Goal: Ask a question

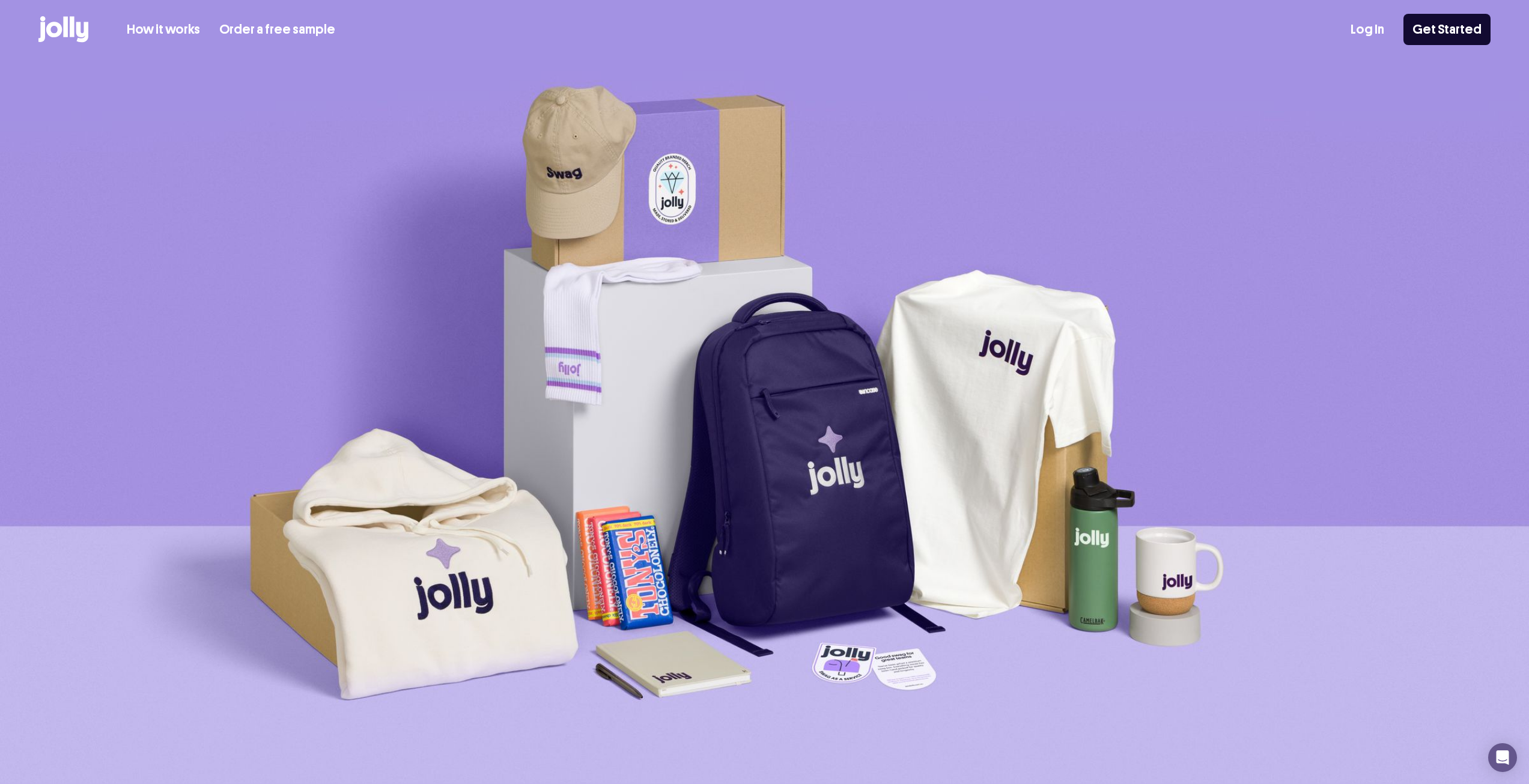
click at [174, 36] on link "How it works" at bounding box center [163, 30] width 73 height 20
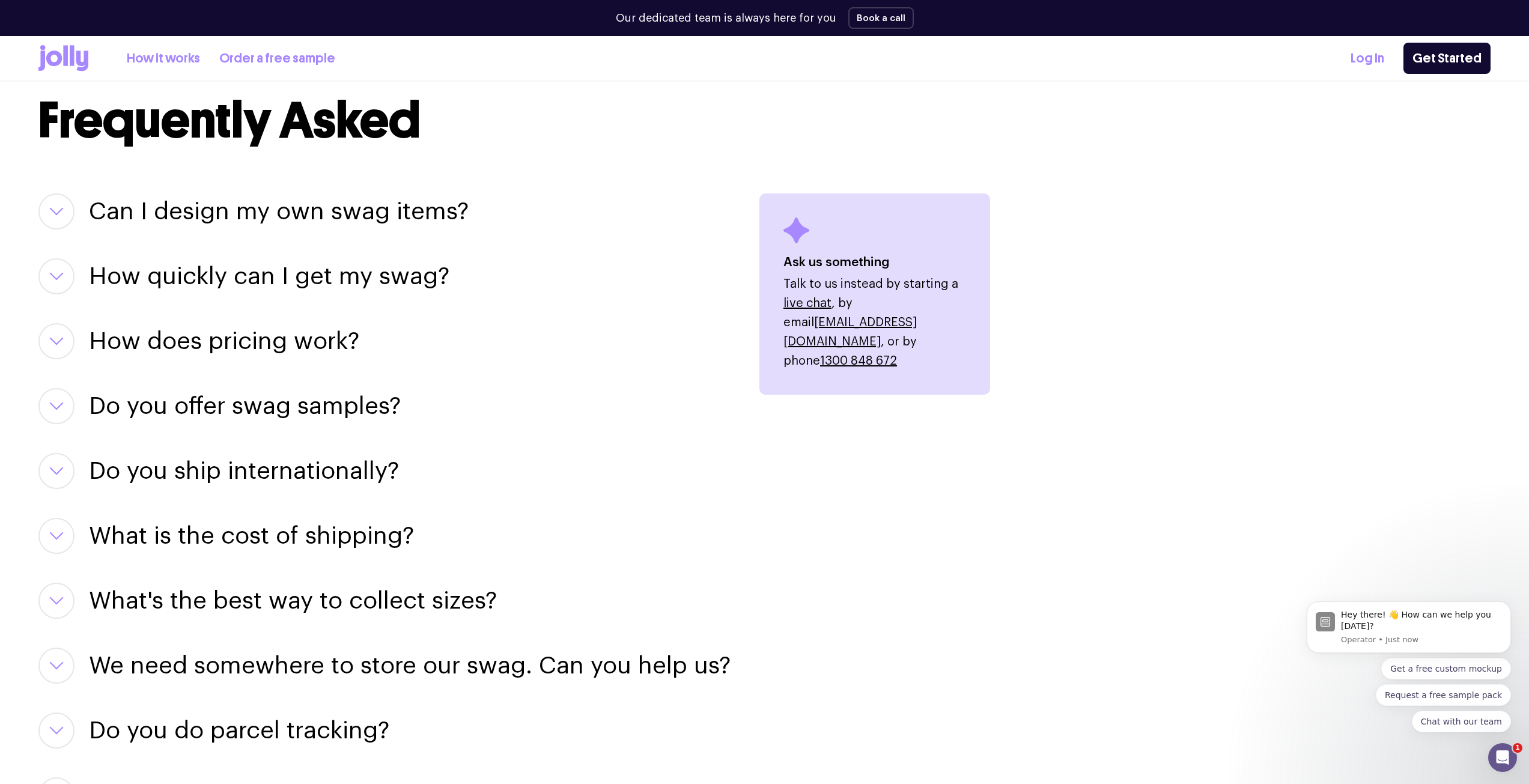
click at [175, 235] on div "Can I design my own swag items? For sure! Our team of designers can help you pe…" at bounding box center [385, 503] width 693 height 620
click at [176, 210] on h3 "Can I design my own swag items?" at bounding box center [279, 211] width 380 height 36
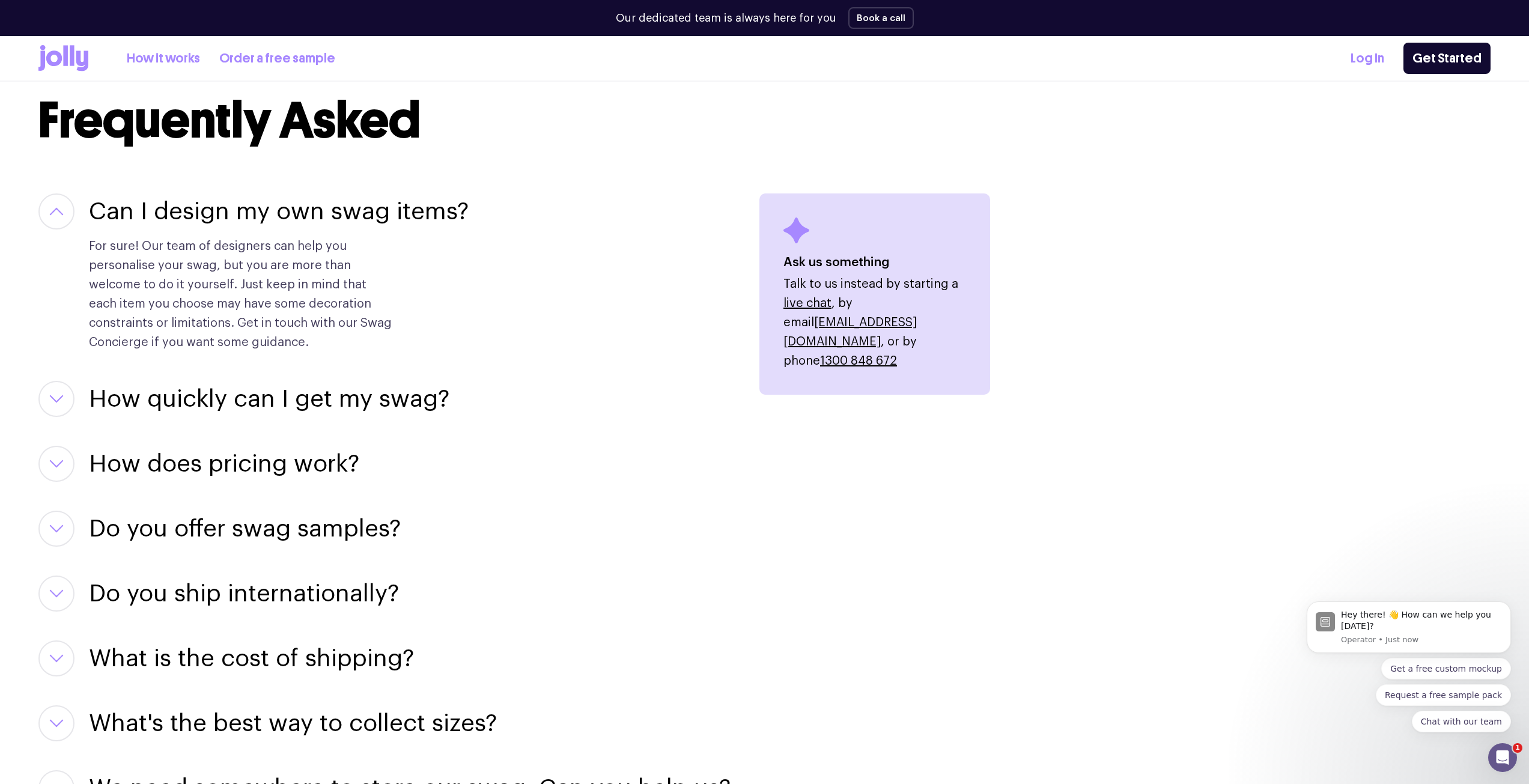
click at [178, 216] on h3 "Can I design my own swag items?" at bounding box center [279, 211] width 380 height 36
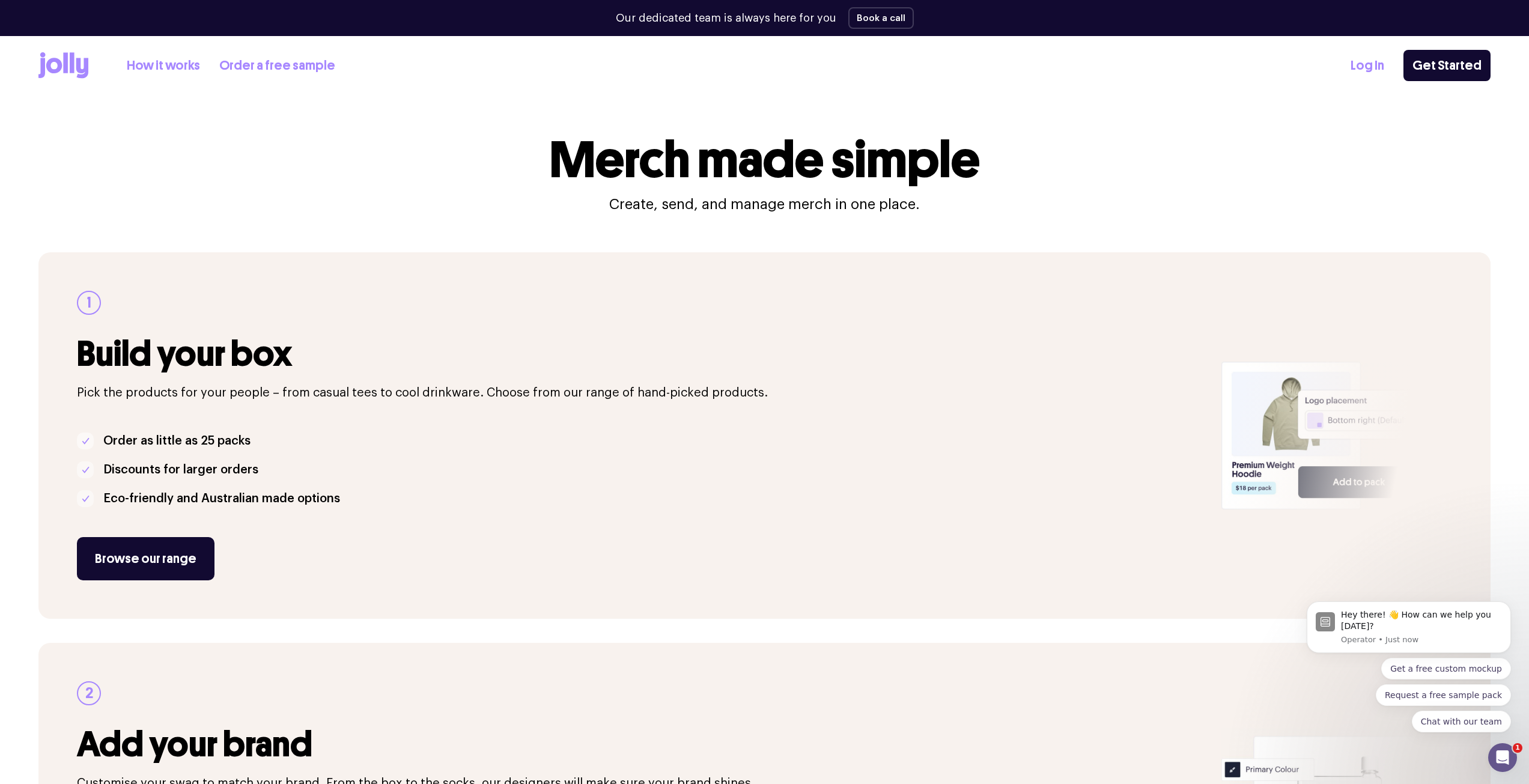
click at [244, 69] on link "Order a free sample" at bounding box center [277, 66] width 116 height 20
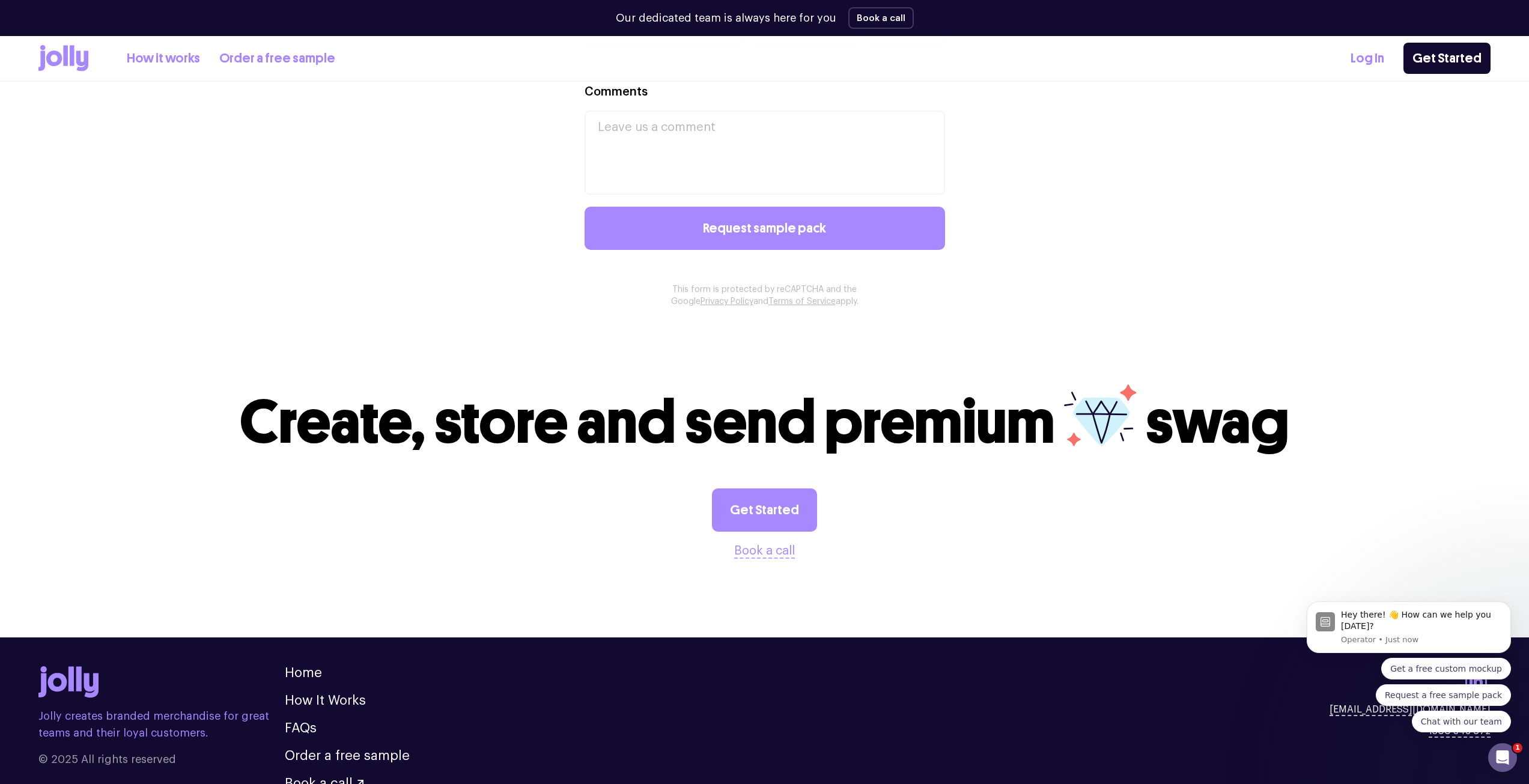
scroll to position [1031, 0]
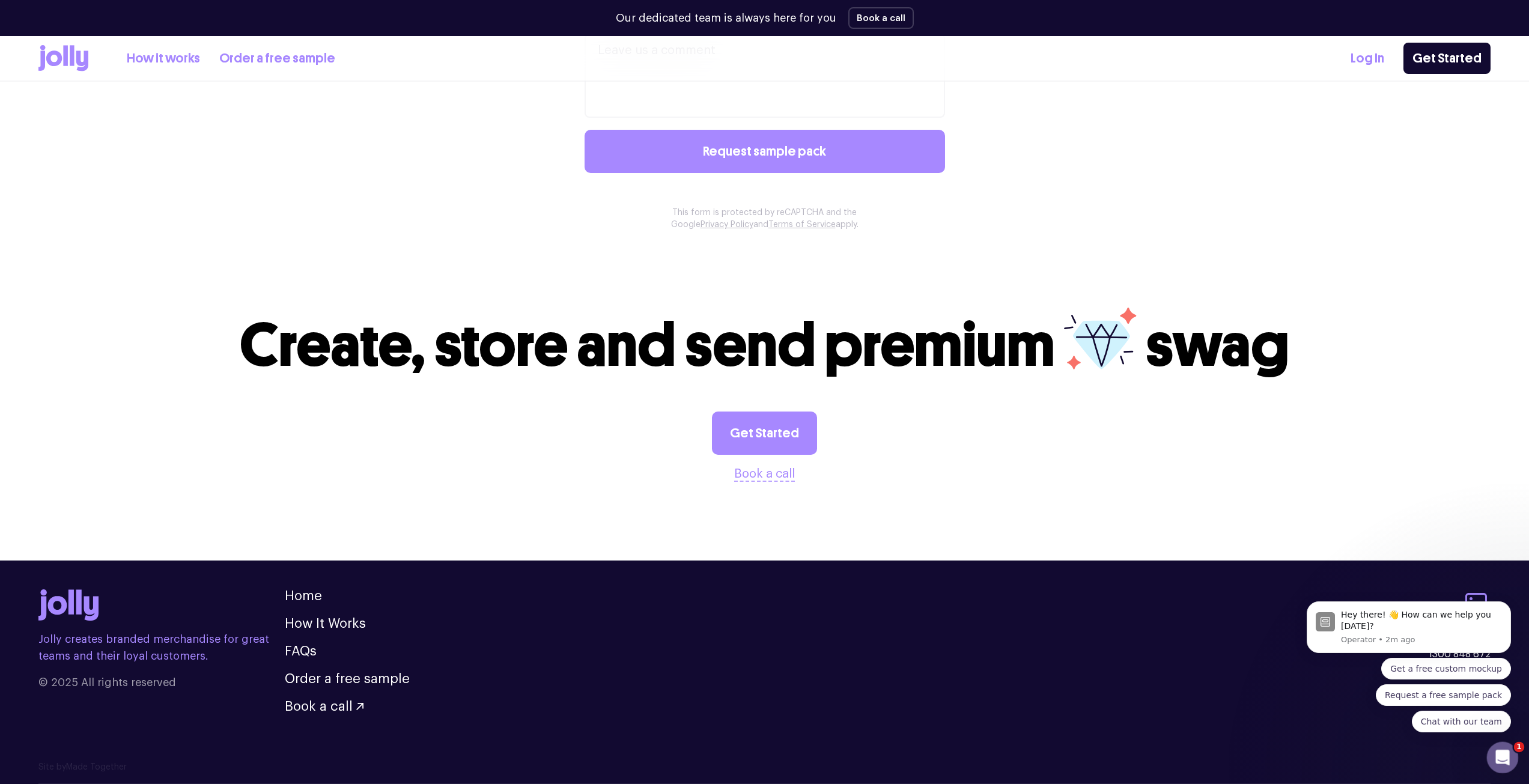
click at [1513, 758] on div "Open Intercom Messenger" at bounding box center [1500, 755] width 39 height 39
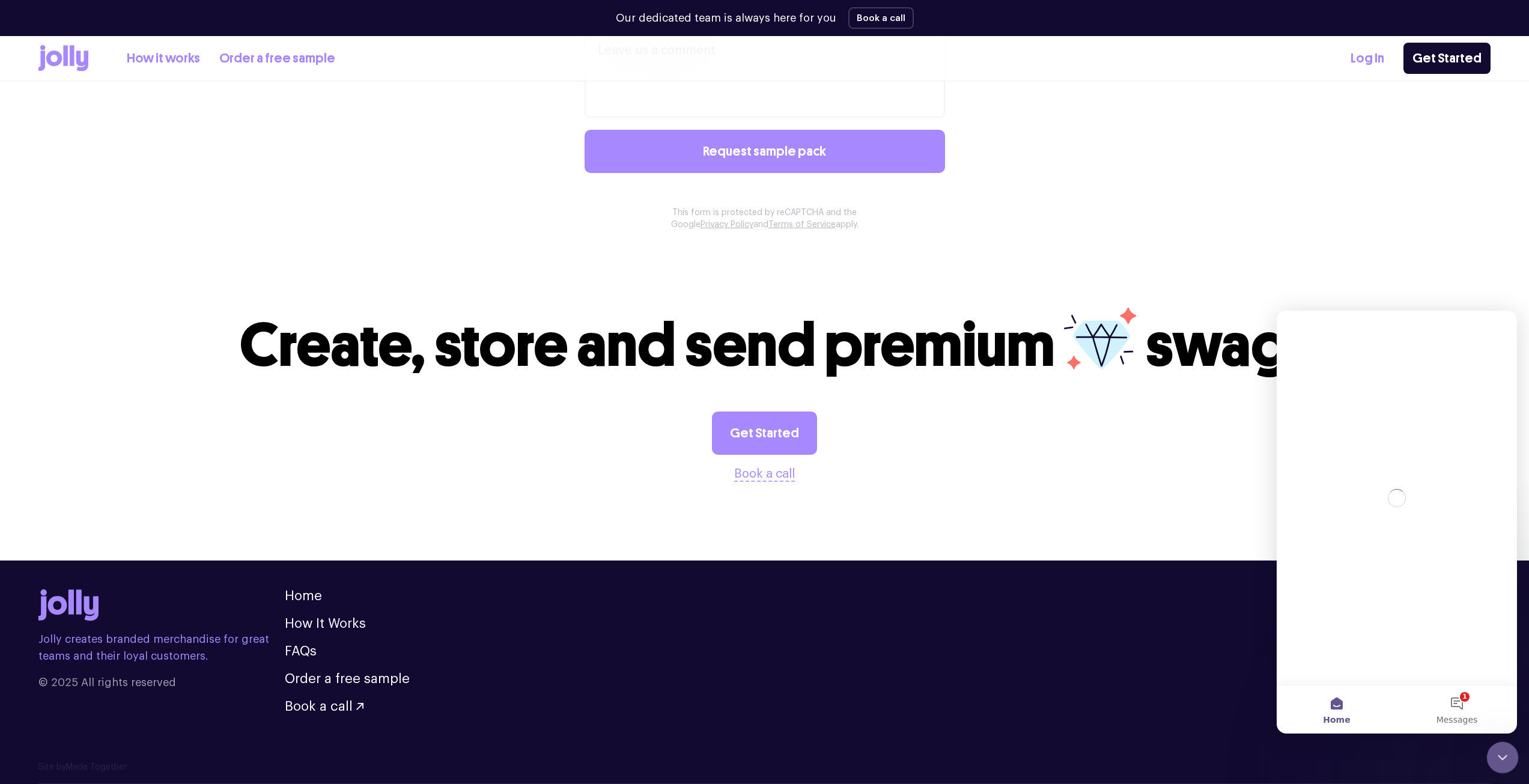
scroll to position [0, 0]
click at [1471, 711] on button "1 Messages" at bounding box center [1457, 709] width 120 height 48
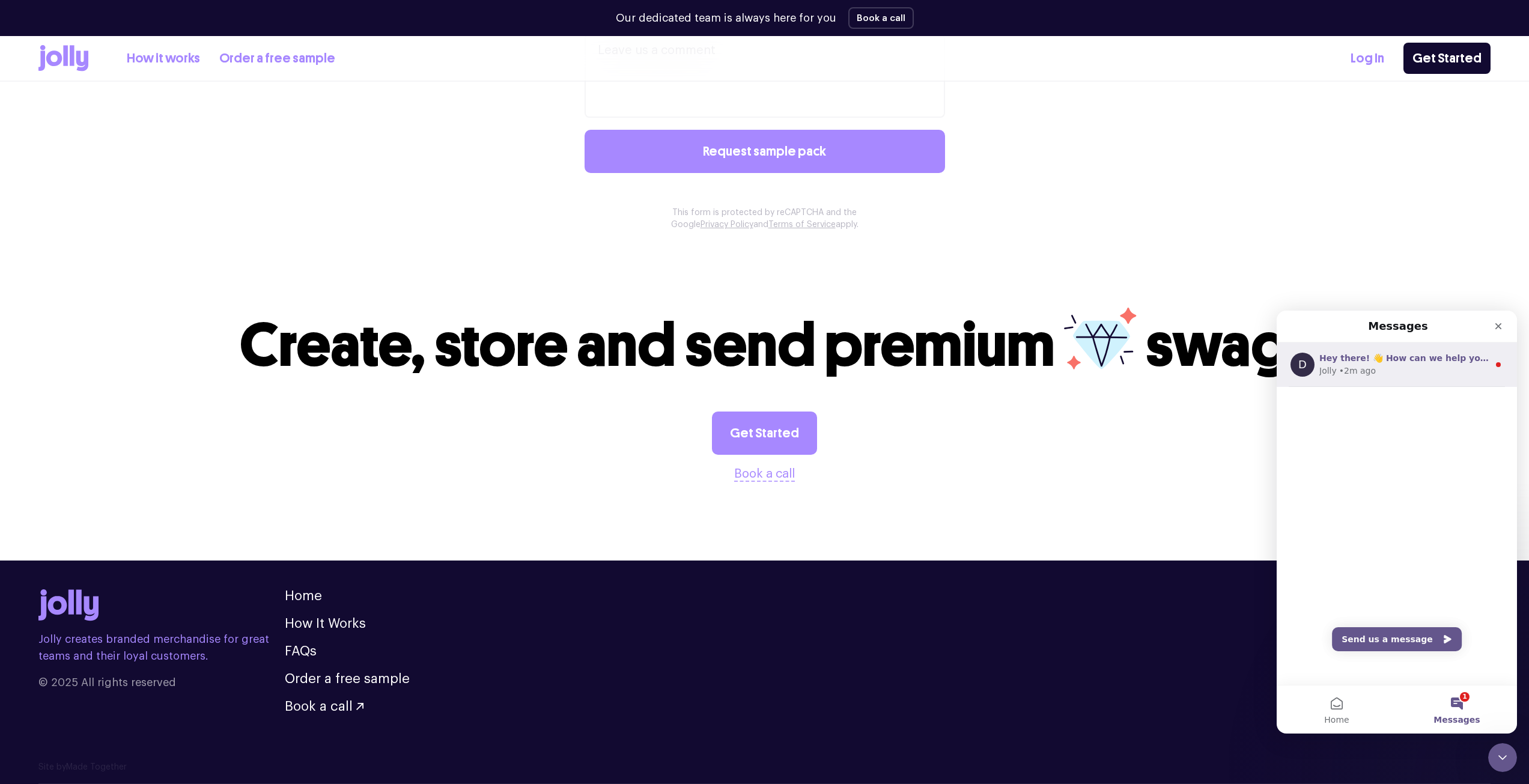
click at [1432, 374] on div "Jolly • 2m ago" at bounding box center [1404, 371] width 170 height 13
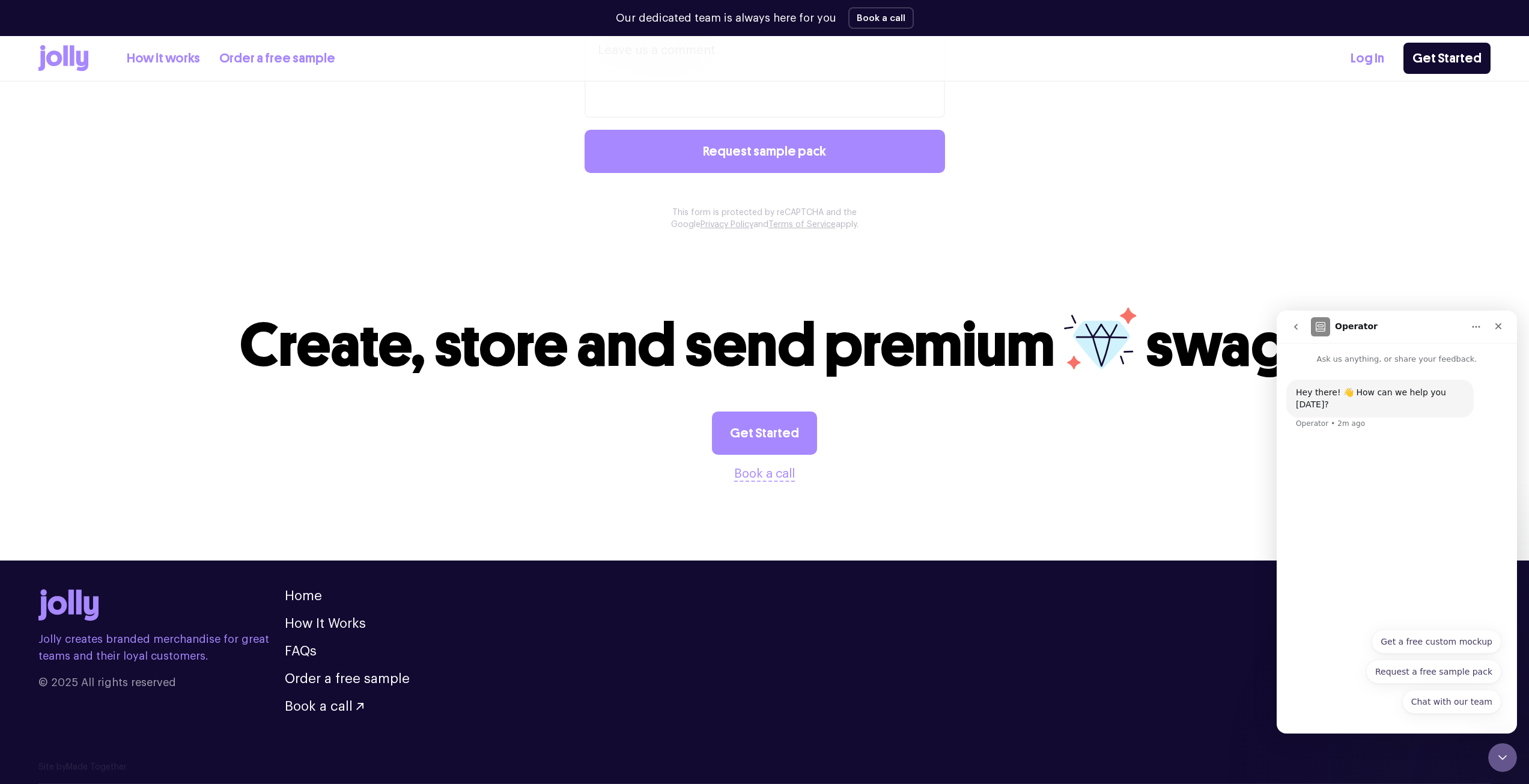
click at [1498, 763] on icon "Close Intercom Messenger" at bounding box center [1501, 755] width 14 height 14
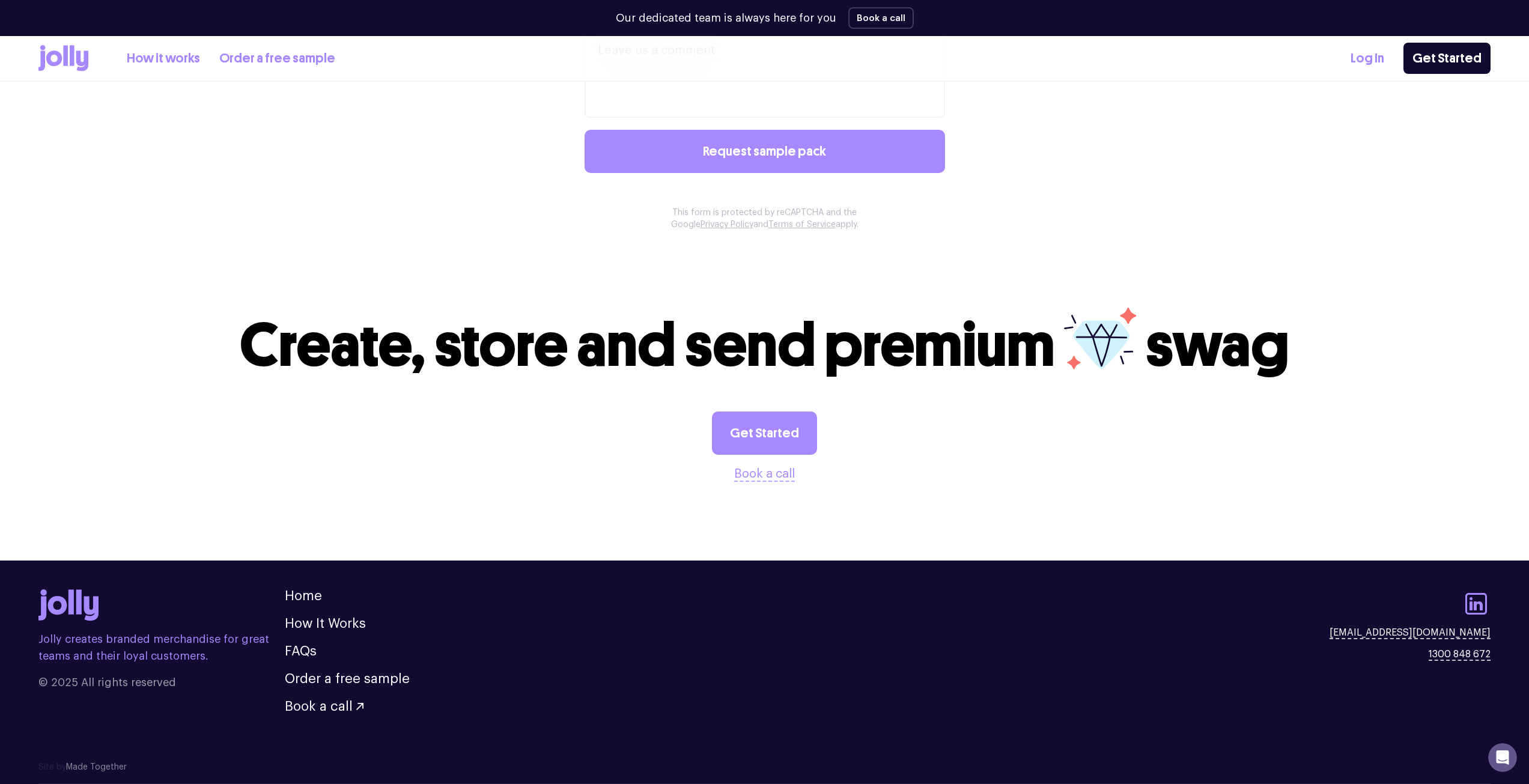
click at [90, 765] on link "Made Together" at bounding box center [96, 768] width 61 height 9
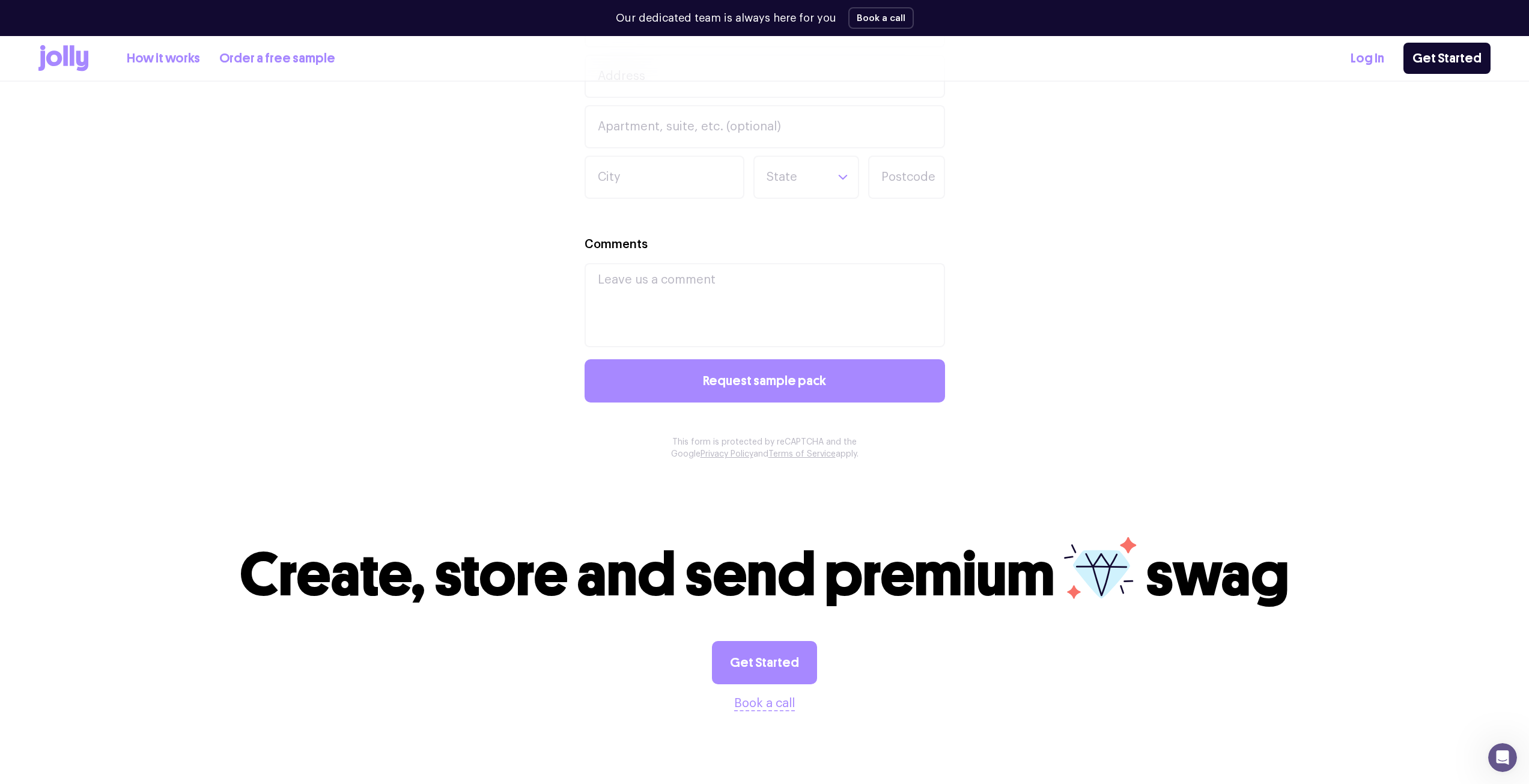
scroll to position [1031, 0]
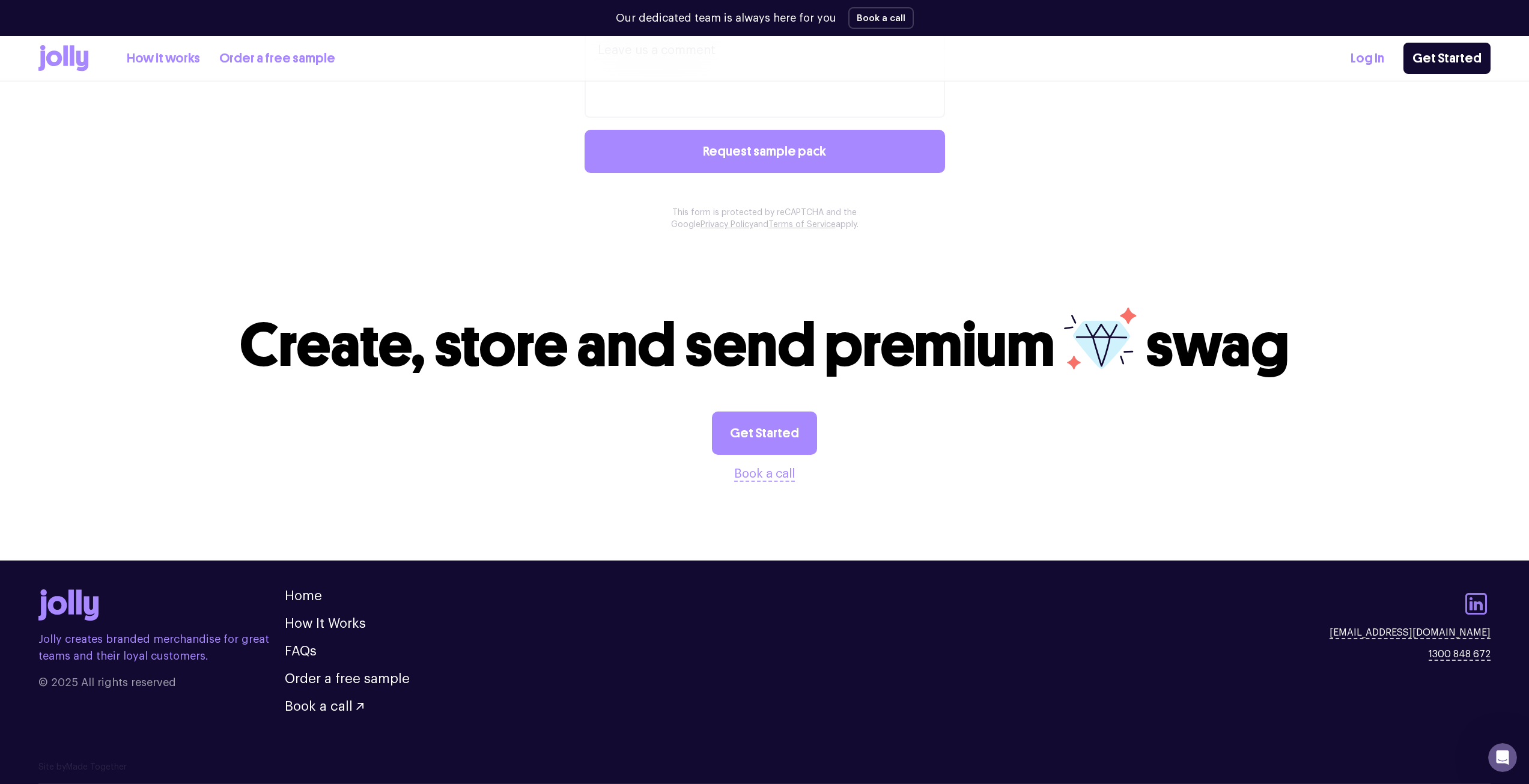
click at [1480, 603] on icon at bounding box center [1476, 604] width 21 height 21
click at [1432, 57] on link "Get Started" at bounding box center [1447, 59] width 87 height 32
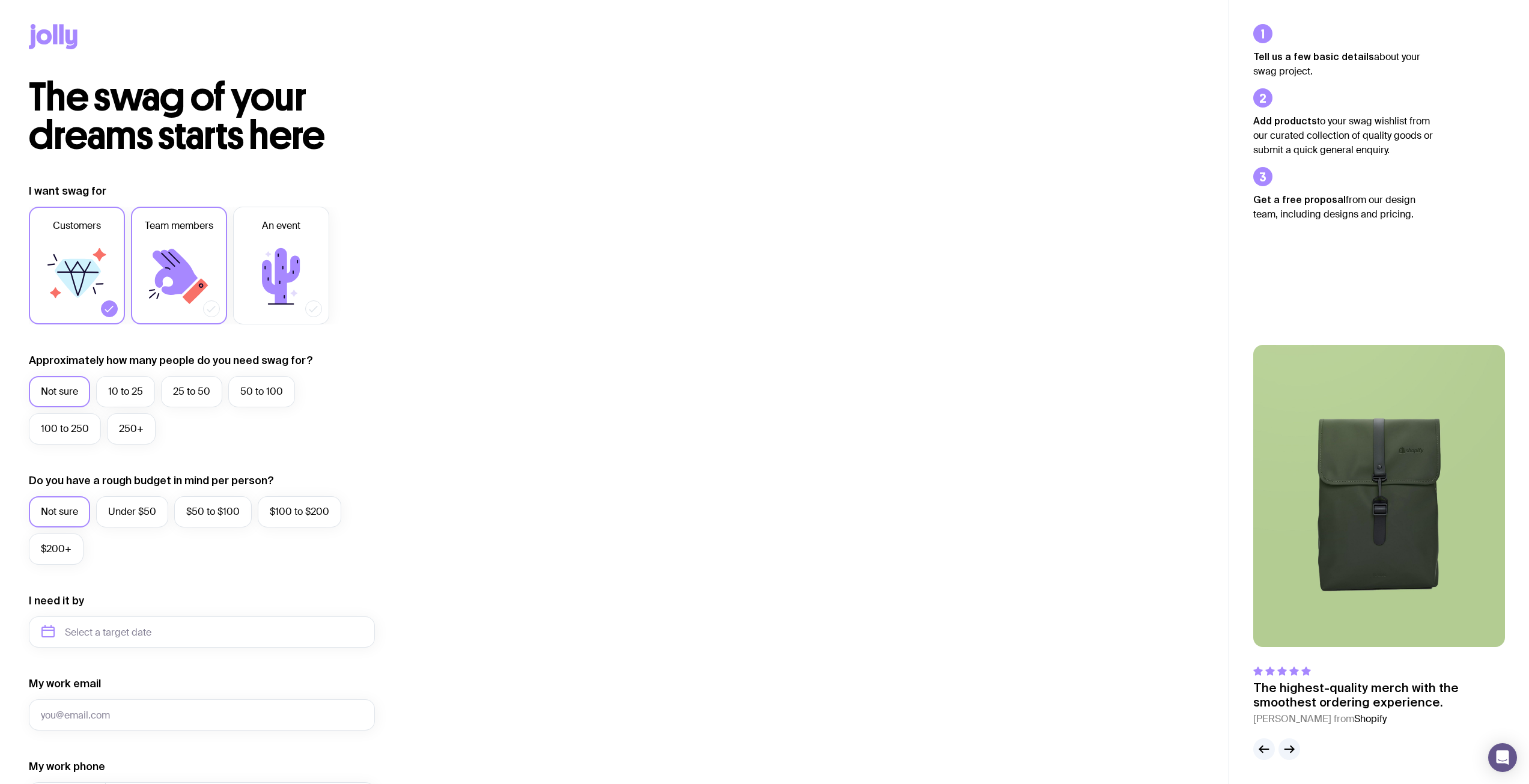
click at [213, 284] on icon at bounding box center [179, 276] width 72 height 72
click at [0, 0] on input "Team members" at bounding box center [0, 0] width 0 height 0
click at [120, 309] on label "Customers" at bounding box center [77, 266] width 96 height 117
click at [0, 0] on input "Customers" at bounding box center [0, 0] width 0 height 0
click at [145, 396] on label "10 to 25" at bounding box center [125, 392] width 59 height 32
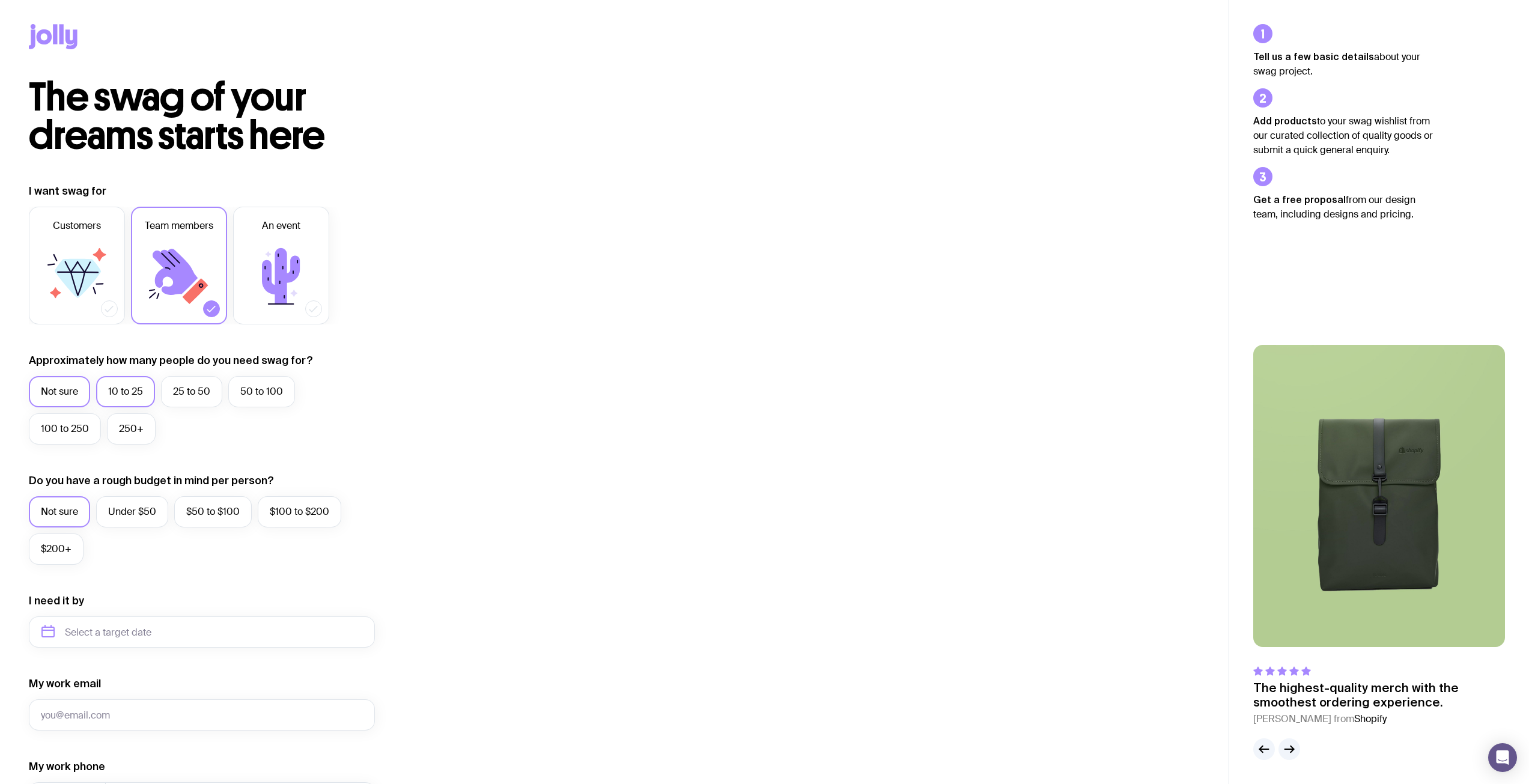
click at [0, 0] on input "10 to 25" at bounding box center [0, 0] width 0 height 0
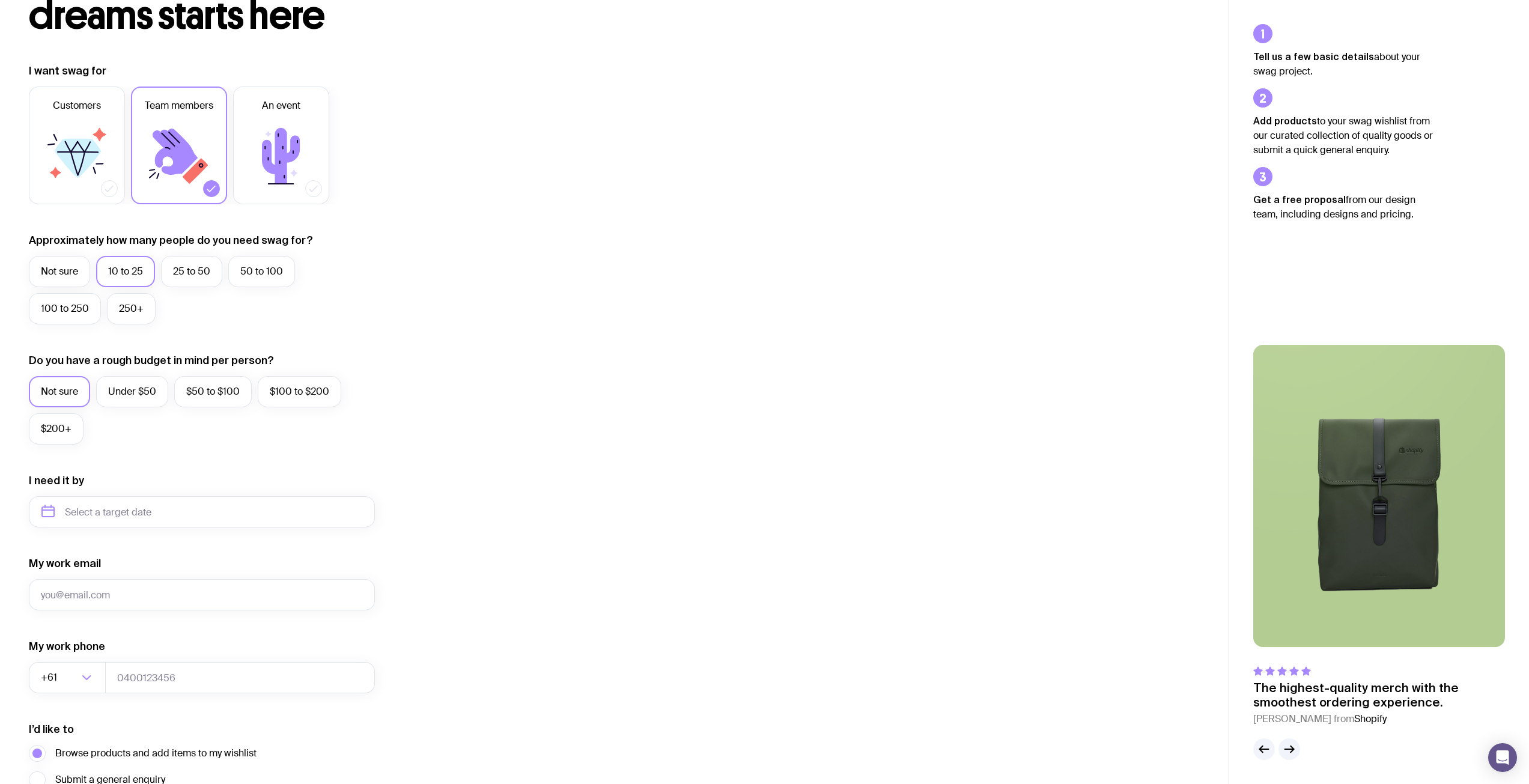
scroll to position [237, 0]
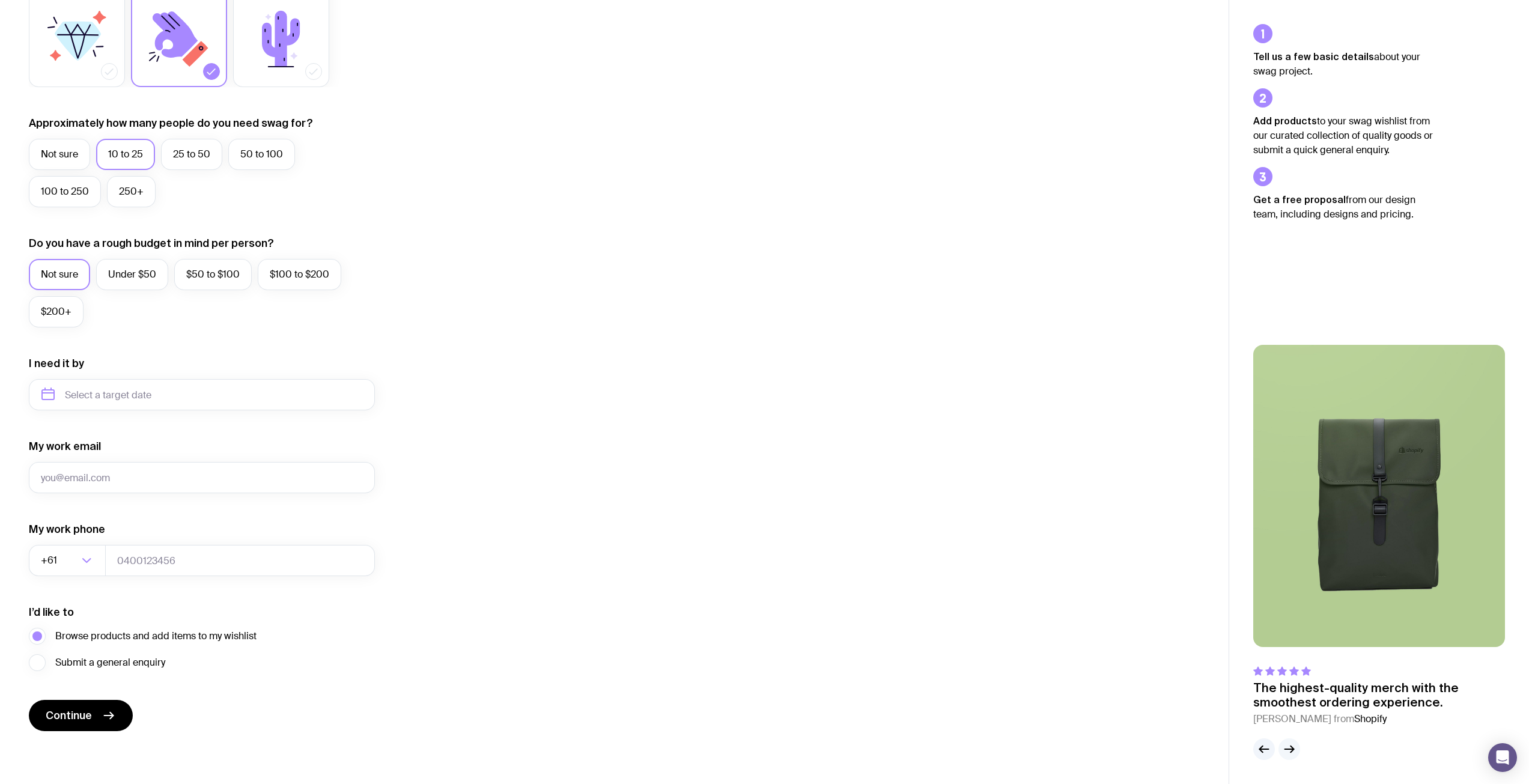
click at [1290, 746] on icon "button" at bounding box center [1289, 749] width 14 height 14
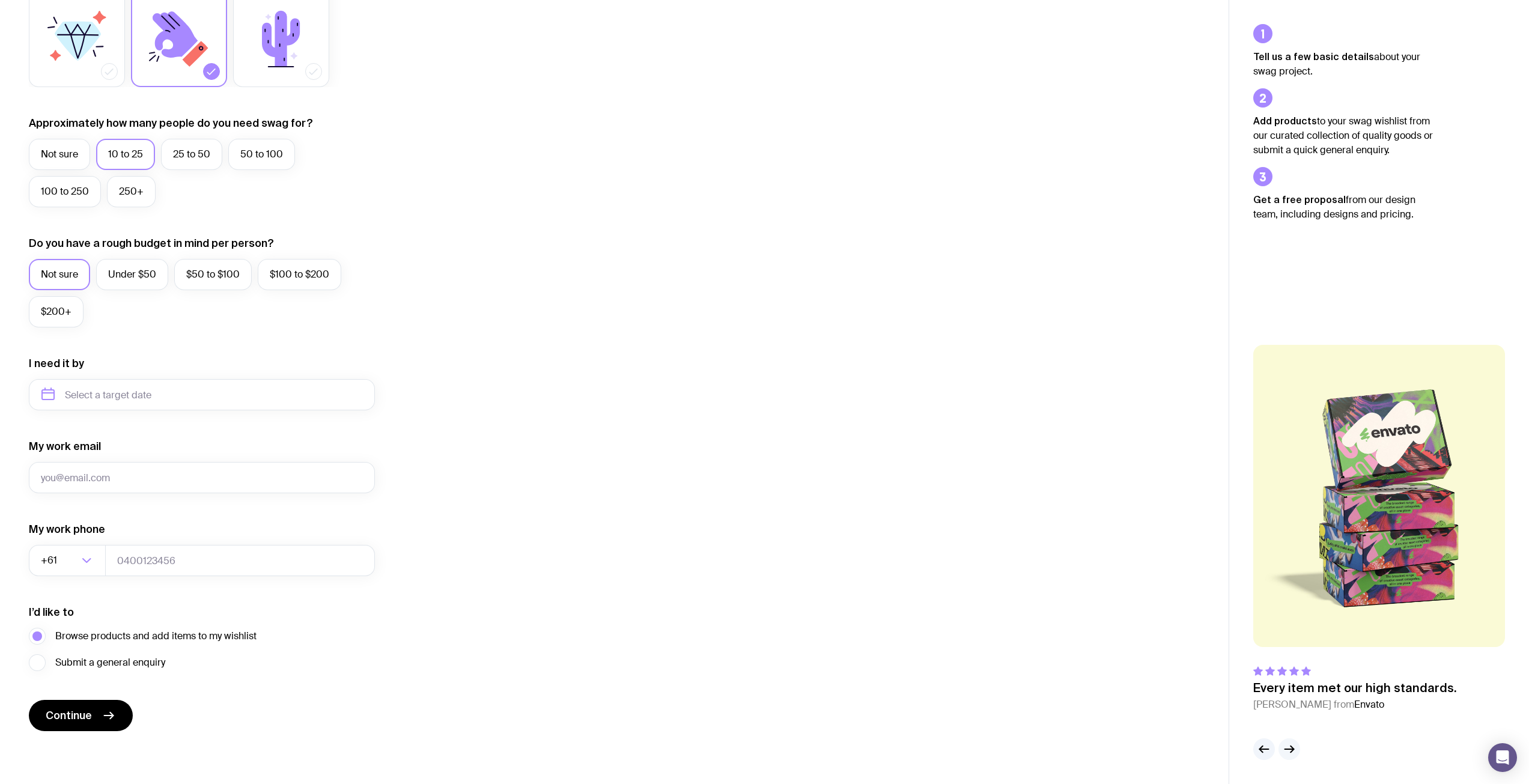
click at [1290, 746] on icon "button" at bounding box center [1289, 749] width 14 height 14
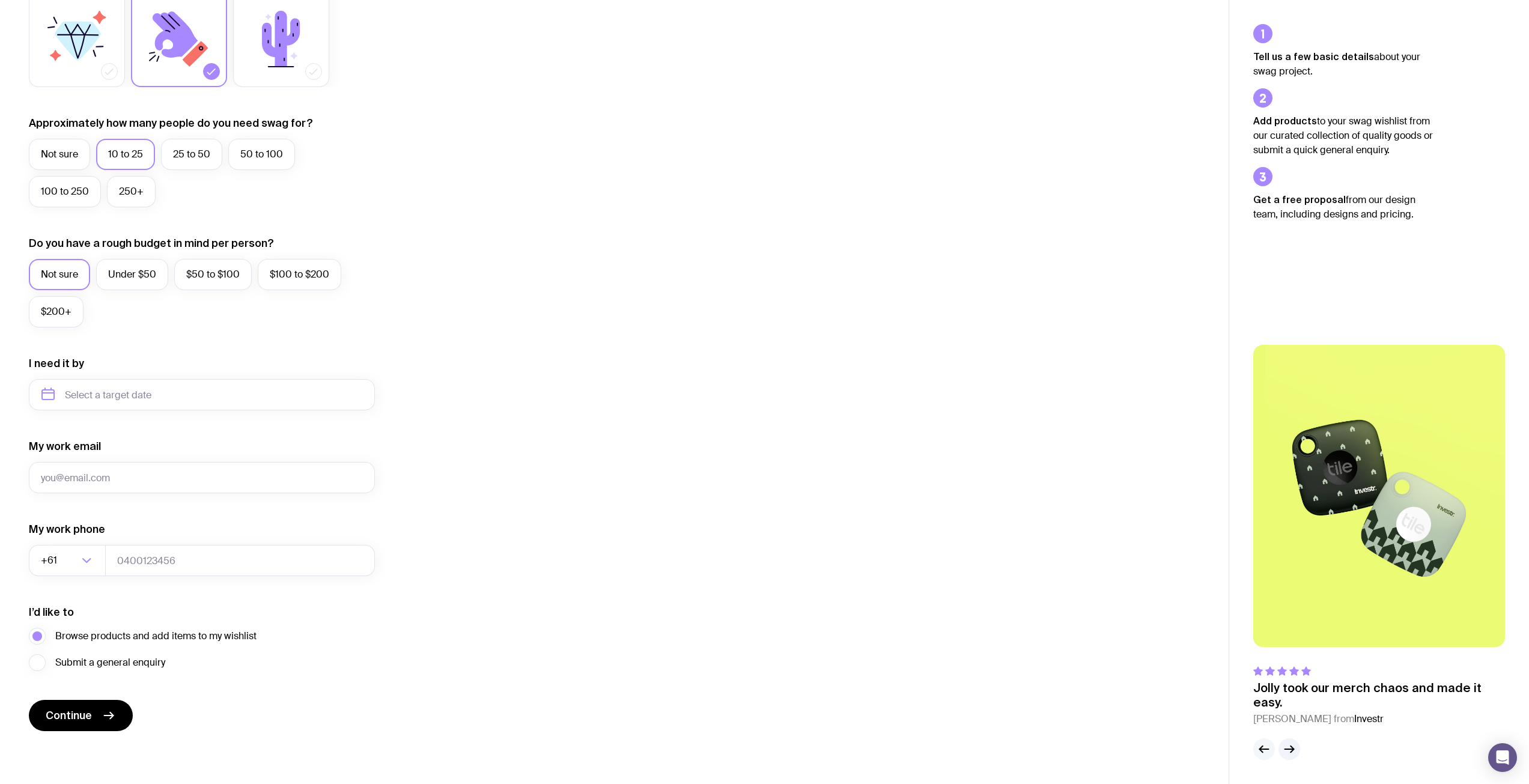
click at [1255, 748] on button "button" at bounding box center [1264, 749] width 21 height 21
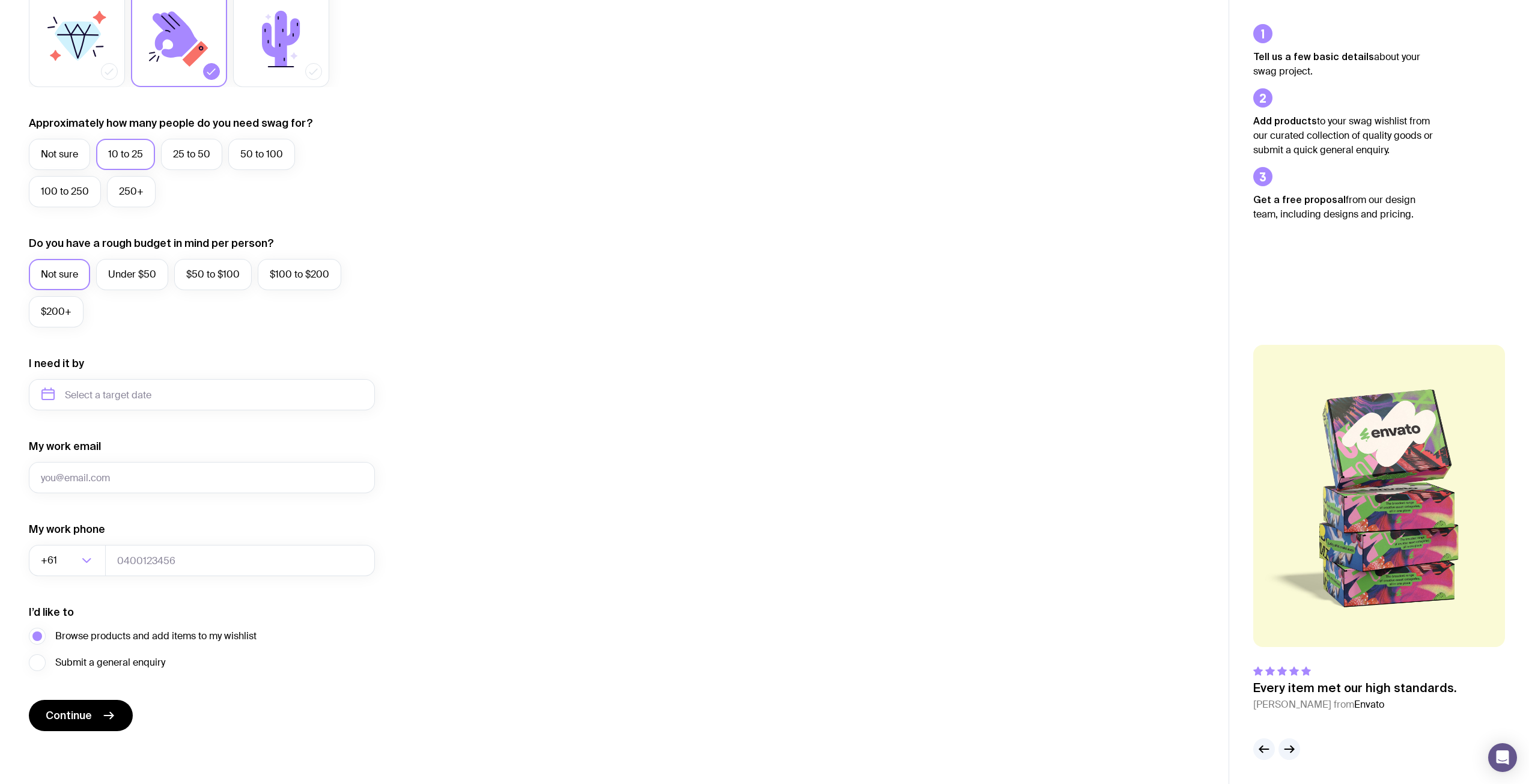
click at [1304, 750] on div at bounding box center [1379, 749] width 252 height 21
click at [1298, 750] on button "button" at bounding box center [1289, 749] width 21 height 21
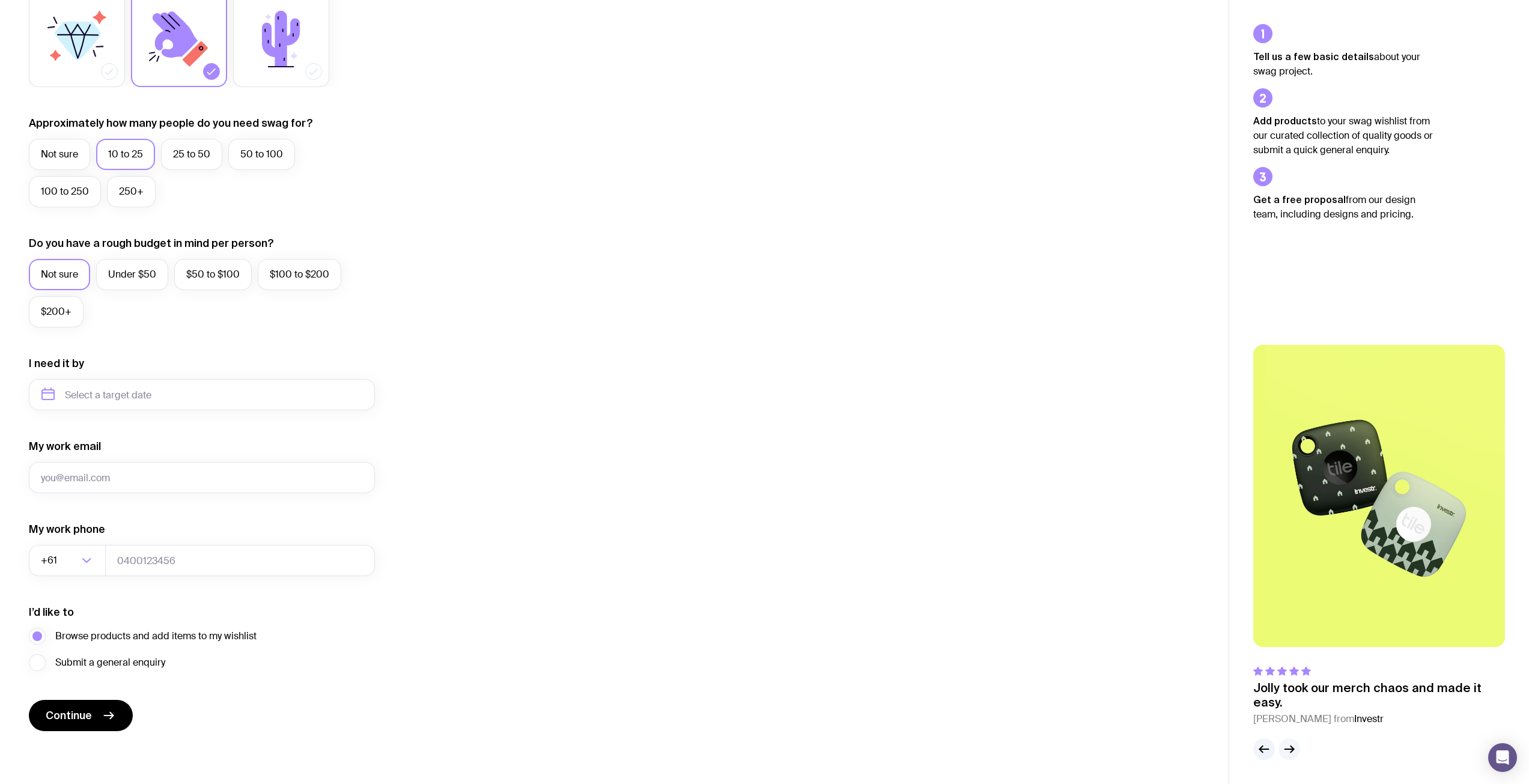
click at [1298, 750] on button "button" at bounding box center [1289, 749] width 21 height 21
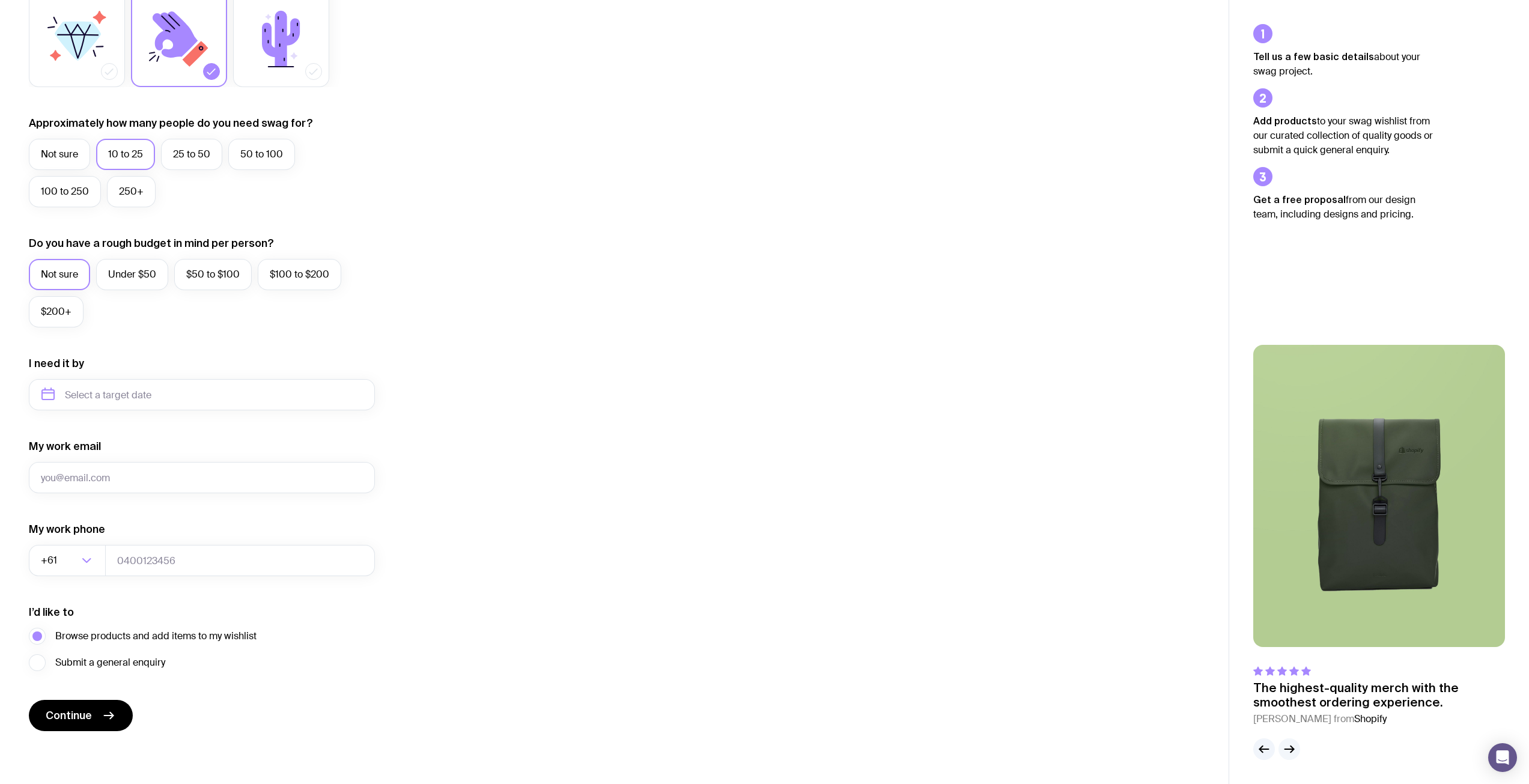
click at [1298, 750] on button "button" at bounding box center [1289, 749] width 21 height 21
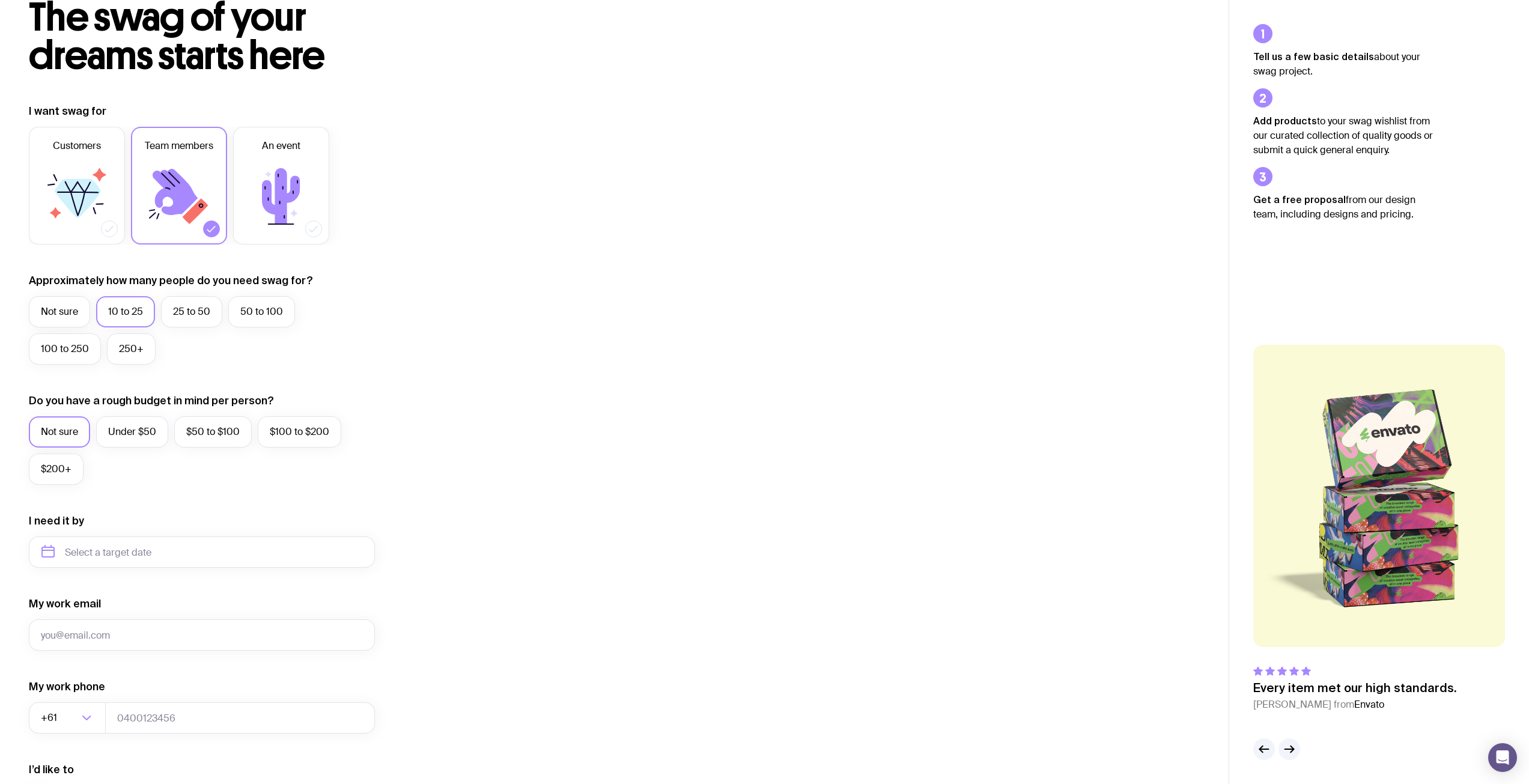
scroll to position [0, 0]
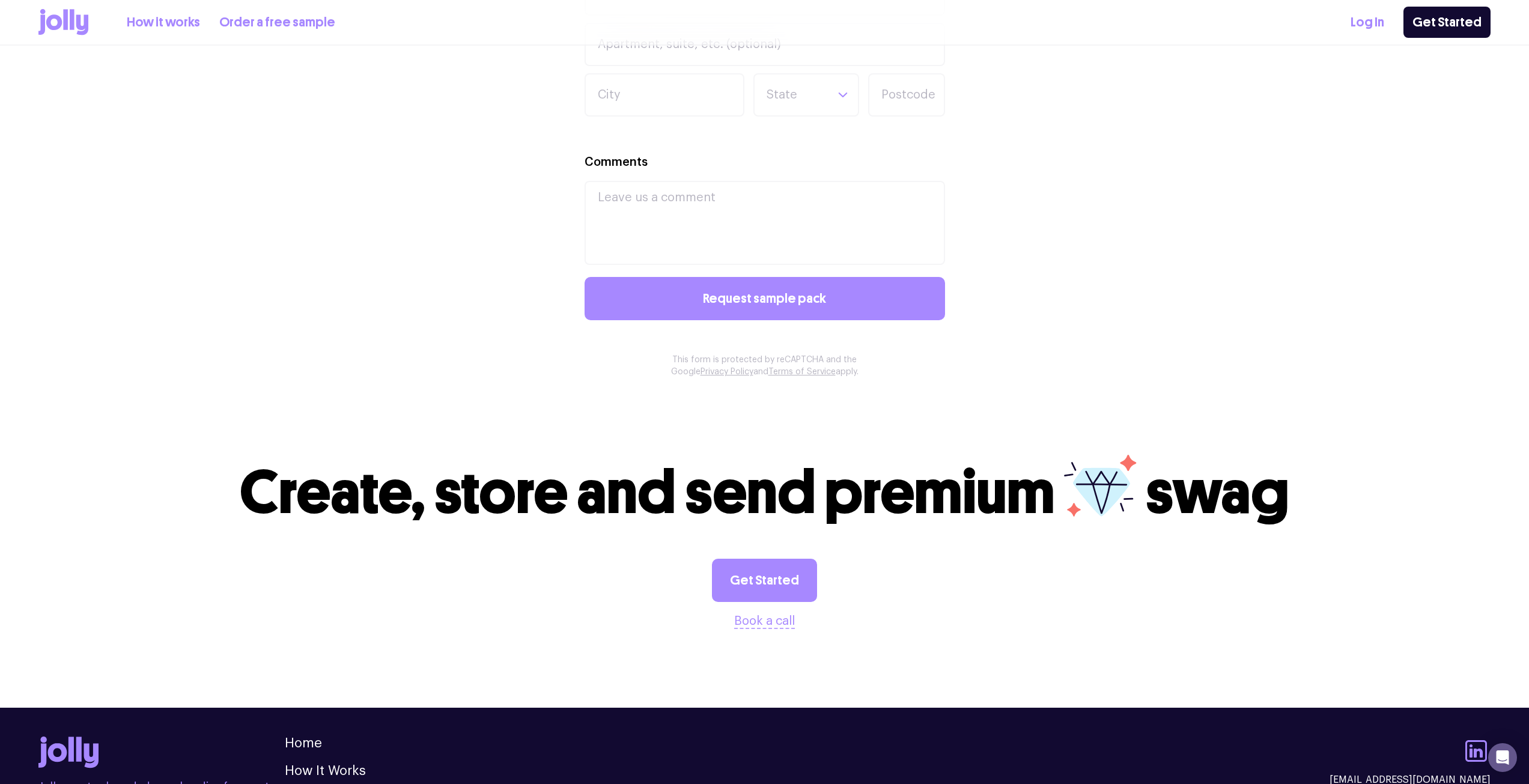
scroll to position [994, 0]
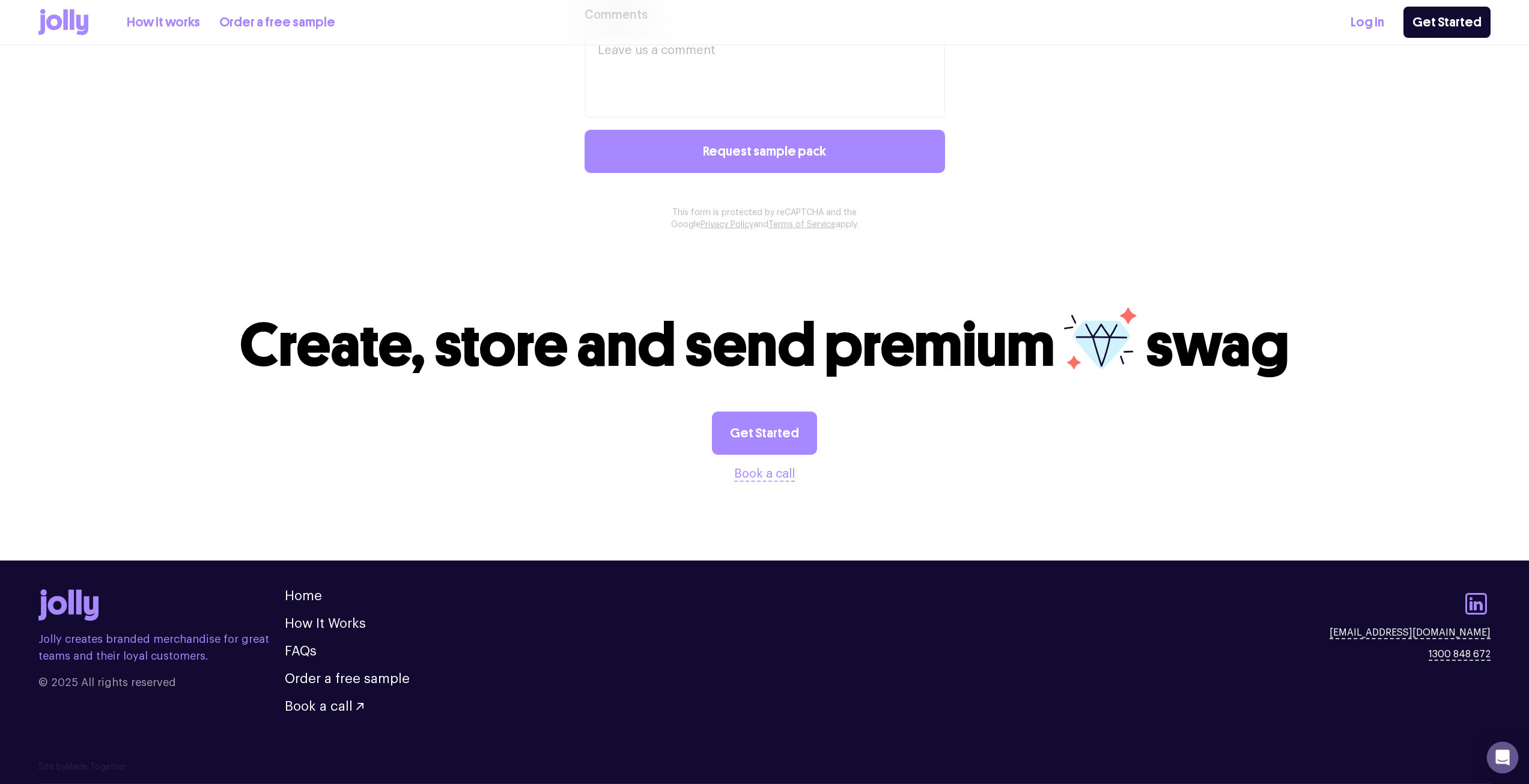
click at [1506, 752] on icon "Open Intercom Messenger" at bounding box center [1502, 758] width 14 height 16
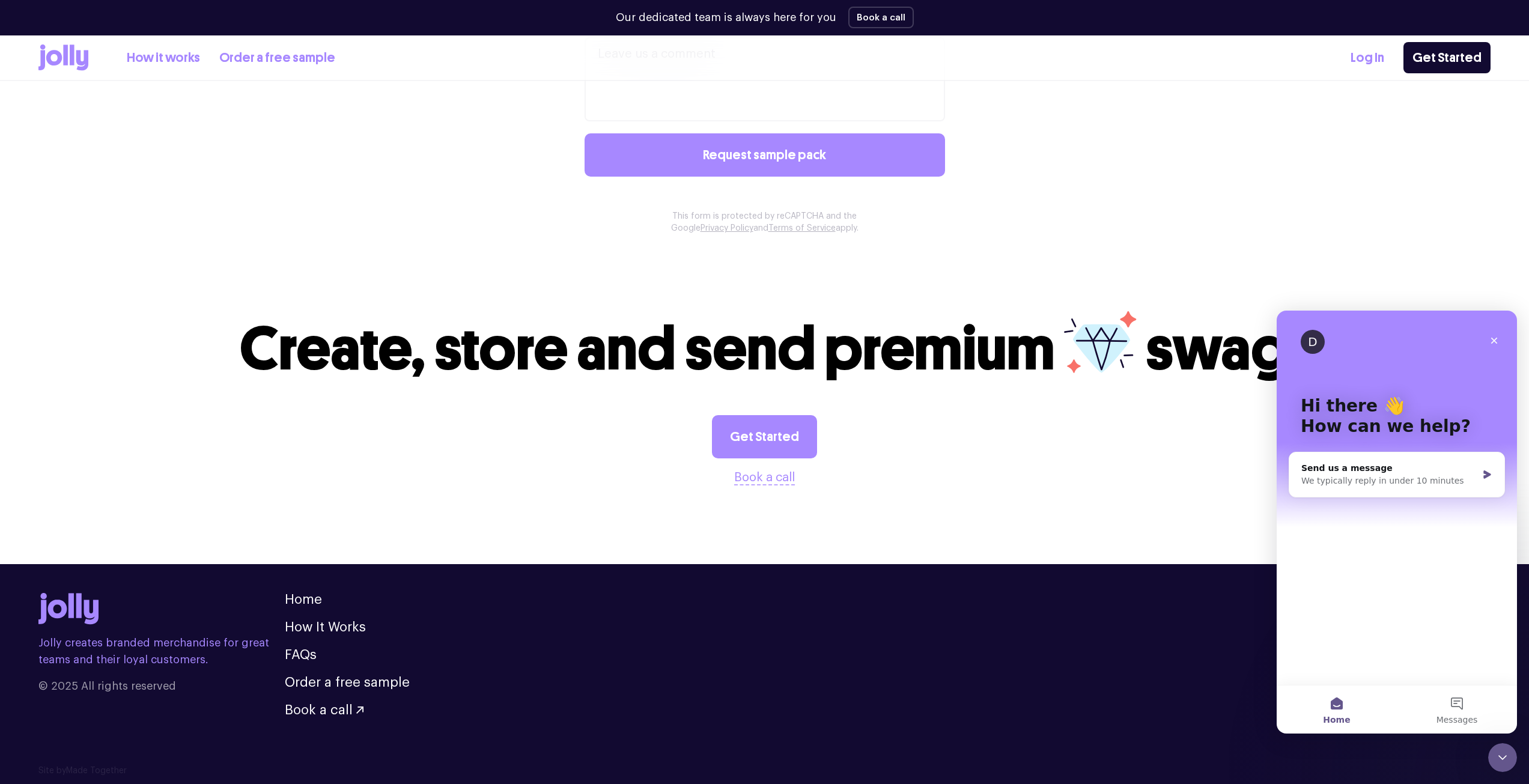
scroll to position [1031, 0]
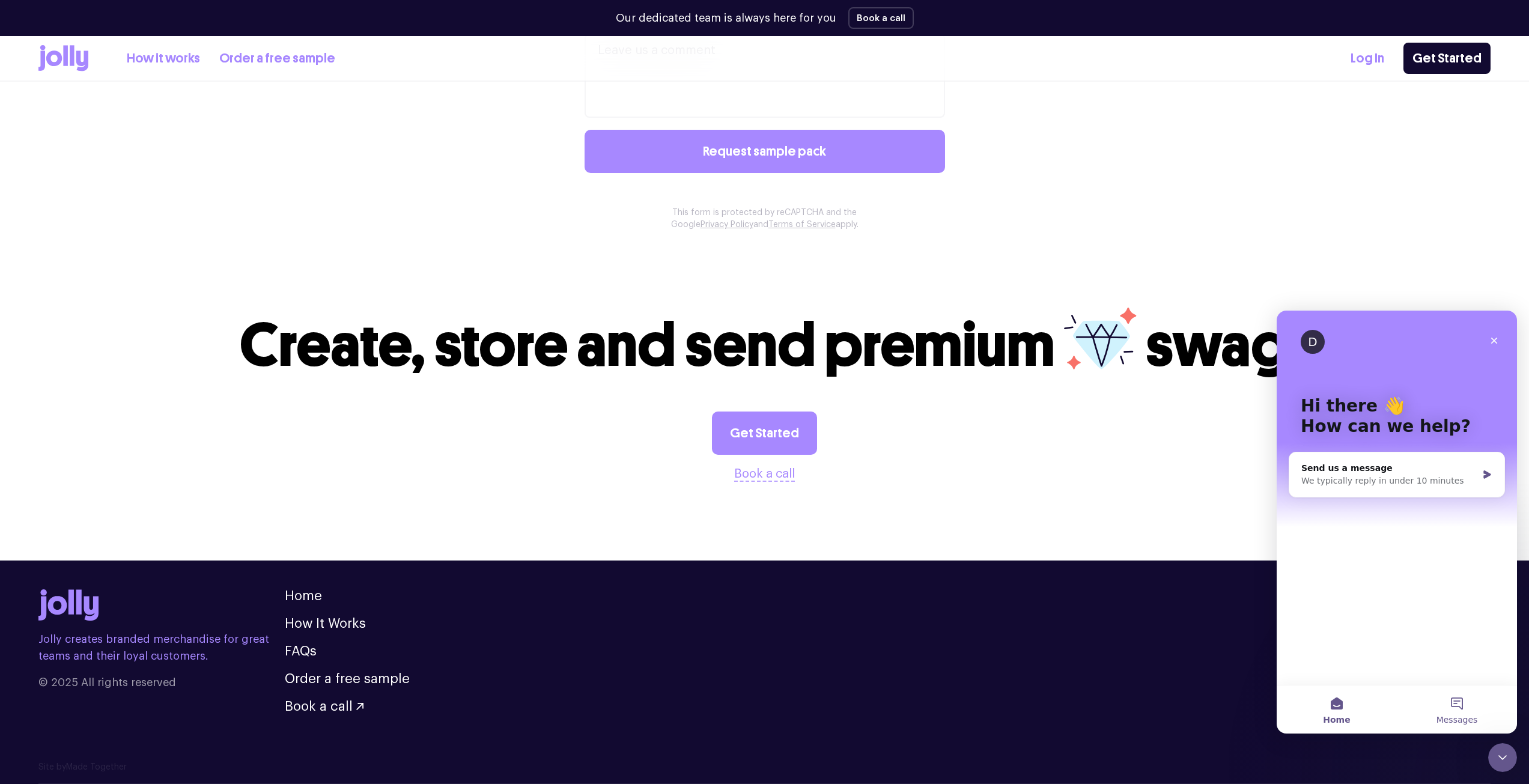
click at [1441, 710] on button "Messages" at bounding box center [1457, 709] width 120 height 48
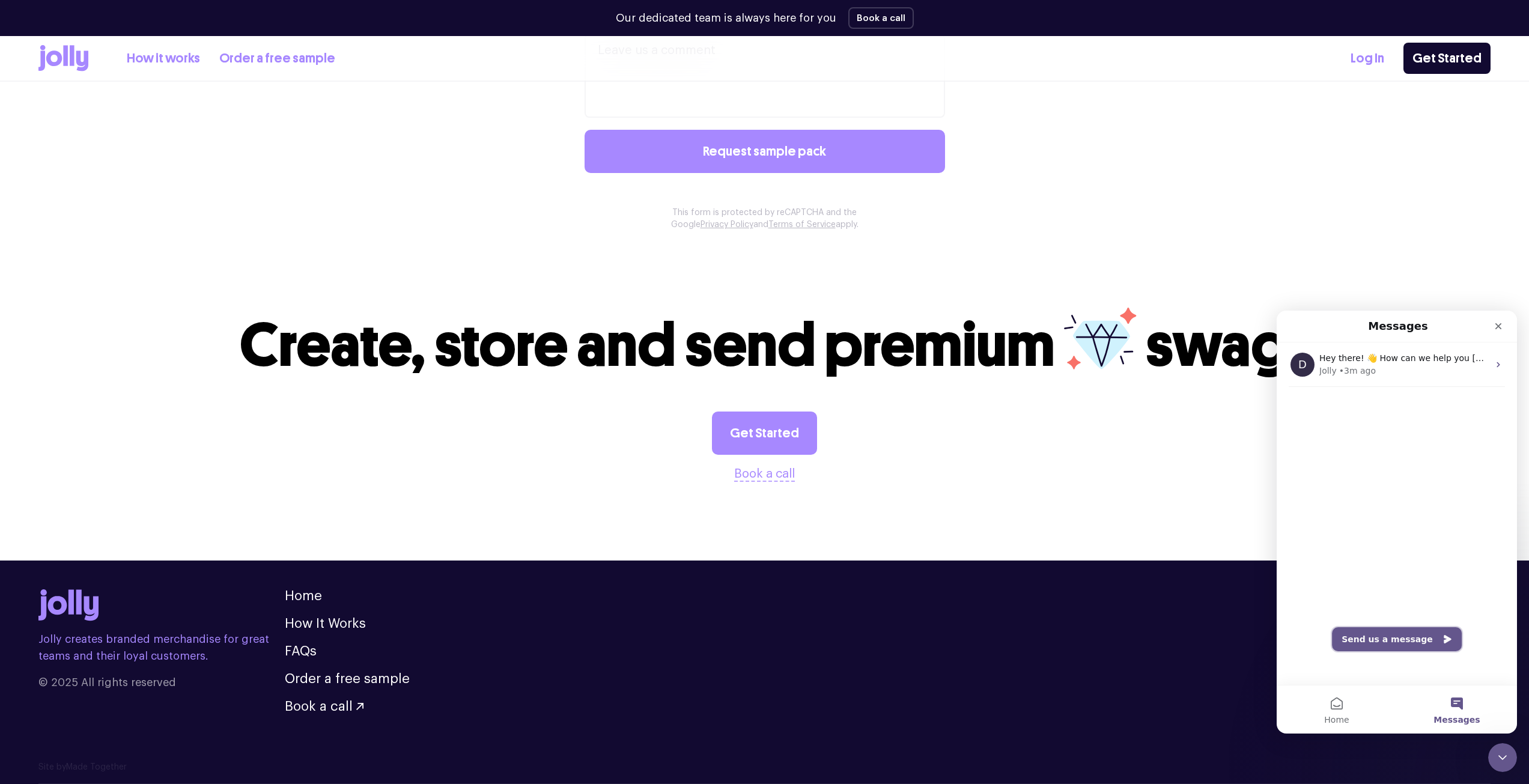
click at [1397, 645] on button "Send us a message" at bounding box center [1397, 639] width 130 height 24
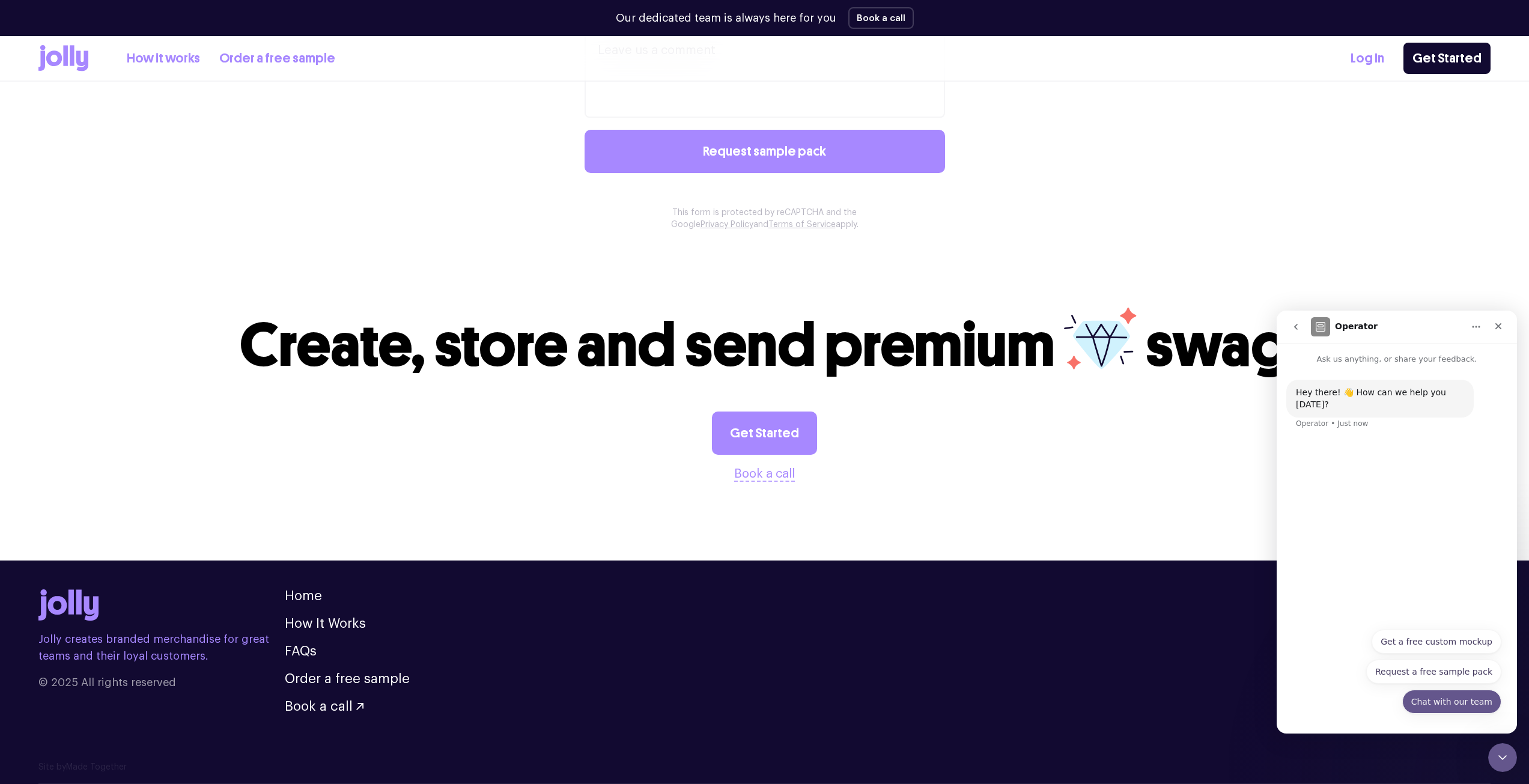
click at [1458, 707] on button "Chat with our team" at bounding box center [1452, 702] width 99 height 24
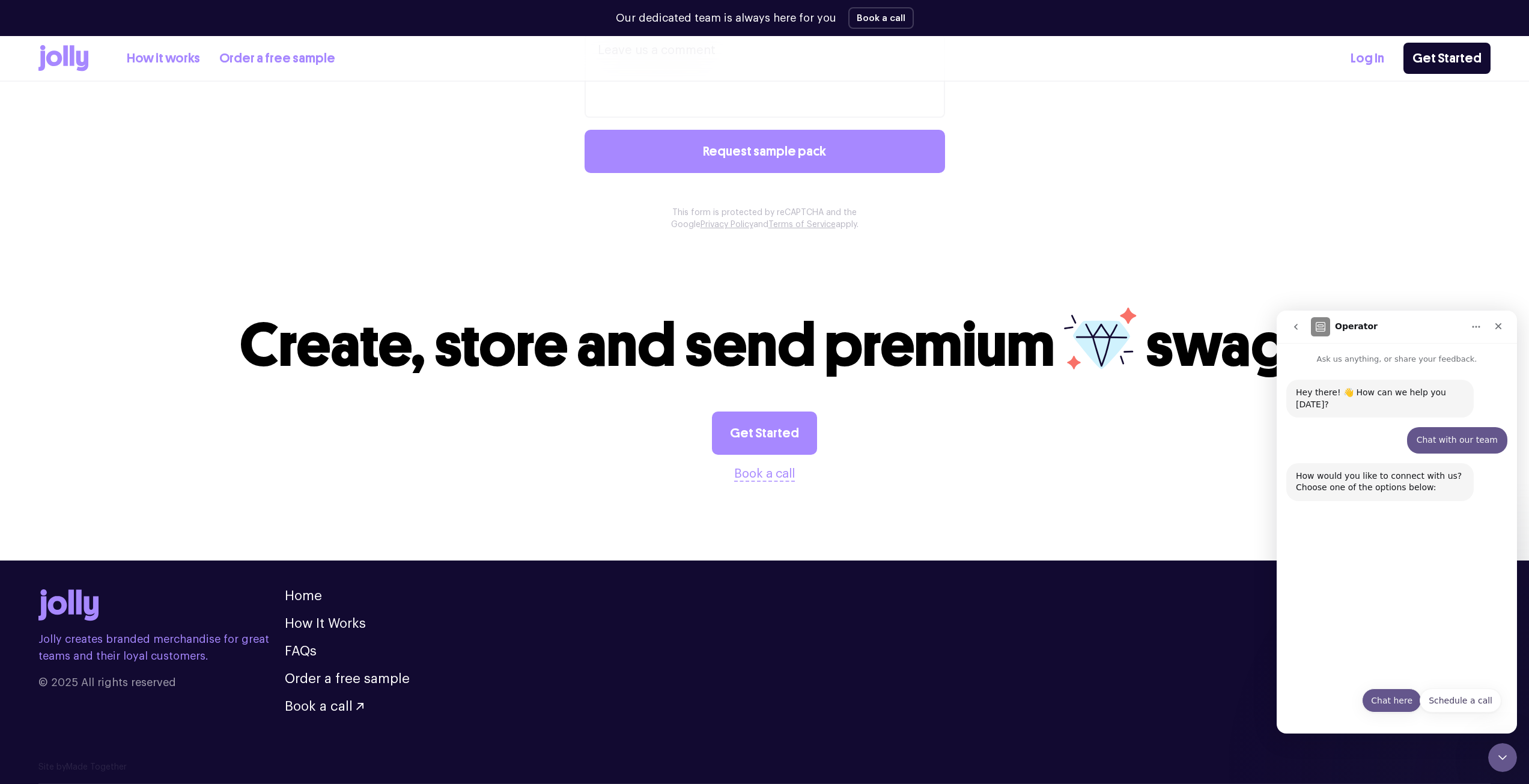
click at [1394, 707] on button "Chat here" at bounding box center [1391, 700] width 59 height 24
click at [1372, 674] on textarea "Message…" at bounding box center [1397, 679] width 220 height 21
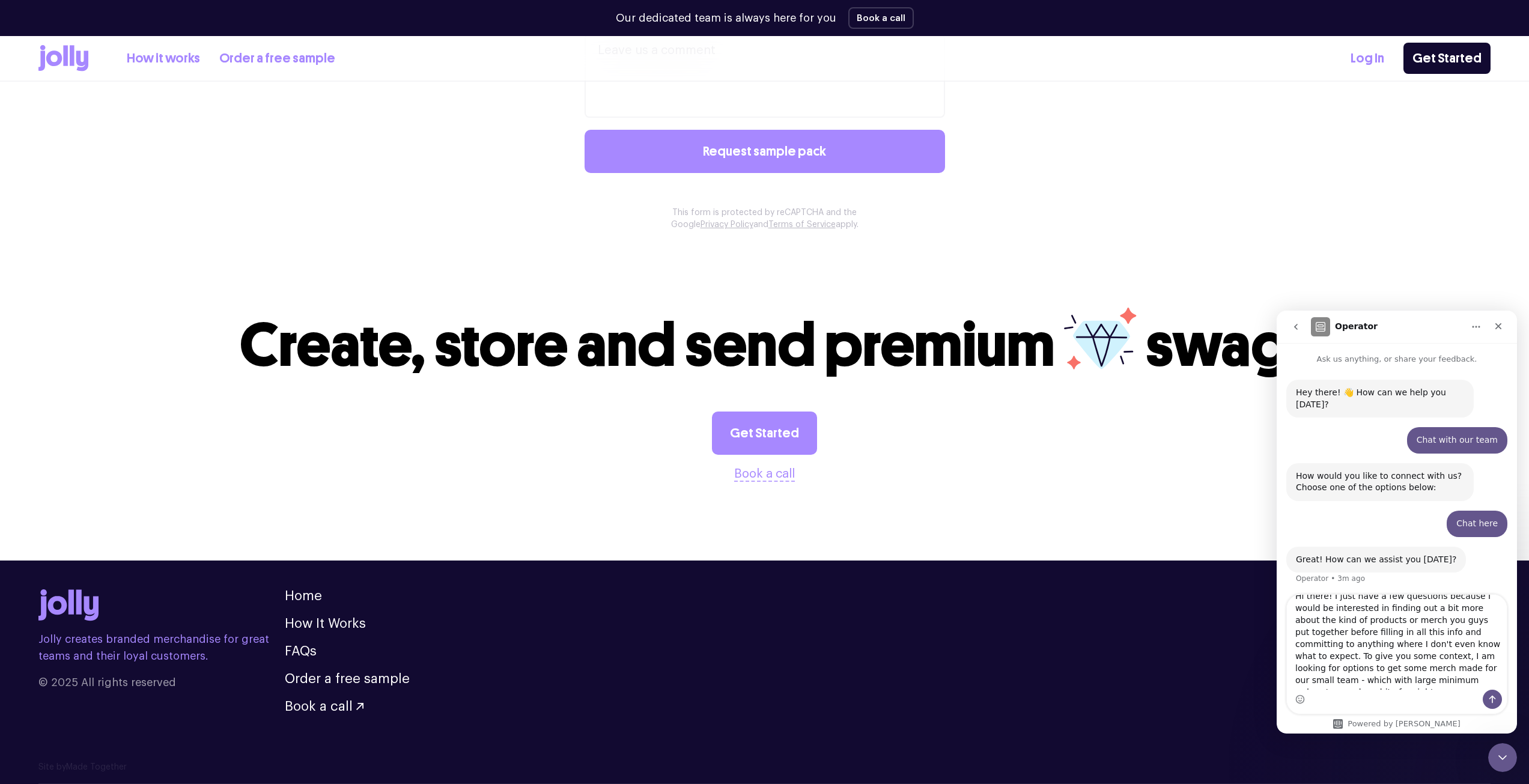
scroll to position [21, 0]
click at [1413, 670] on textarea "Hi there! I just have a few questions because I would be interested in finding …" at bounding box center [1397, 642] width 220 height 95
click at [1362, 695] on div "Intercom messenger" at bounding box center [1397, 699] width 220 height 19
click at [1375, 684] on textarea "Hi there! I just have a few questions because I would be interested in finding …" at bounding box center [1397, 642] width 220 height 95
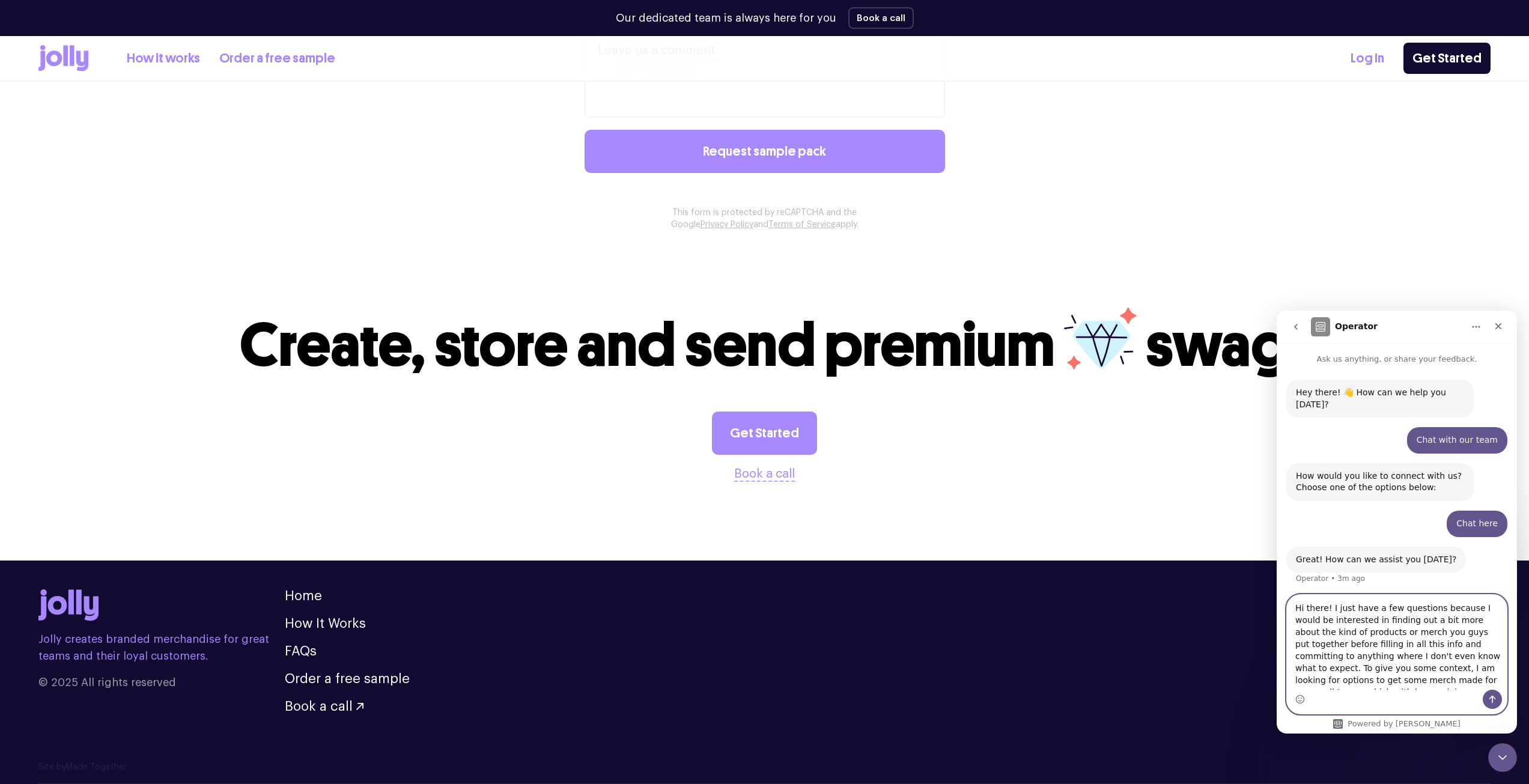
click at [1482, 652] on textarea "Hi there! I just have a few questions because I would be interested in finding …" at bounding box center [1397, 642] width 220 height 95
click at [1371, 674] on textarea "Hi there! I just have a few questions because I would be interested in finding …" at bounding box center [1397, 642] width 220 height 95
drag, startPoint x: 1486, startPoint y: 655, endPoint x: 1416, endPoint y: 642, distance: 71.2
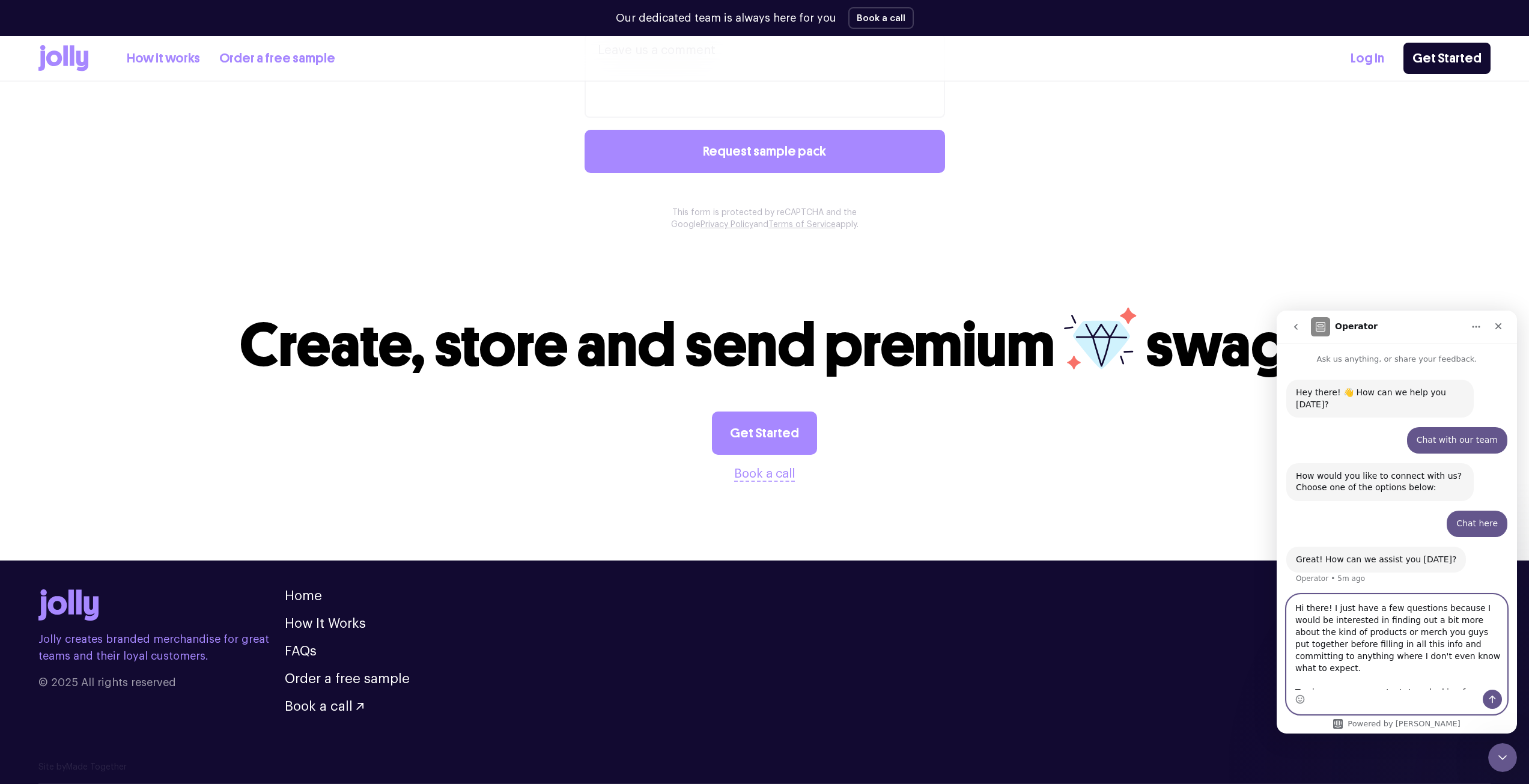
click at [1416, 642] on textarea "Hi there! I just have a few questions because I would be interested in finding …" at bounding box center [1397, 642] width 220 height 95
type textarea "Hi there! I just have a few questions because I would be interested in finding …"
click at [1488, 697] on icon "Send a message…" at bounding box center [1492, 699] width 9 height 9
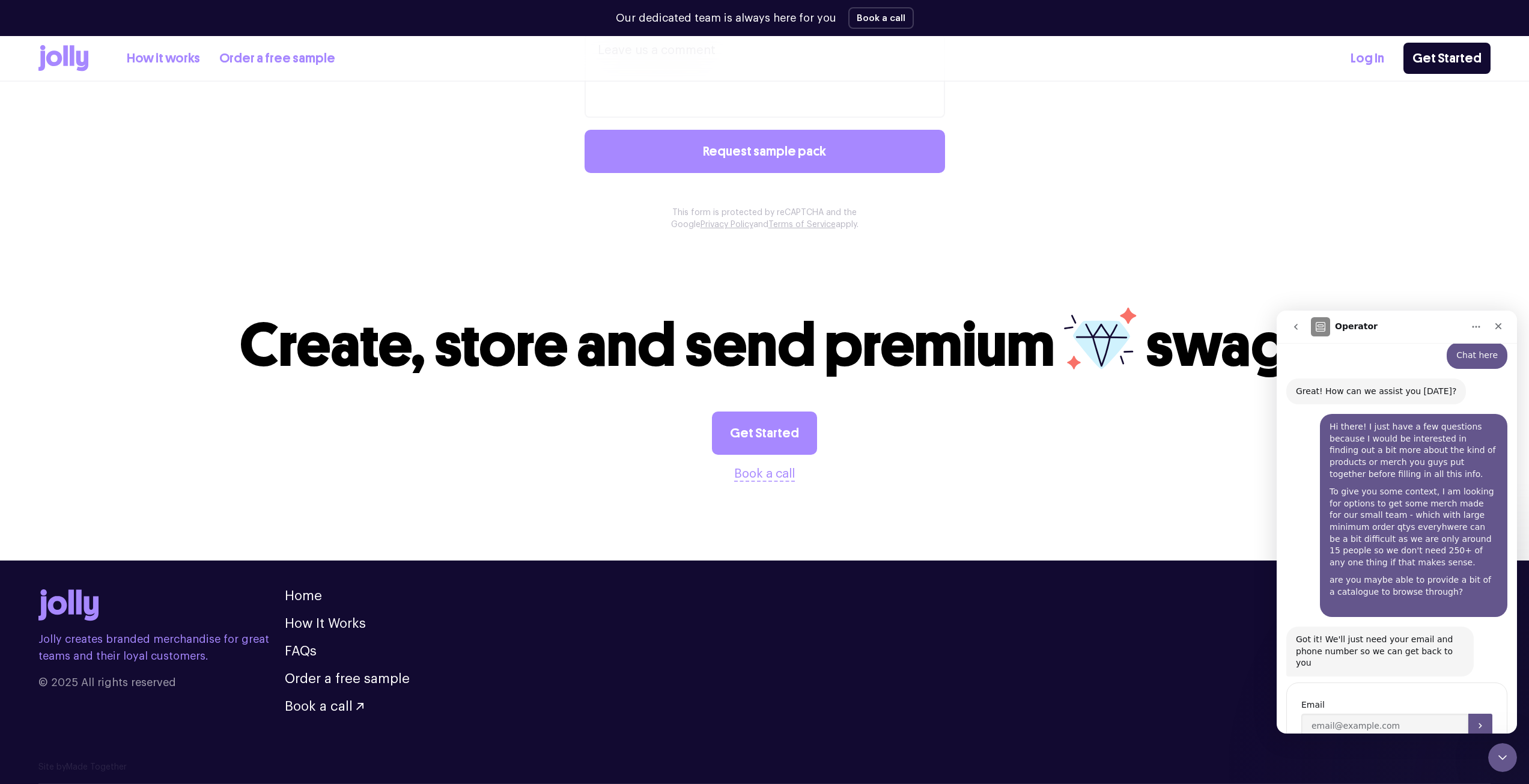
scroll to position [196, 0]
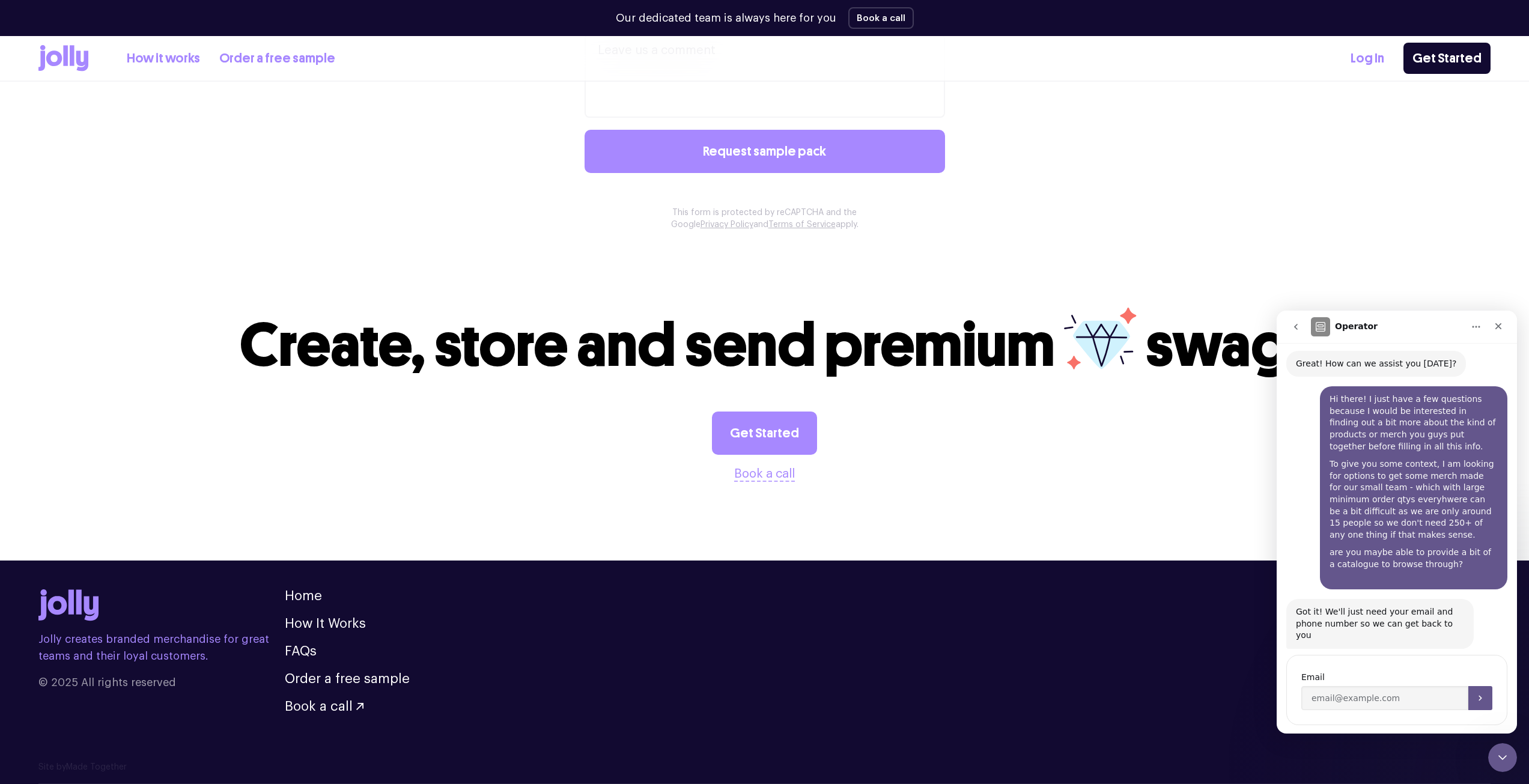
click at [1301, 320] on button "go back" at bounding box center [1296, 326] width 23 height 23
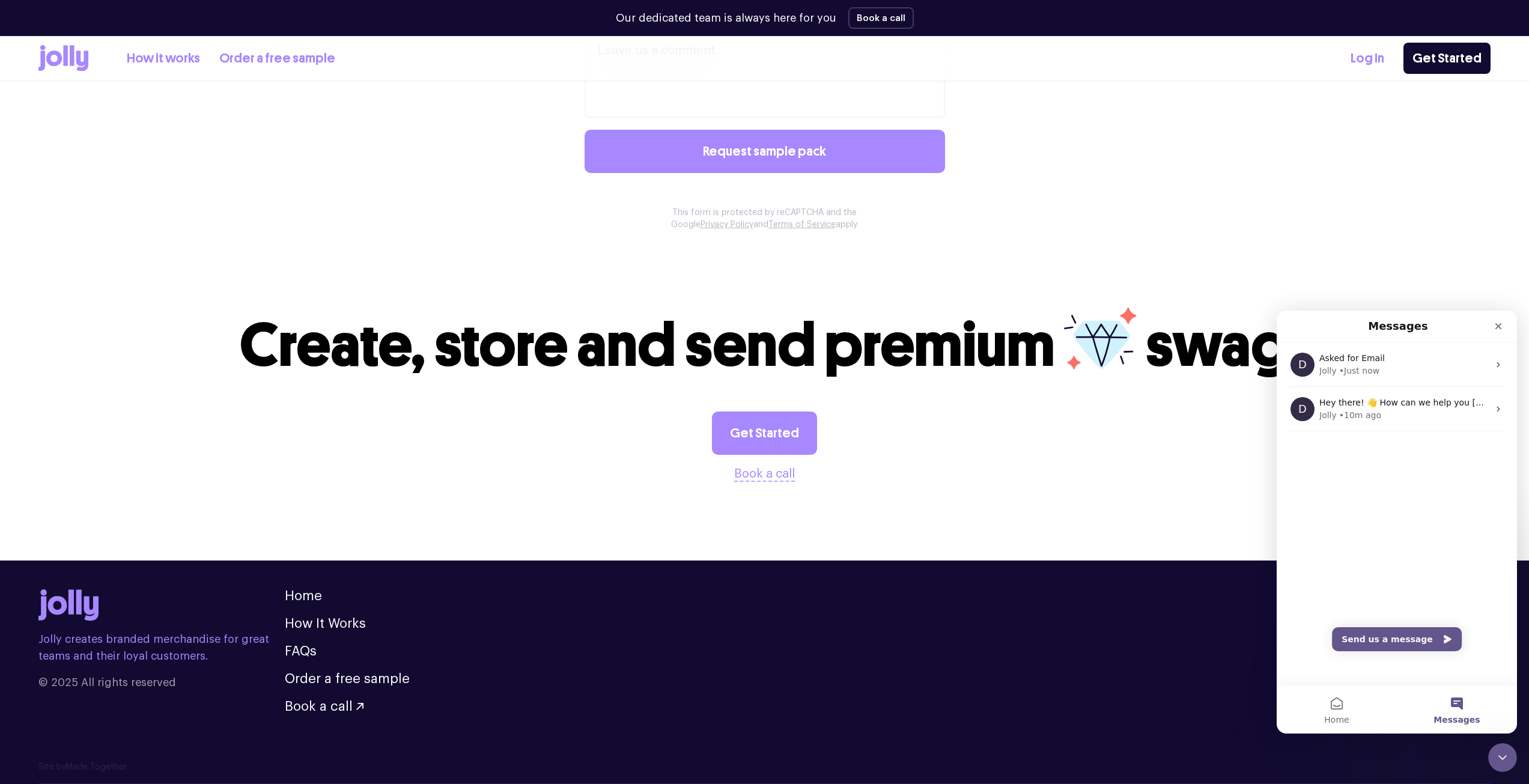
click at [1485, 704] on button "Messages" at bounding box center [1457, 709] width 120 height 48
click at [1448, 358] on div "Asked for Email" at bounding box center [1404, 359] width 170 height 13
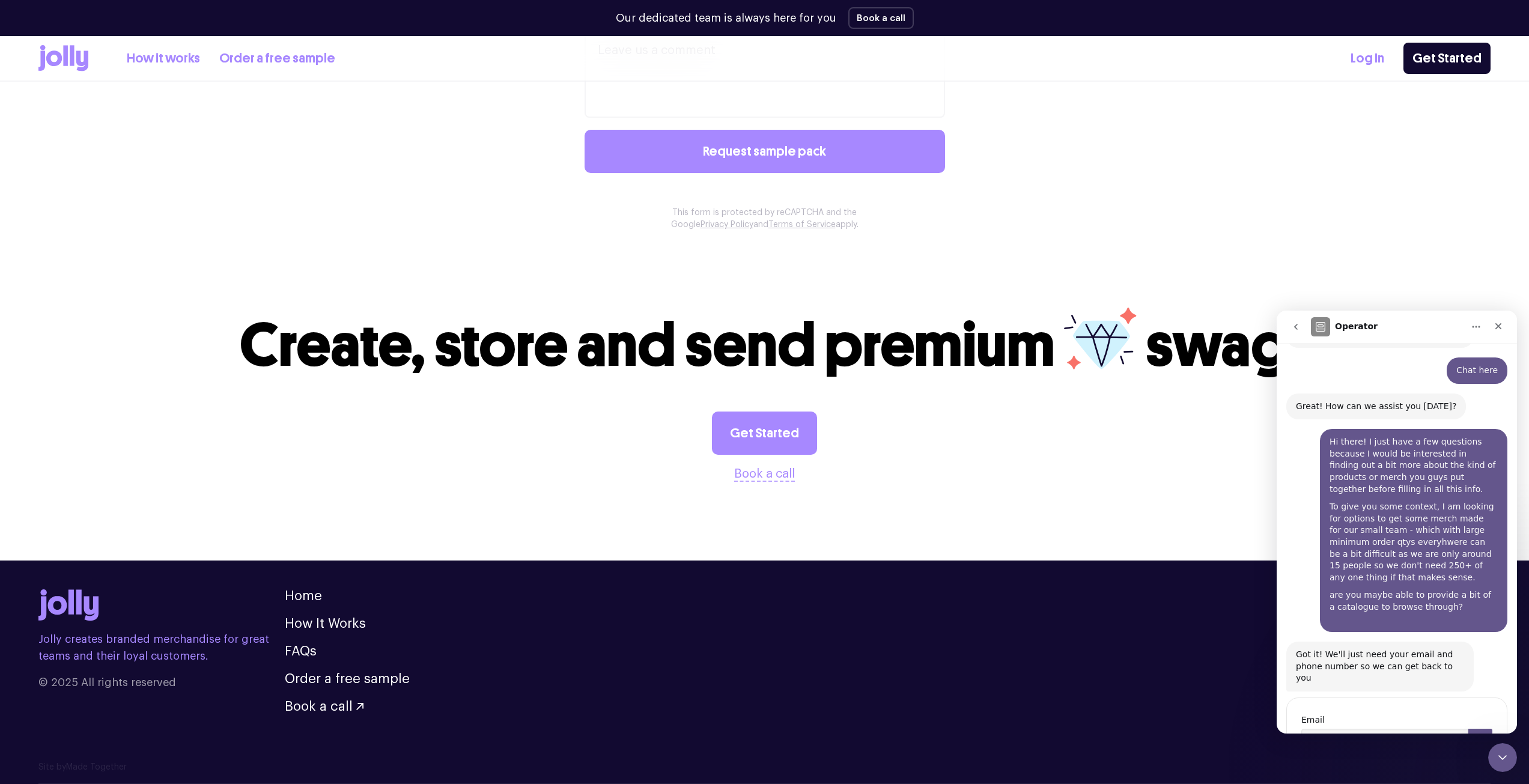
scroll to position [196, 0]
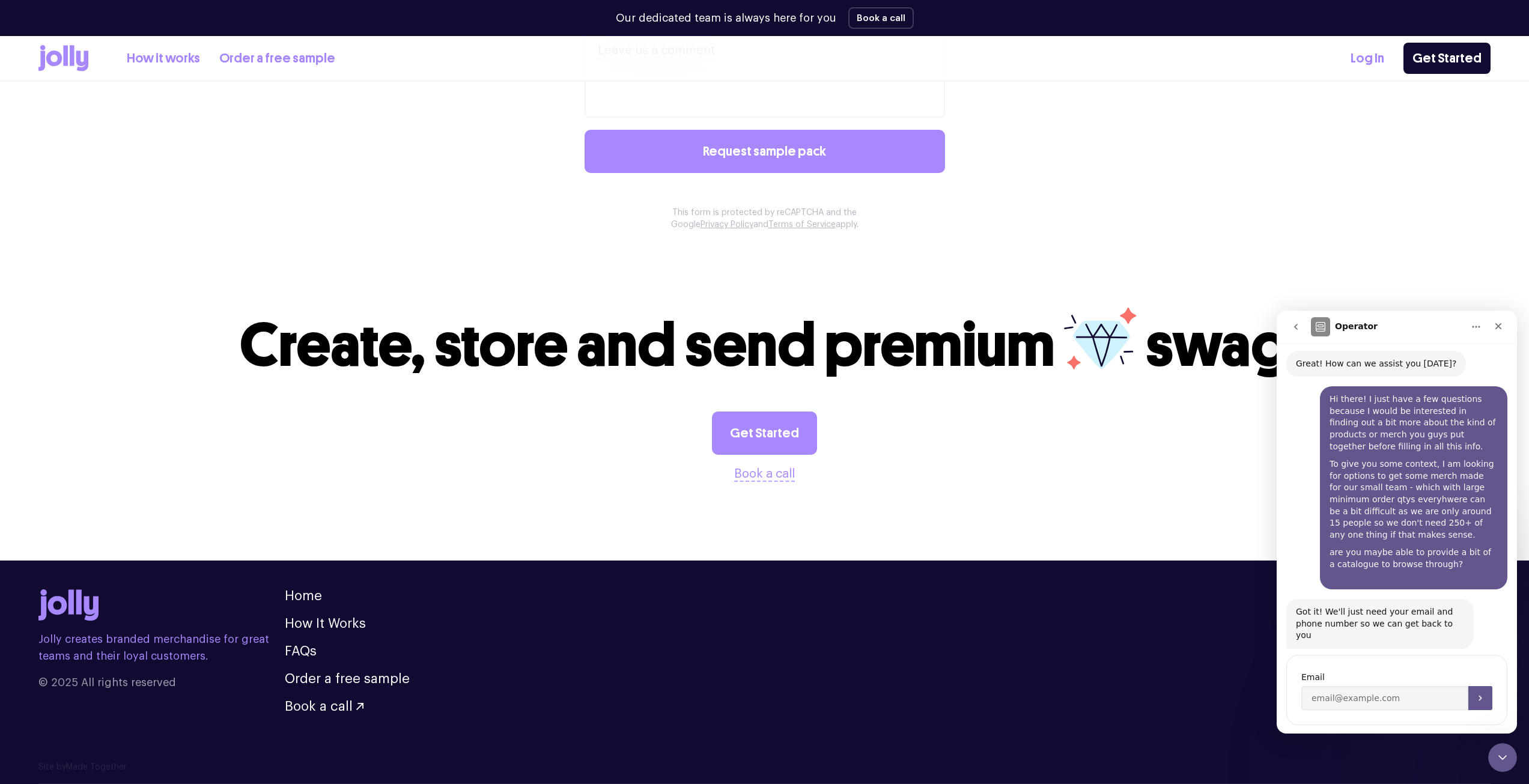
click at [1295, 334] on button "go back" at bounding box center [1296, 326] width 23 height 23
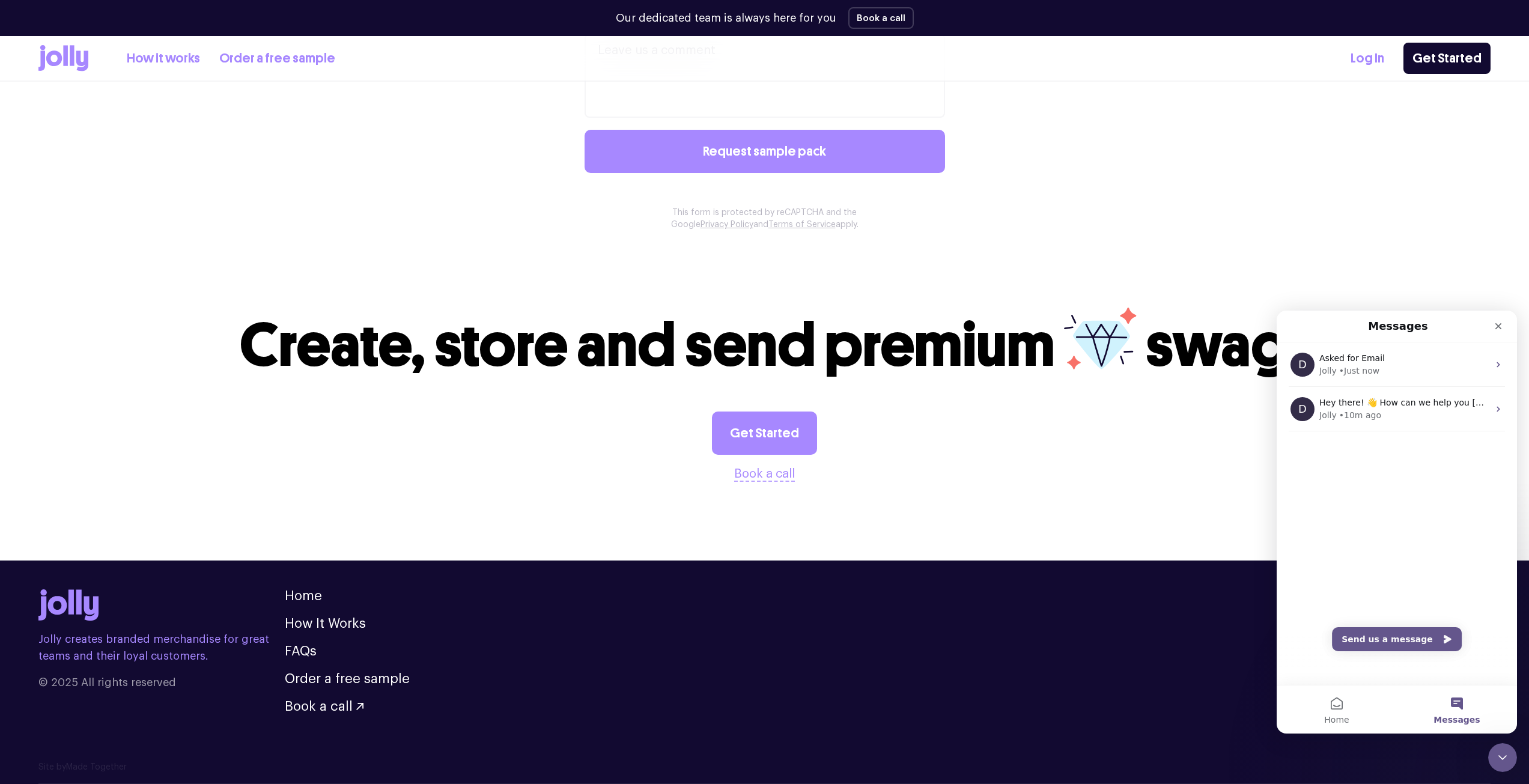
scroll to position [0, 0]
click at [1444, 415] on div "Jolly • 10m ago" at bounding box center [1404, 415] width 170 height 13
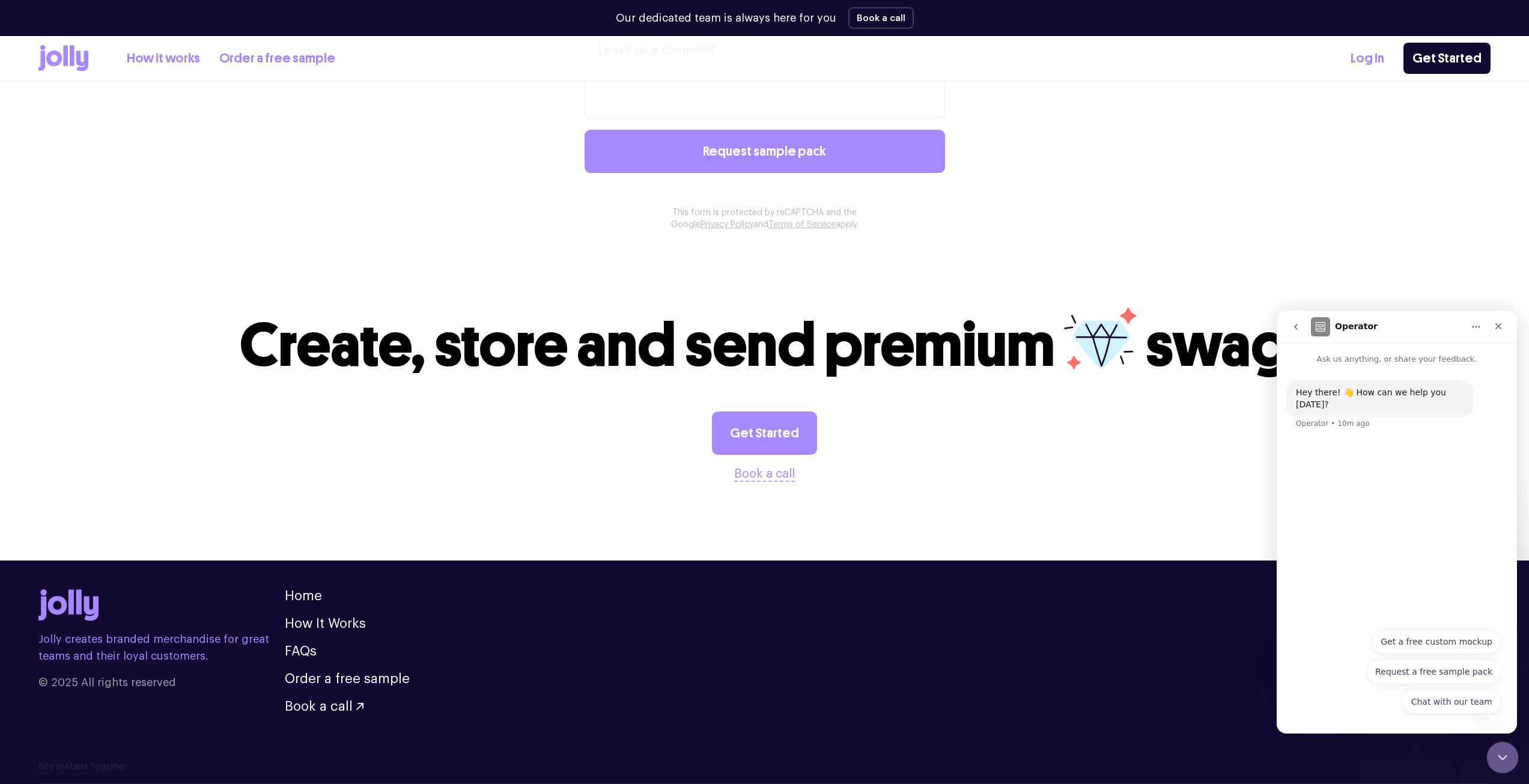
drag, startPoint x: 1509, startPoint y: 754, endPoint x: 2908, endPoint y: 1383, distance: 1533.9
click at [1510, 753] on div "Close Intercom Messenger" at bounding box center [1501, 755] width 29 height 29
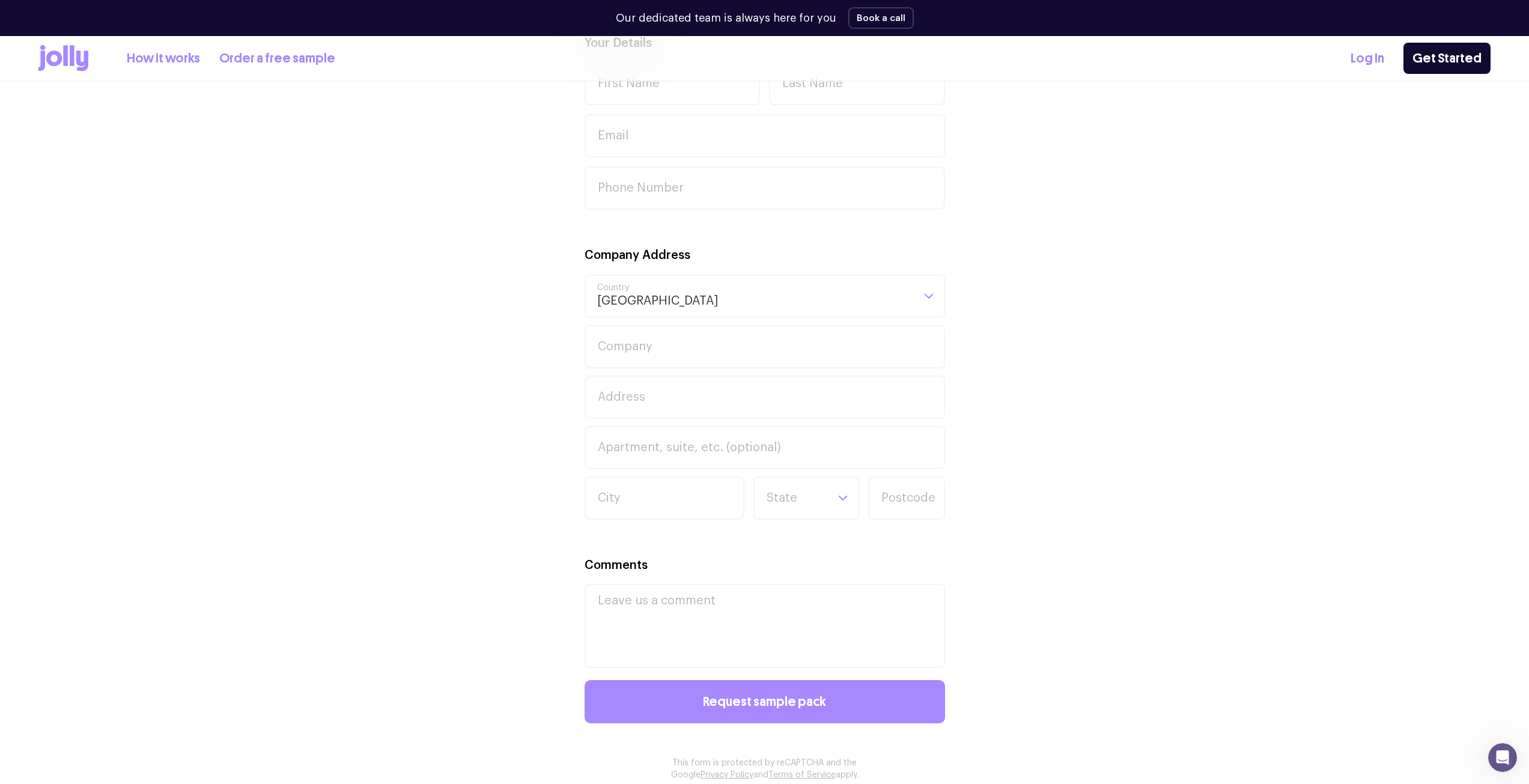
scroll to position [961, 0]
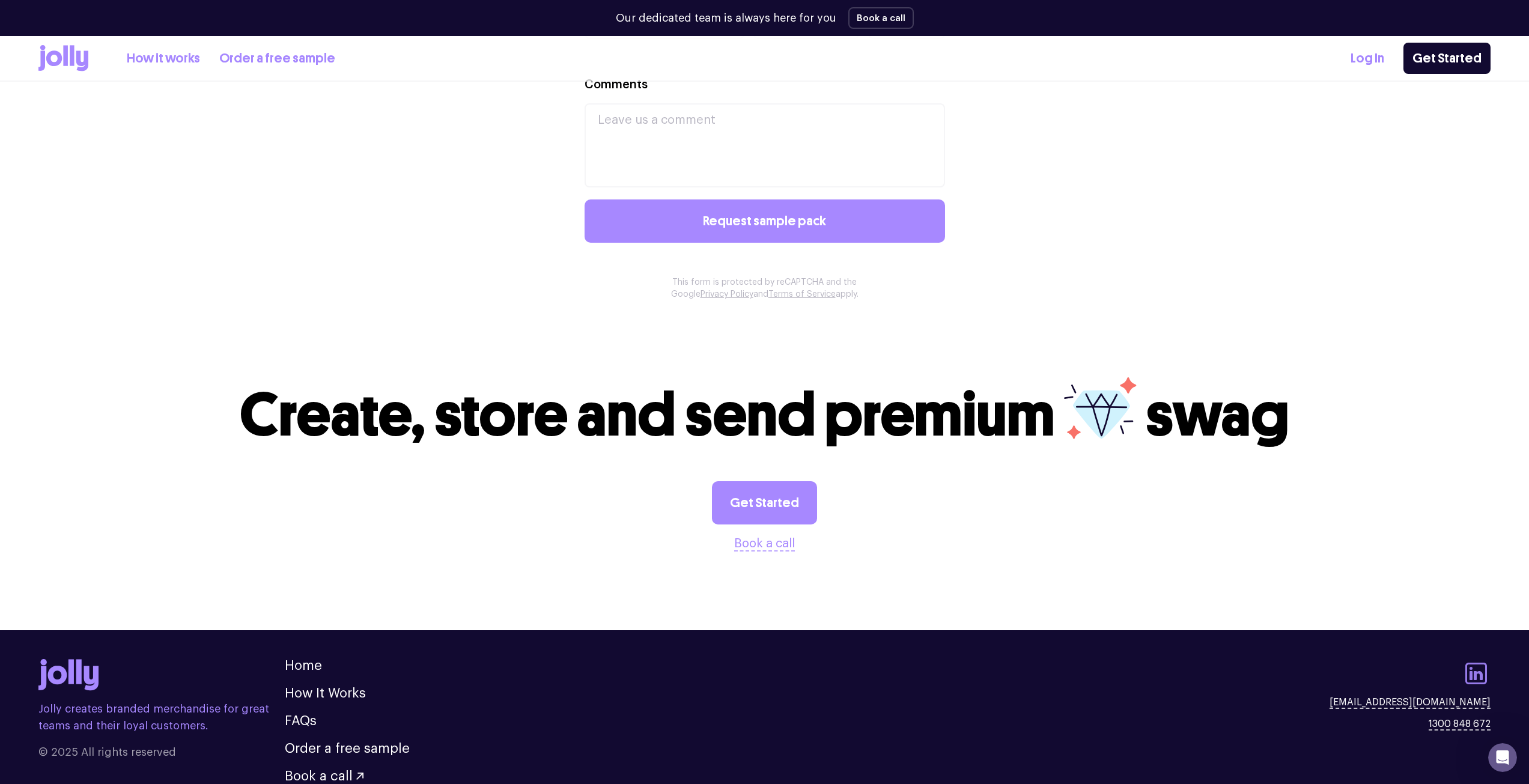
click at [1481, 674] on icon at bounding box center [1476, 673] width 21 height 21
click at [1505, 759] on icon "Open Intercom Messenger" at bounding box center [1501, 756] width 20 height 20
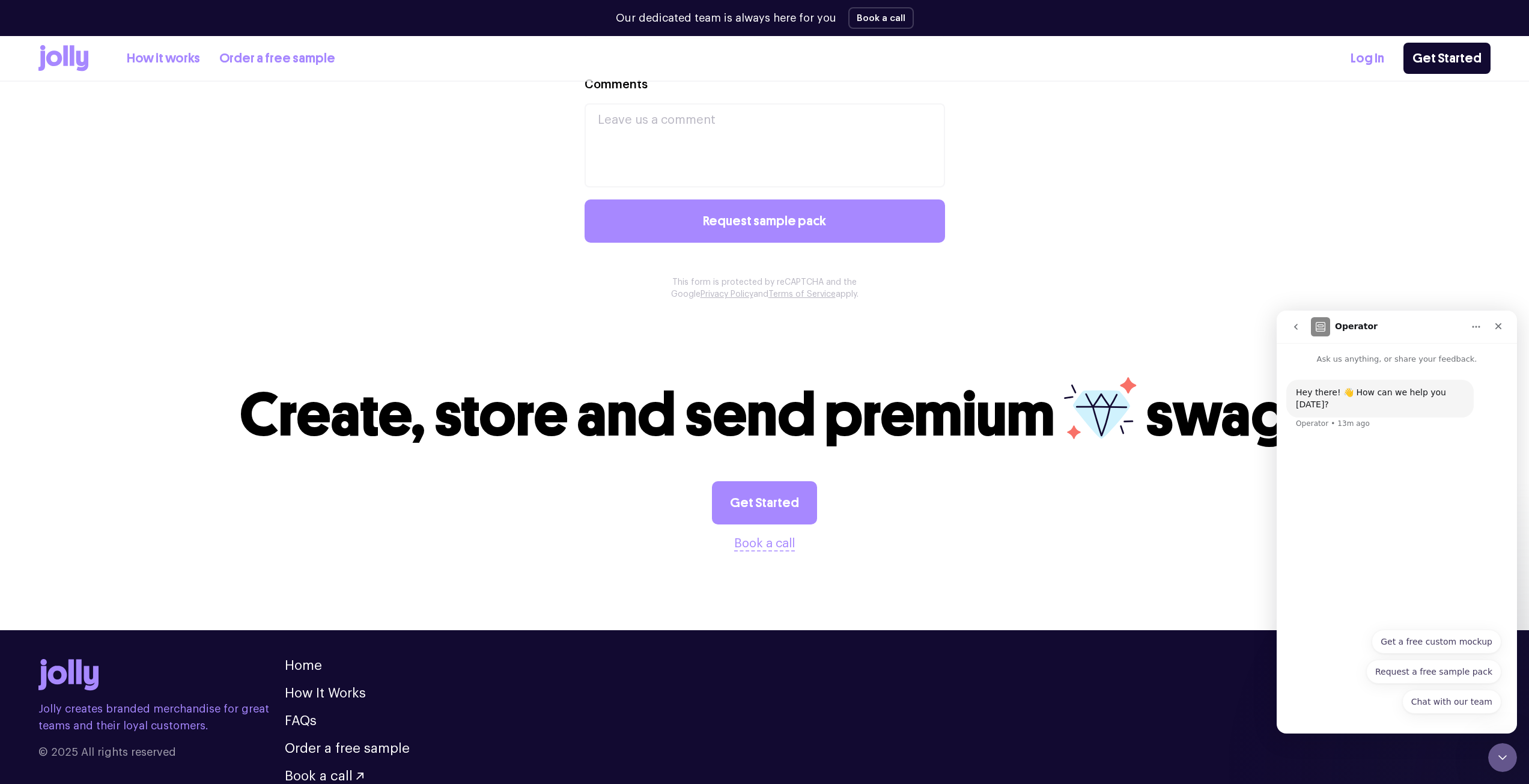
click at [1099, 384] on icon at bounding box center [1101, 408] width 73 height 62
click at [1502, 328] on icon "Close" at bounding box center [1498, 326] width 9 height 9
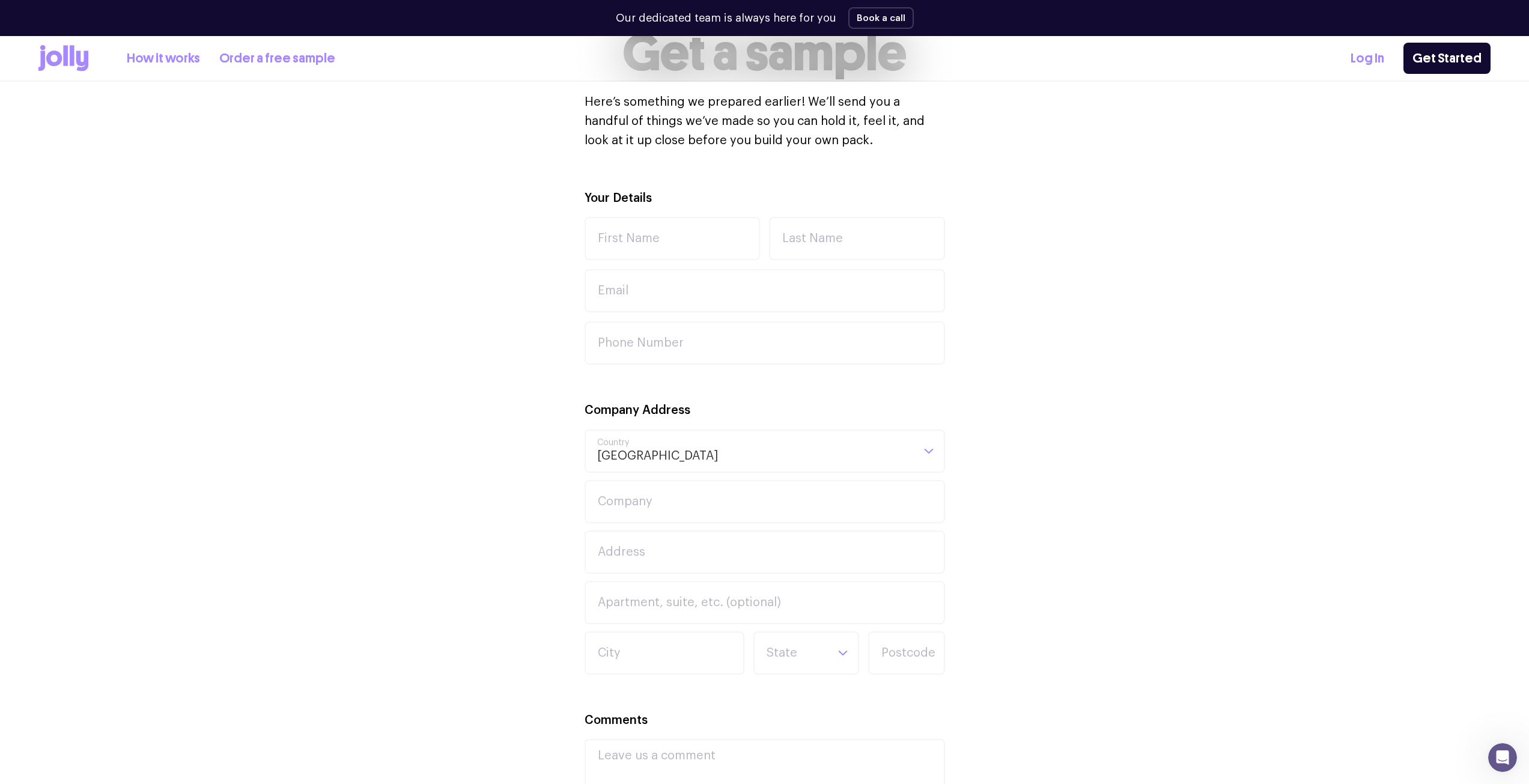
scroll to position [120, 0]
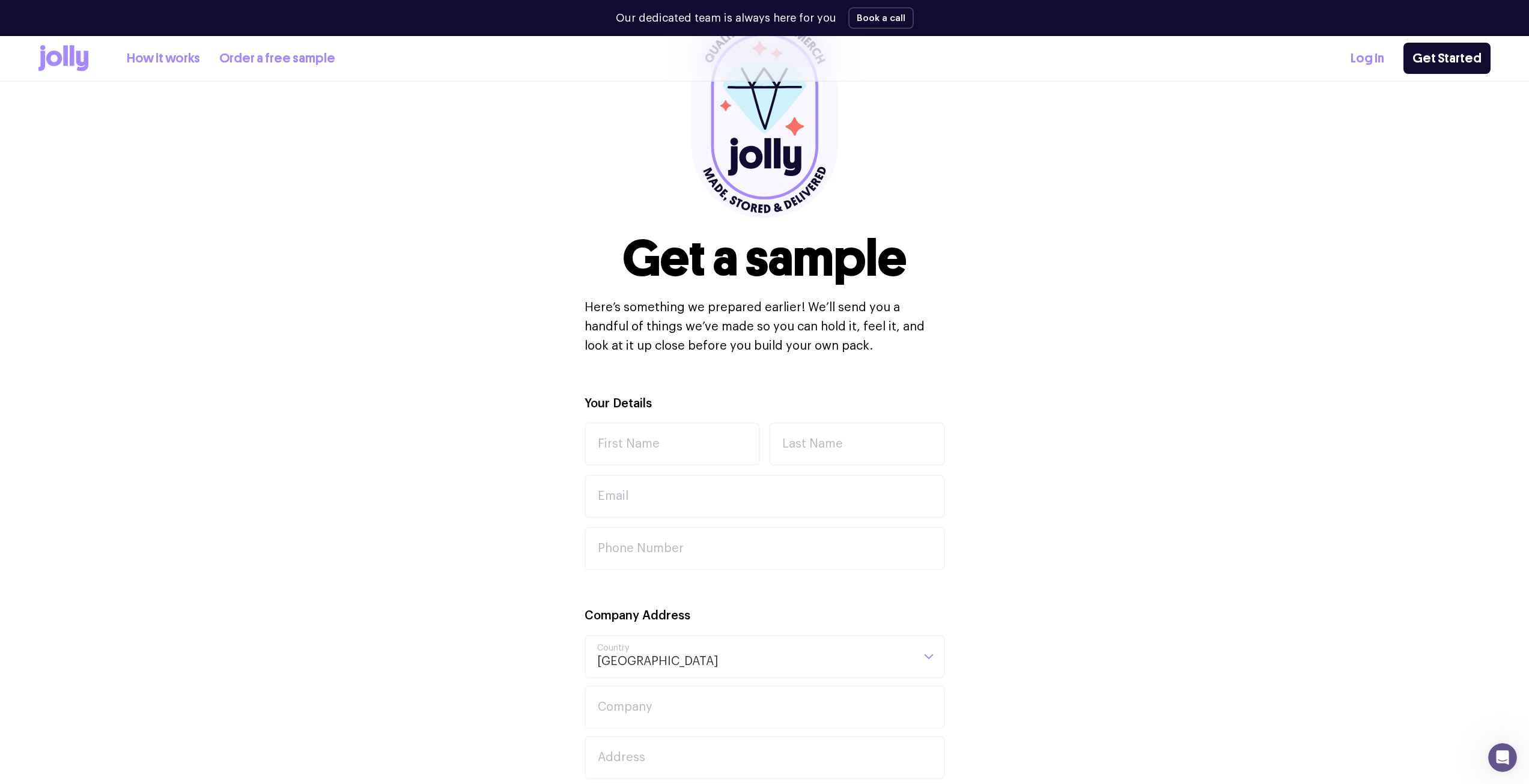
click at [293, 47] on div "How it works Order a free sample" at bounding box center [187, 58] width 296 height 26
click at [292, 65] on link "Order a free sample" at bounding box center [277, 59] width 116 height 20
click at [81, 64] on icon at bounding box center [82, 61] width 12 height 21
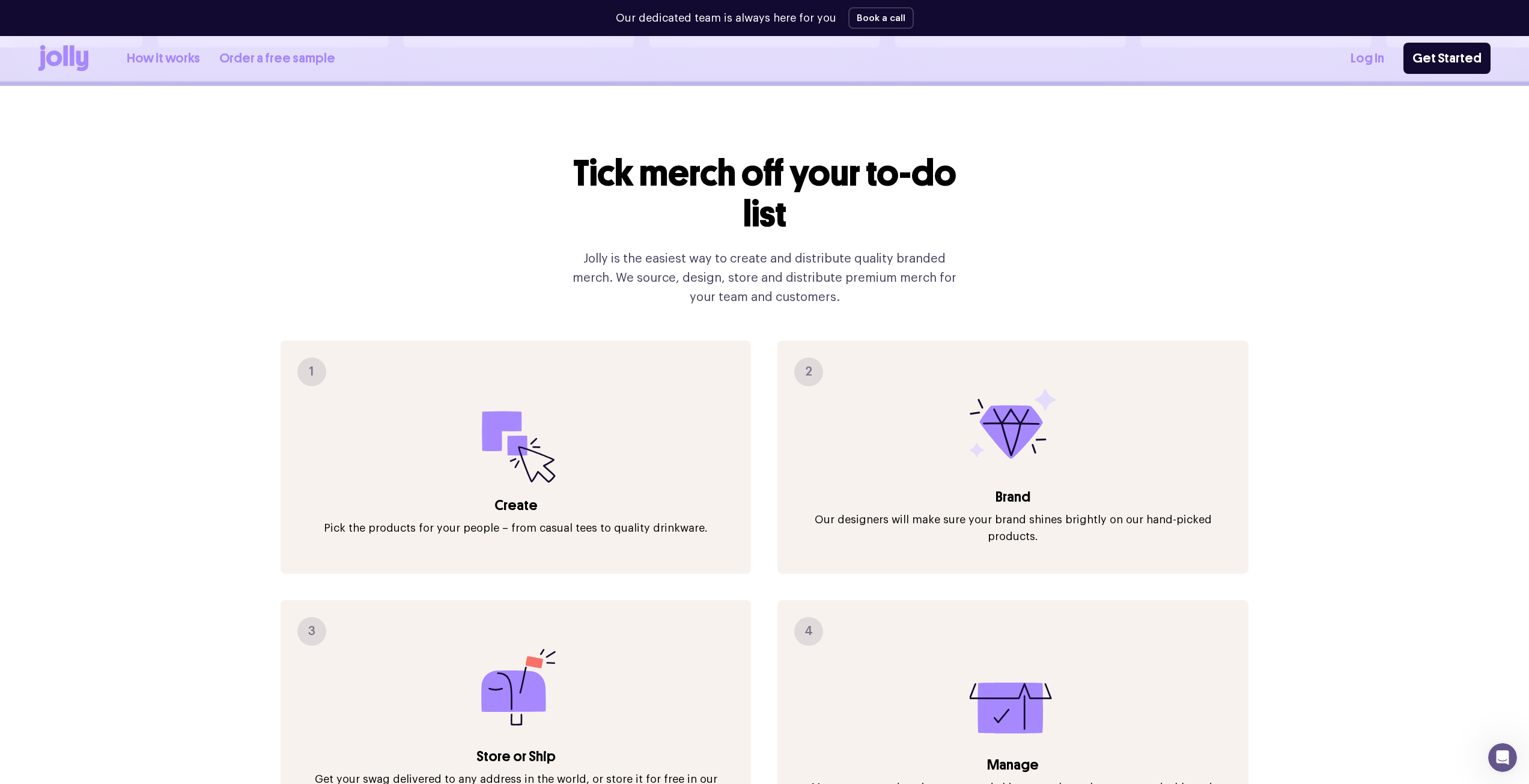
scroll to position [901, 0]
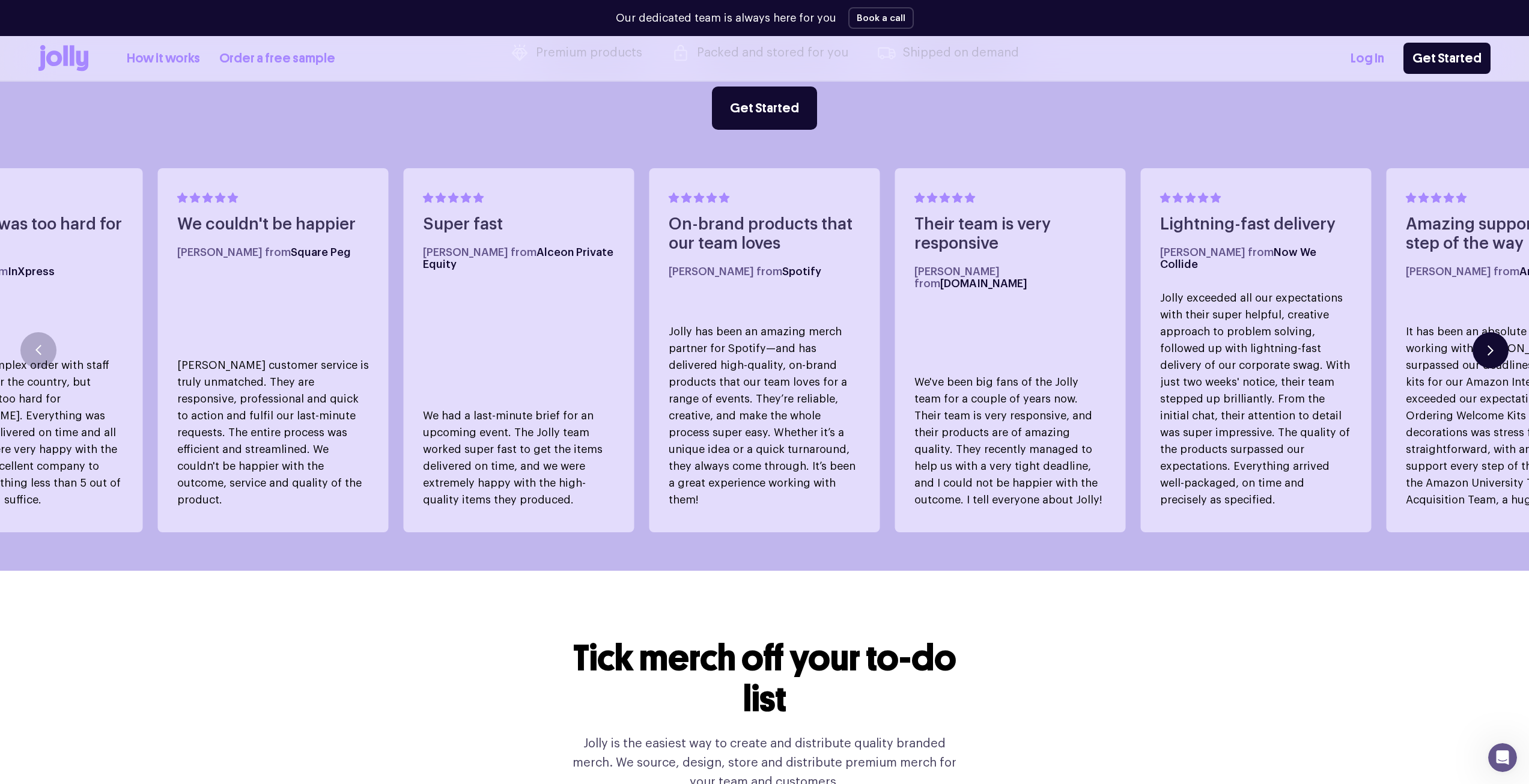
click at [1506, 344] on button "button" at bounding box center [1490, 350] width 36 height 36
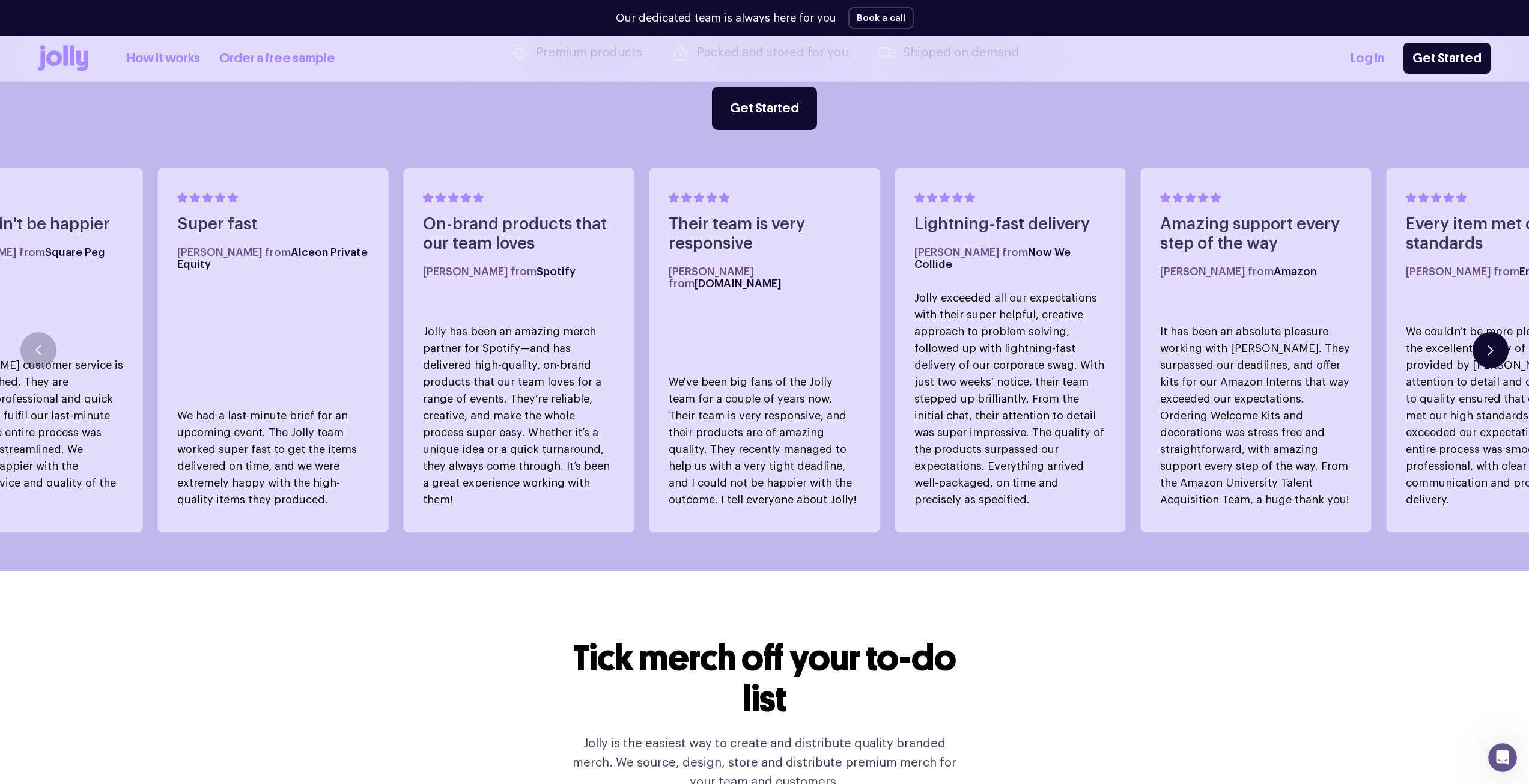
click at [1506, 344] on button "button" at bounding box center [1490, 350] width 36 height 36
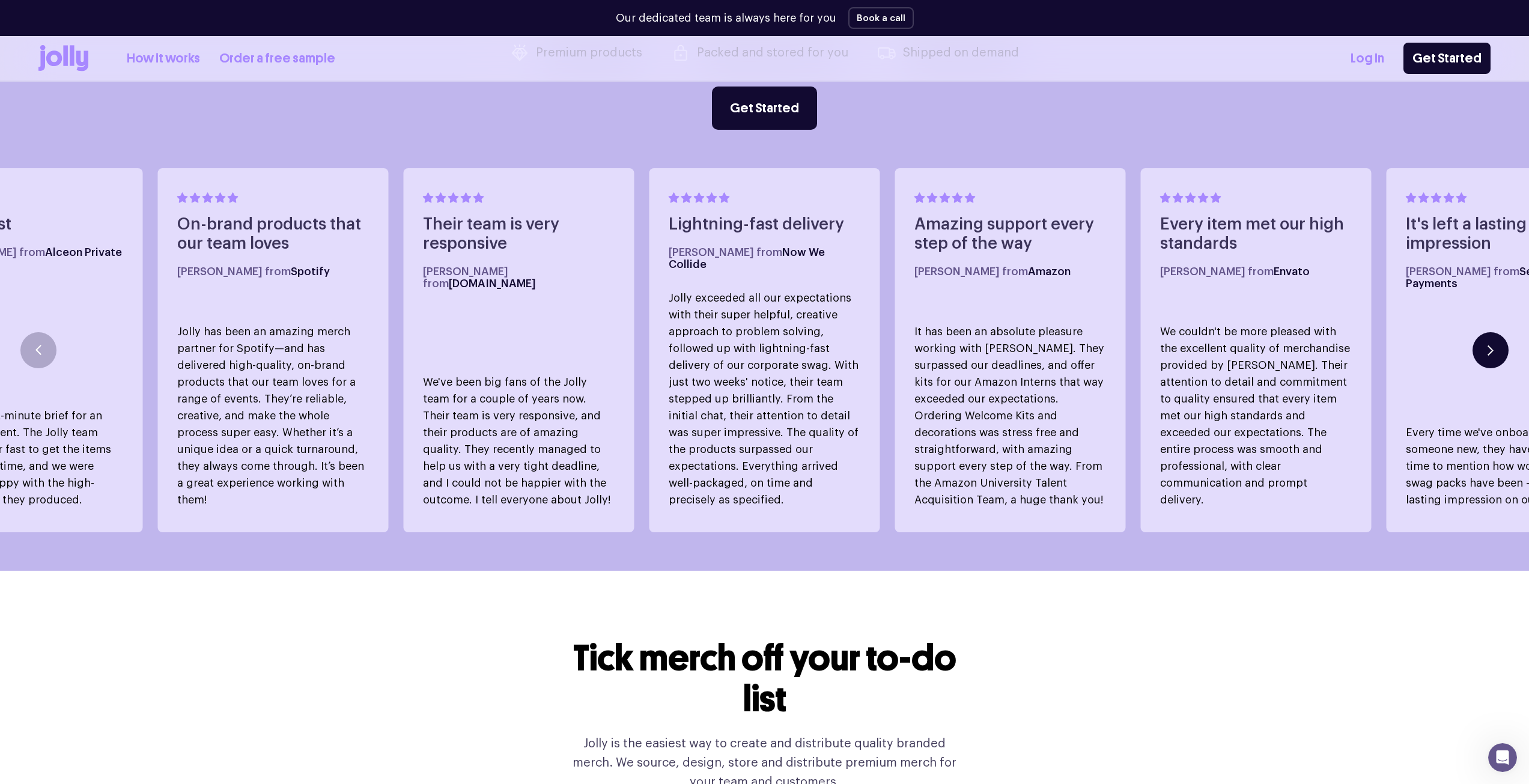
click at [1506, 344] on button "button" at bounding box center [1490, 350] width 36 height 36
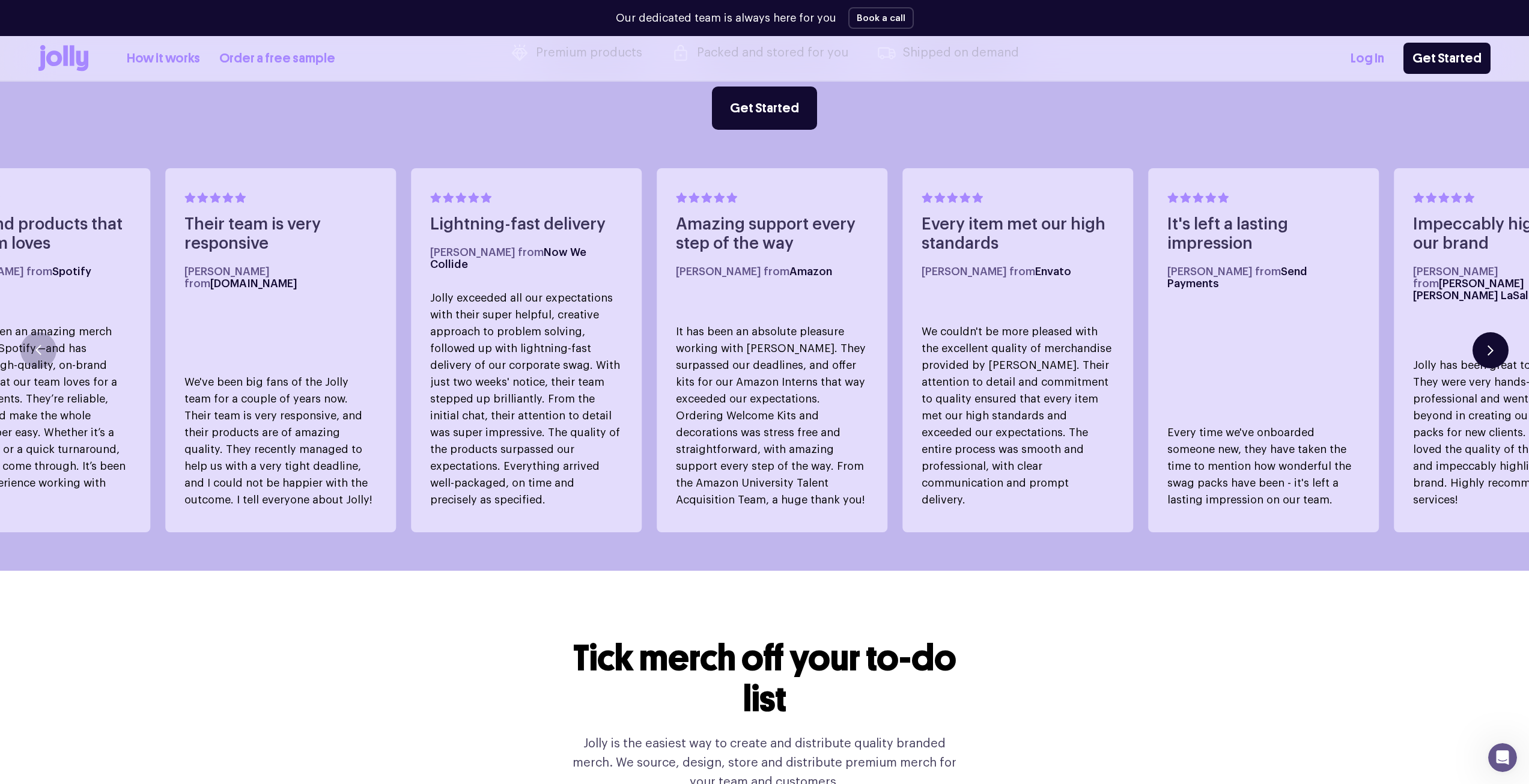
click at [1506, 344] on button "button" at bounding box center [1490, 350] width 36 height 36
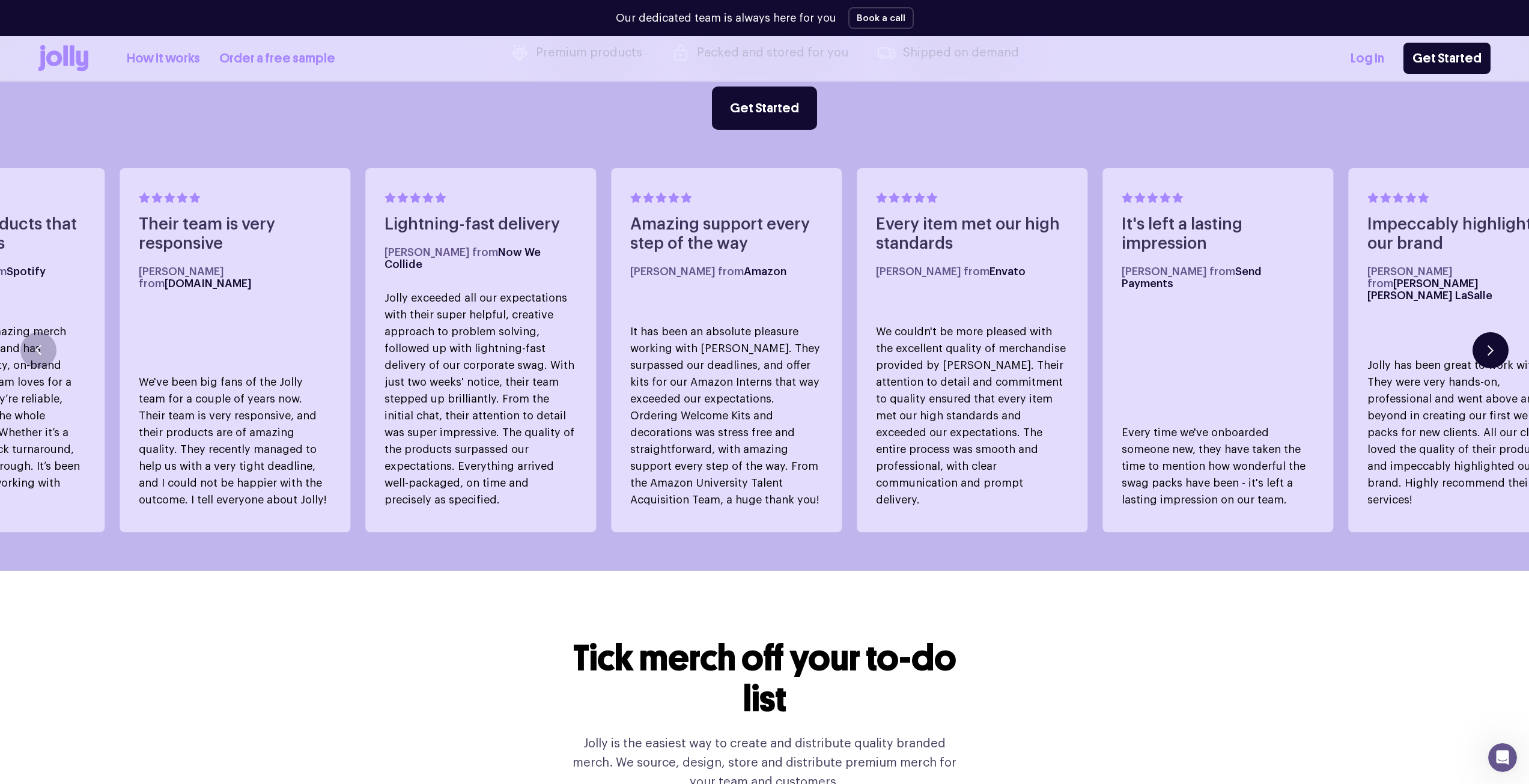
click at [1506, 344] on button "button" at bounding box center [1490, 350] width 36 height 36
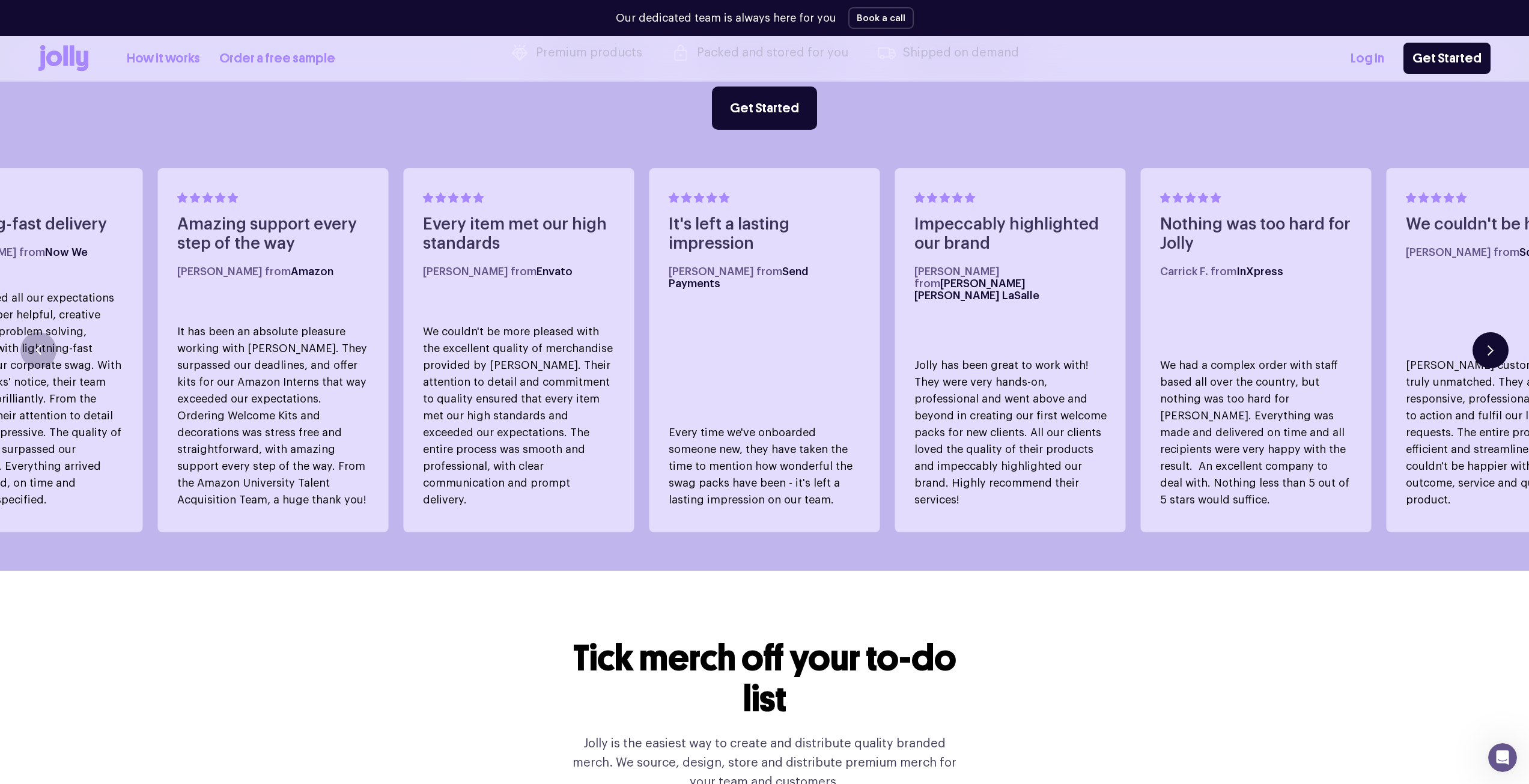
click at [1506, 344] on button "button" at bounding box center [1490, 350] width 36 height 36
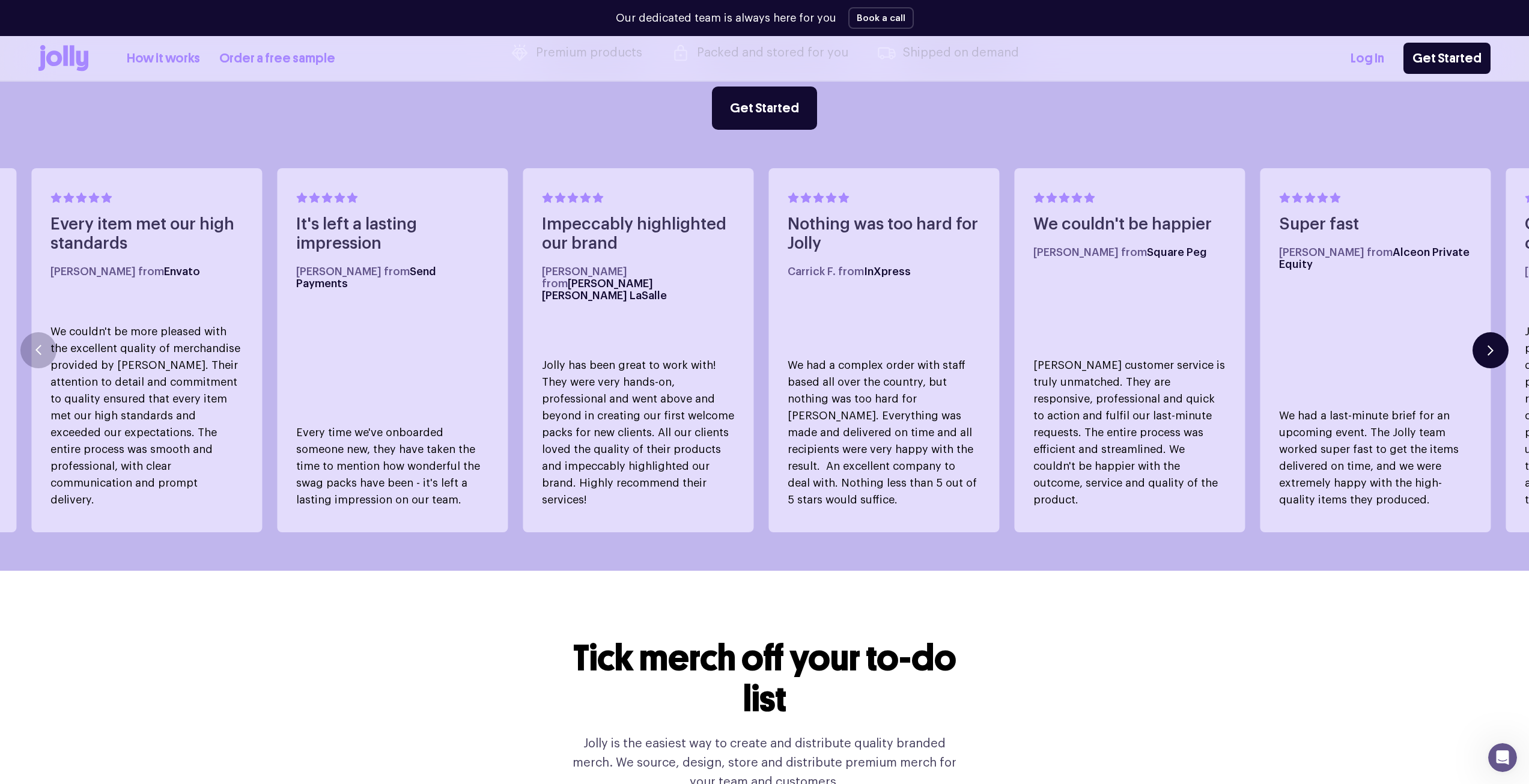
click at [1506, 344] on button "button" at bounding box center [1490, 350] width 36 height 36
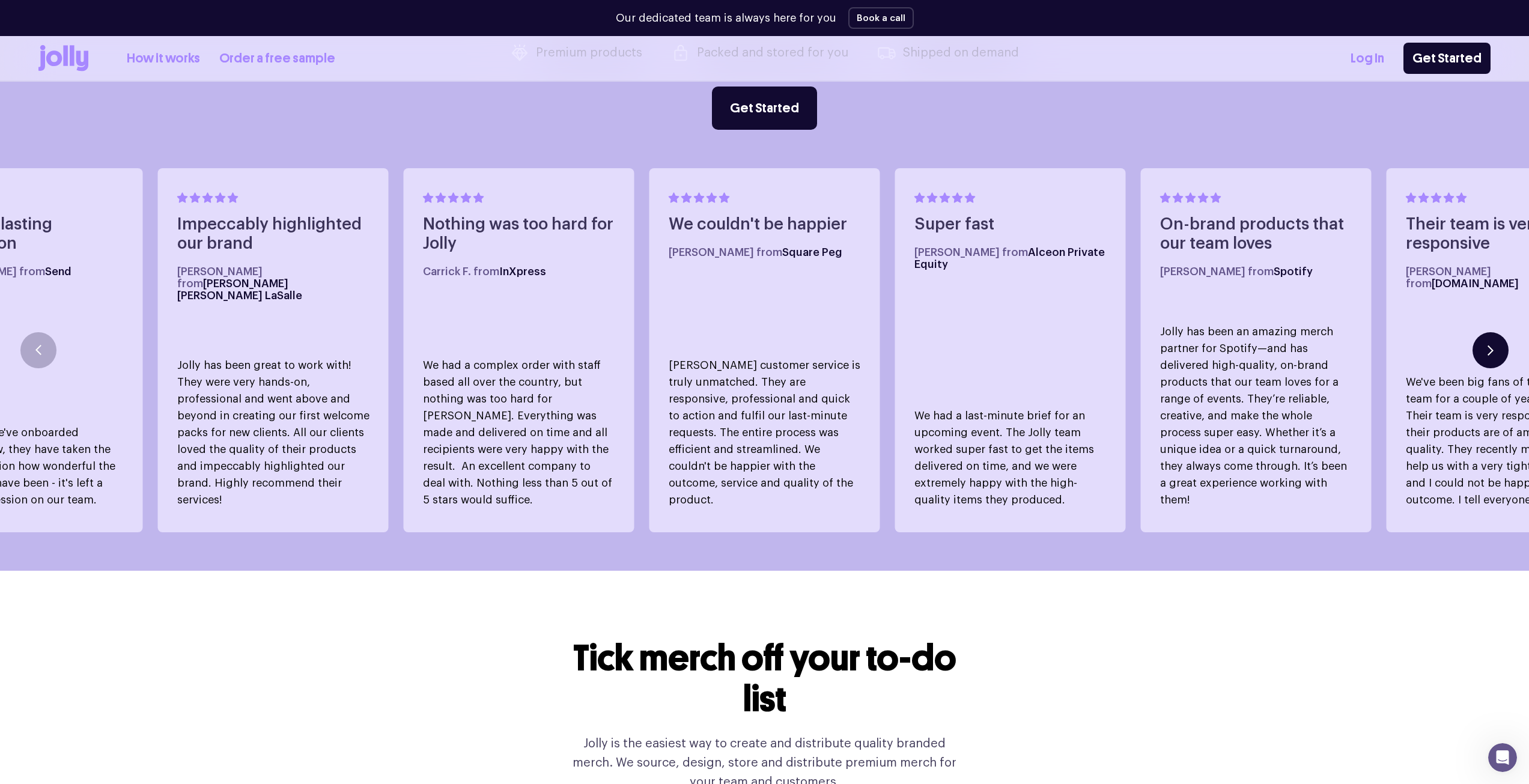
click at [1506, 344] on button "button" at bounding box center [1490, 350] width 36 height 36
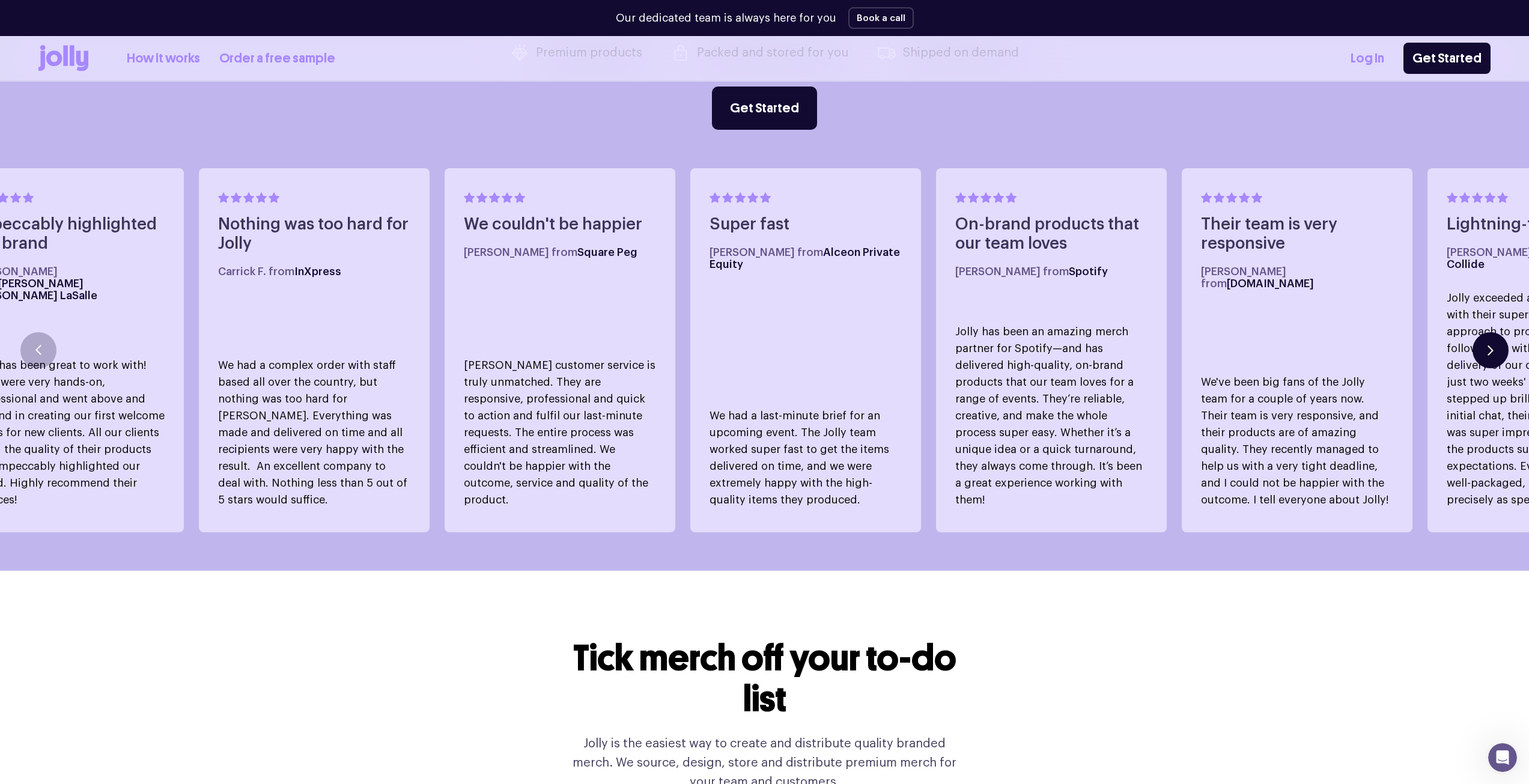
click at [1506, 344] on button "button" at bounding box center [1490, 350] width 36 height 36
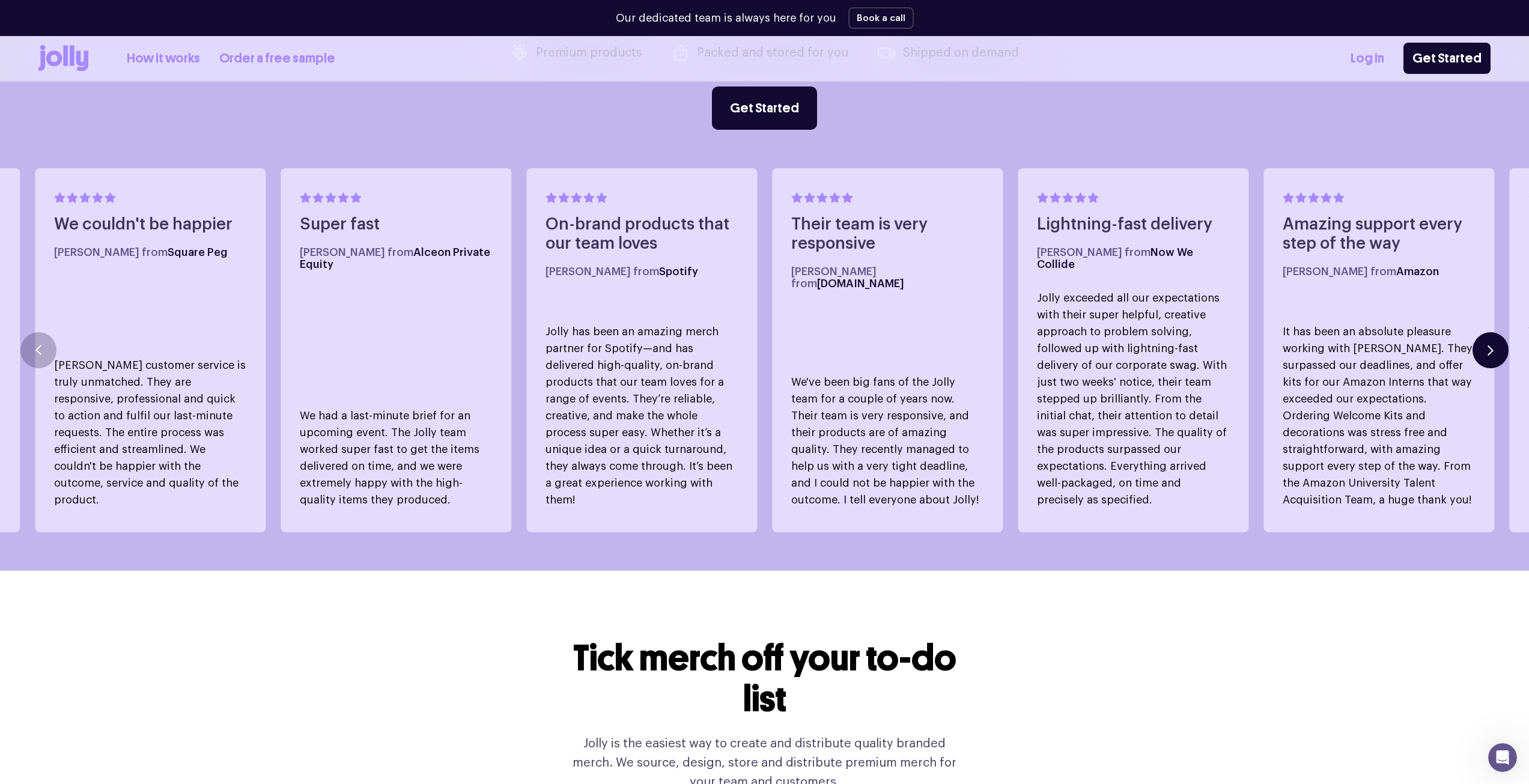
click at [1506, 344] on button "button" at bounding box center [1490, 350] width 36 height 36
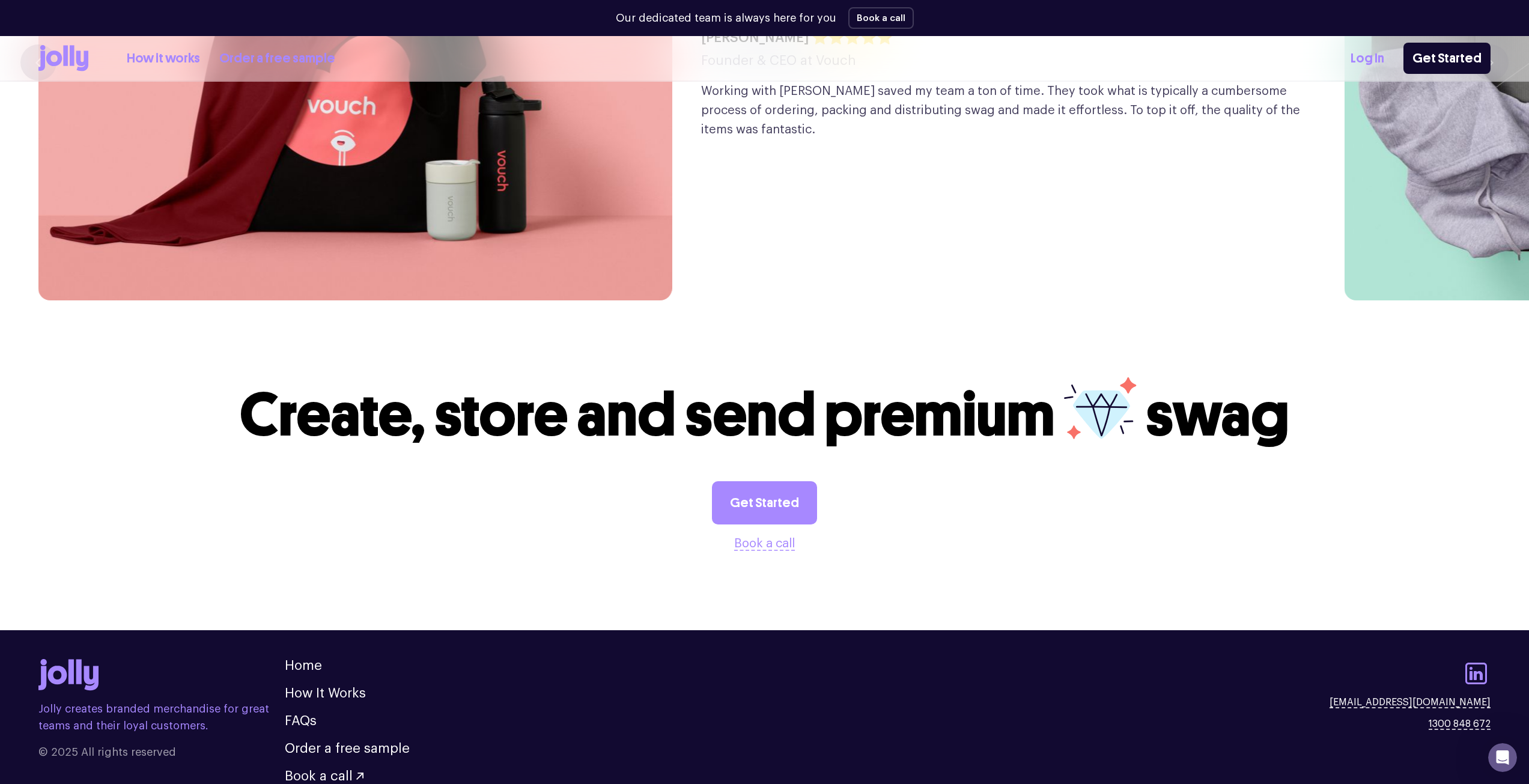
scroll to position [3399, 0]
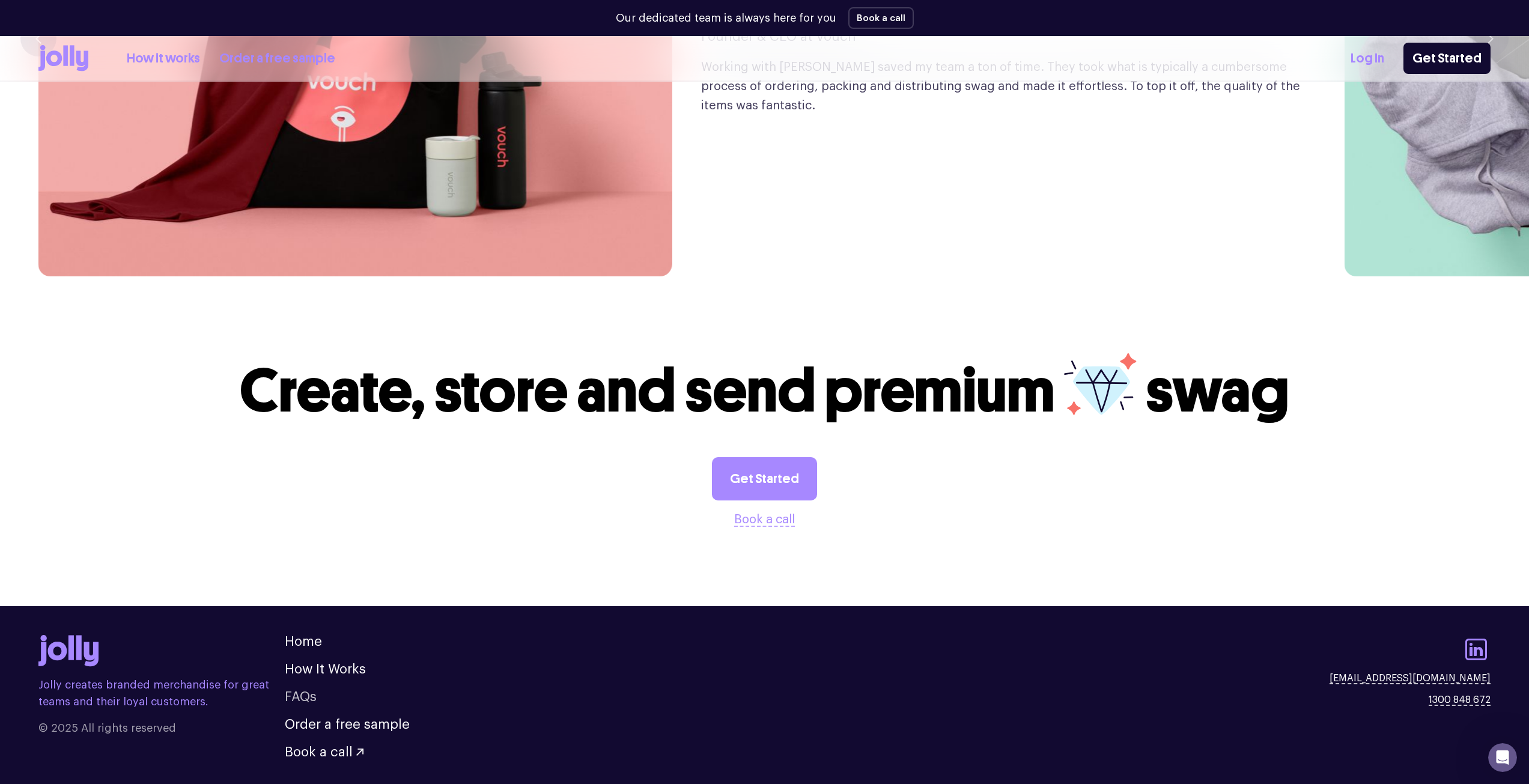
click at [311, 690] on link "FAQs" at bounding box center [301, 697] width 32 height 13
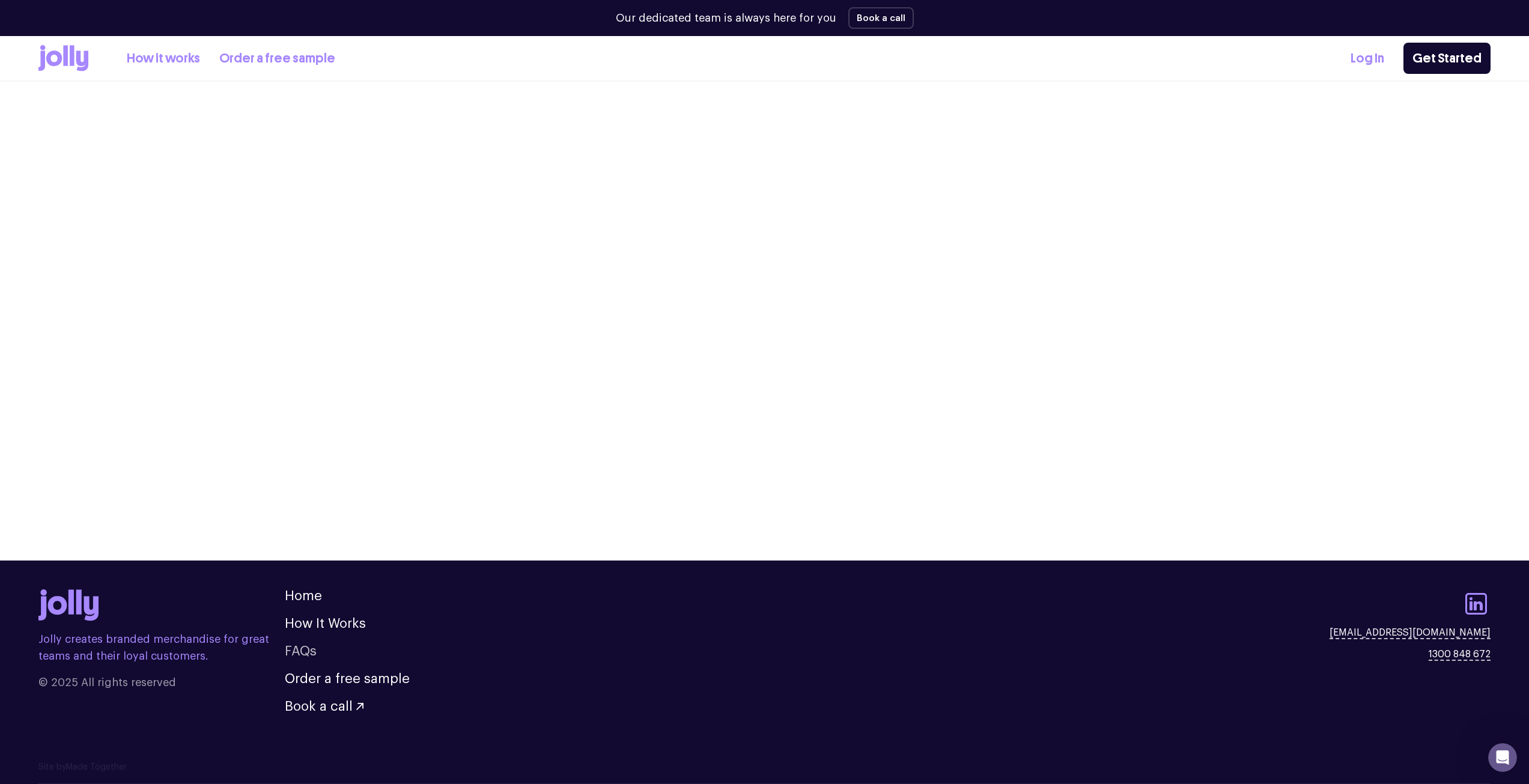
scroll to position [1400, 0]
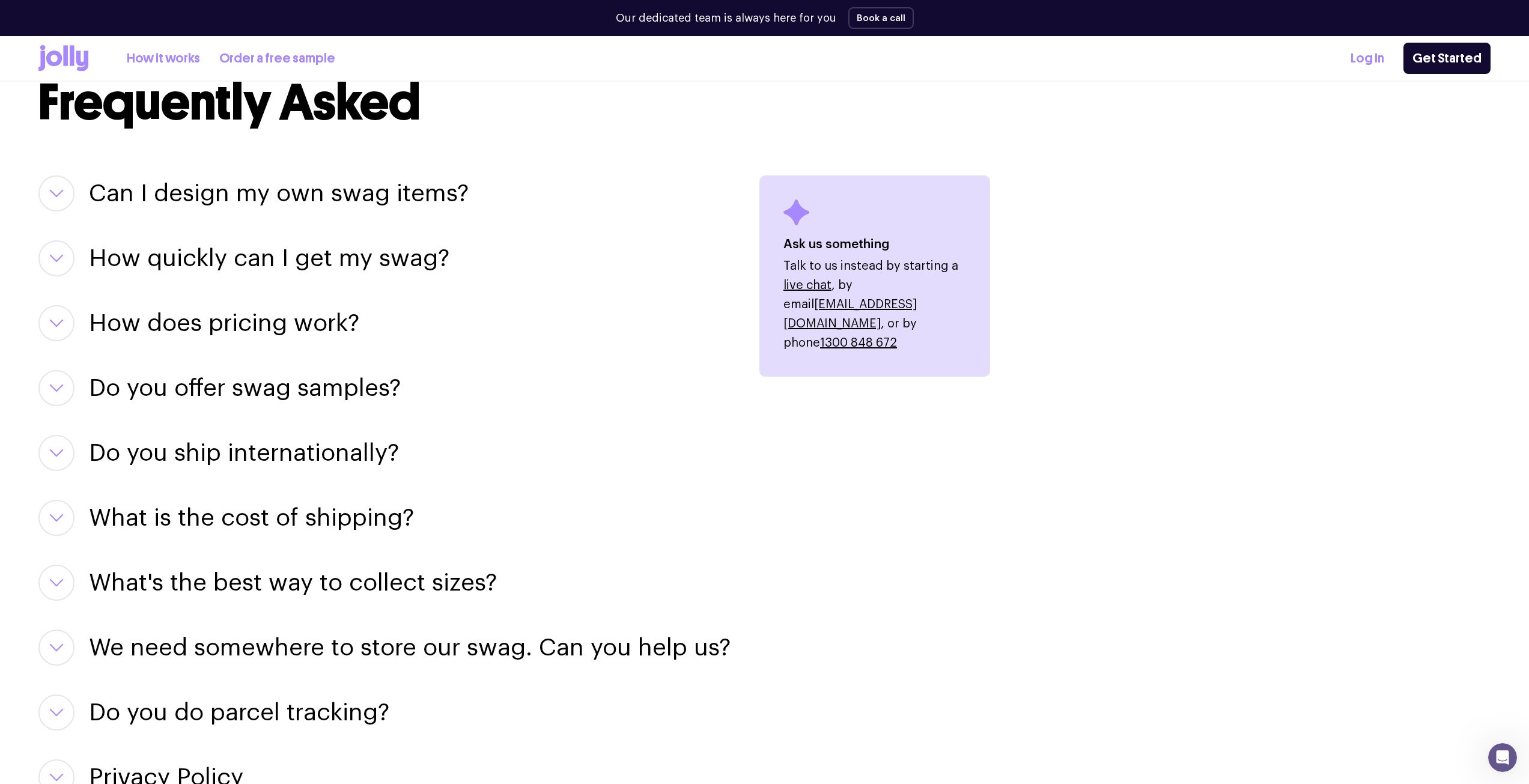
click at [348, 197] on h3 "Can I design my own swag items?" at bounding box center [279, 193] width 380 height 36
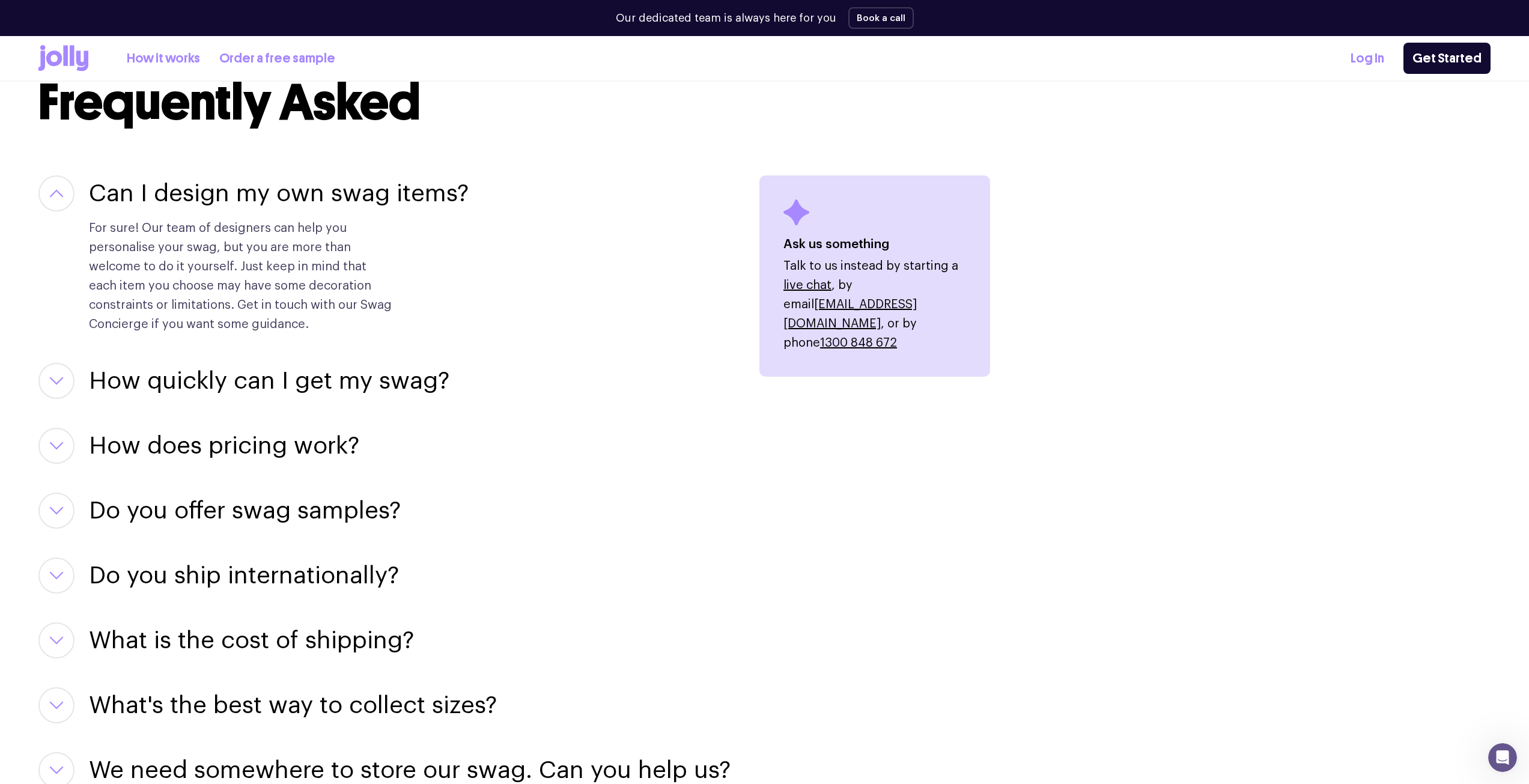
click at [348, 197] on h3 "Can I design my own swag items?" at bounding box center [279, 193] width 380 height 36
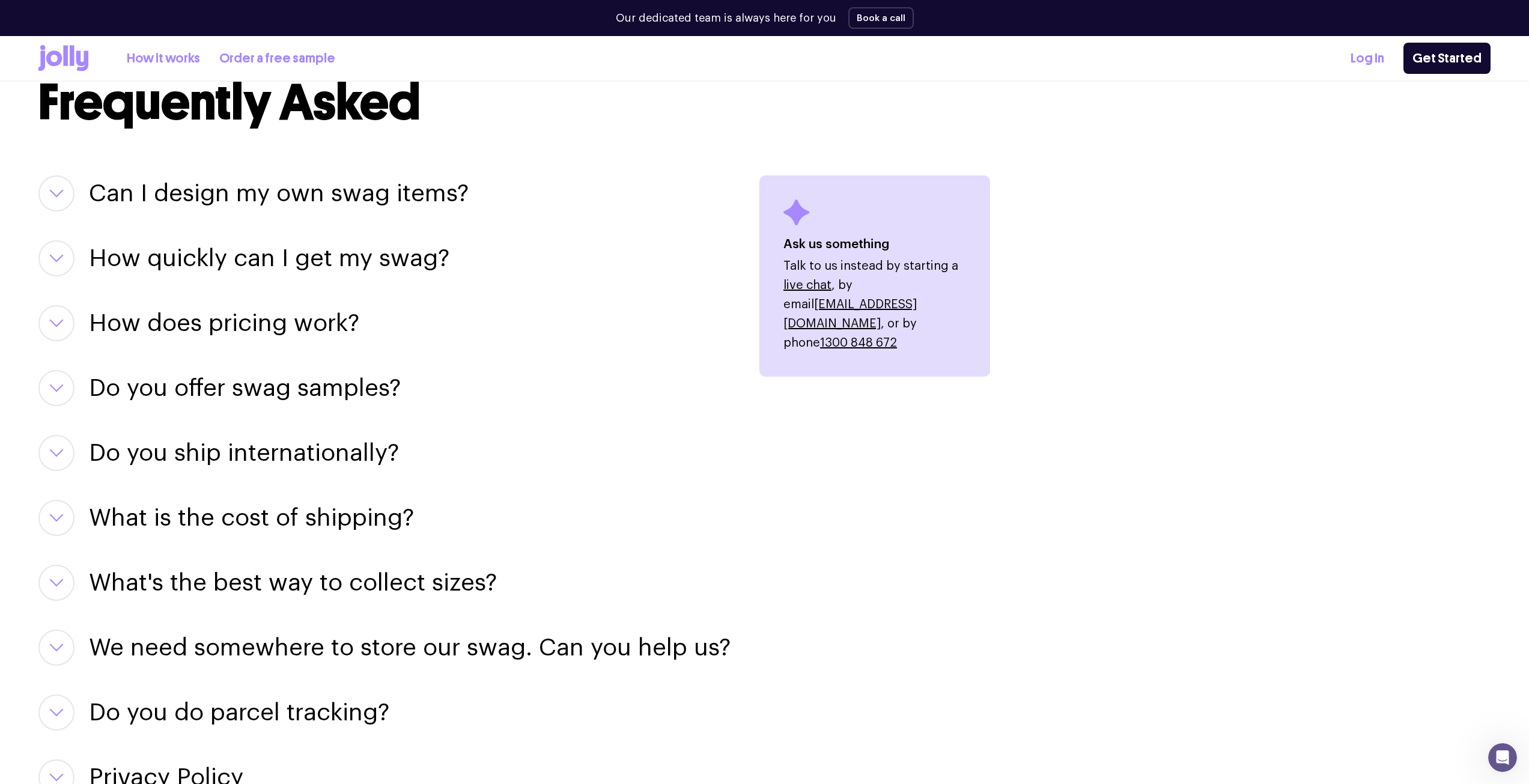
scroll to position [1520, 0]
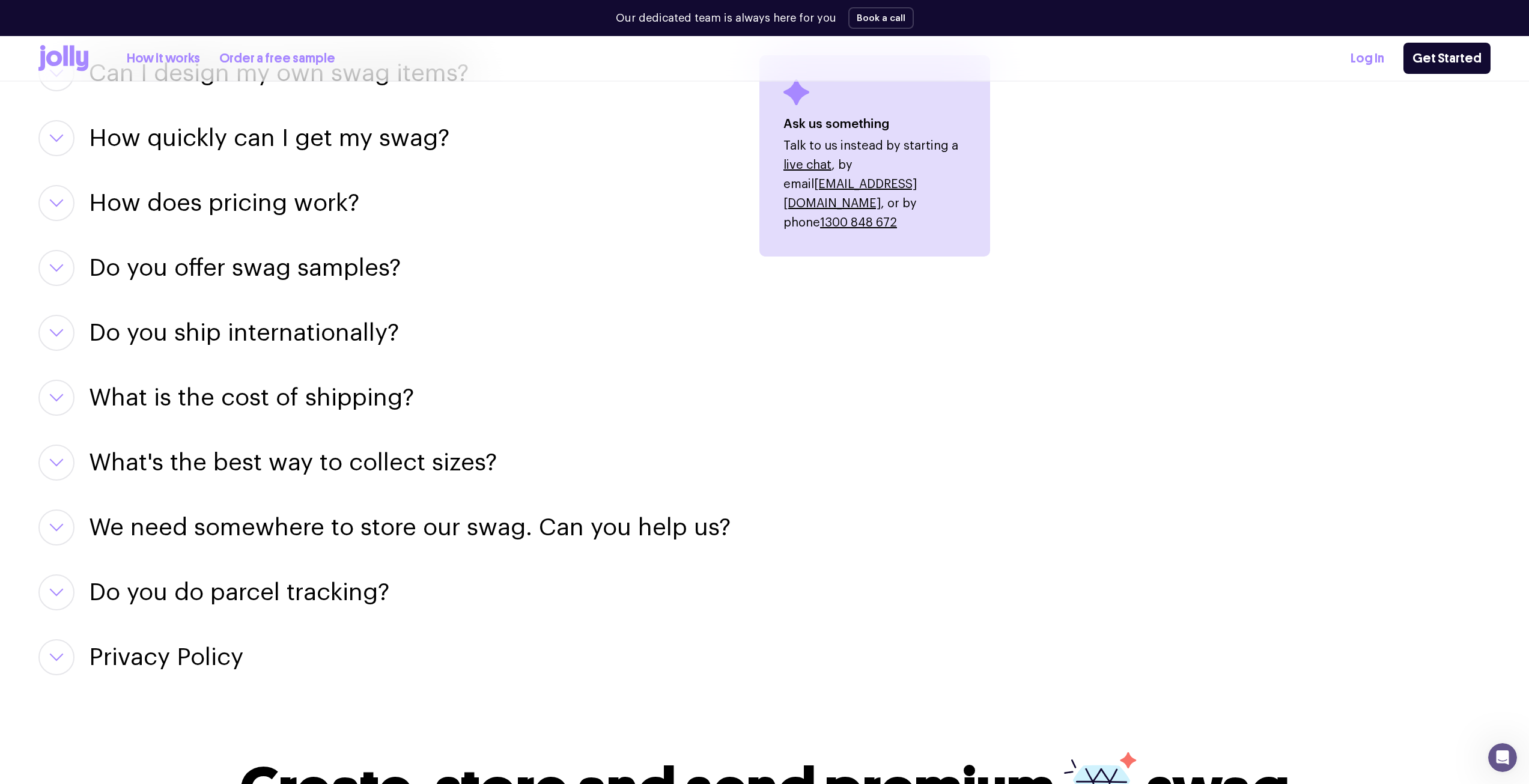
click at [309, 450] on h3 "What's the best way to collect sizes?" at bounding box center [293, 463] width 408 height 36
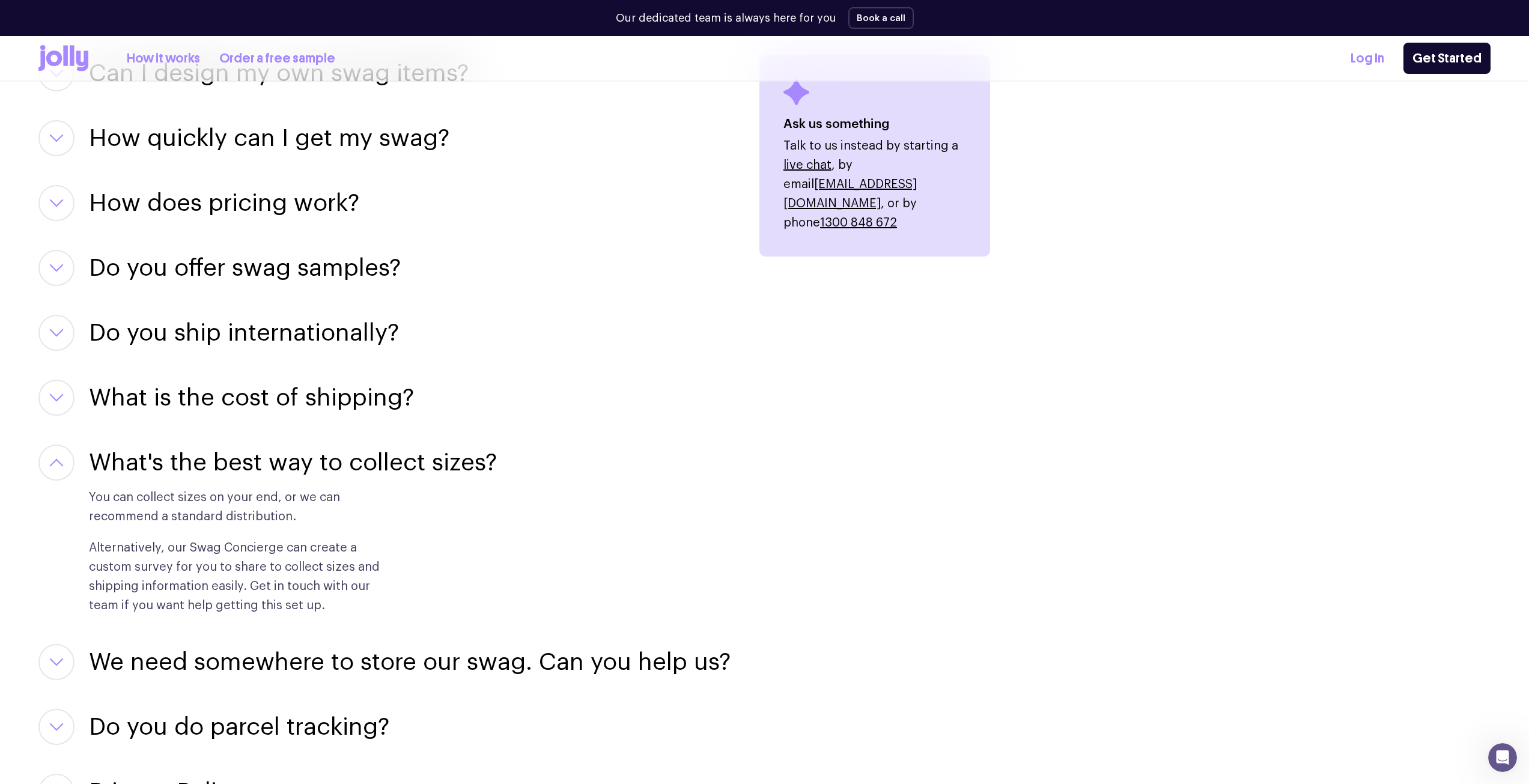
click at [342, 403] on h3 "What is the cost of shipping?" at bounding box center [251, 397] width 325 height 36
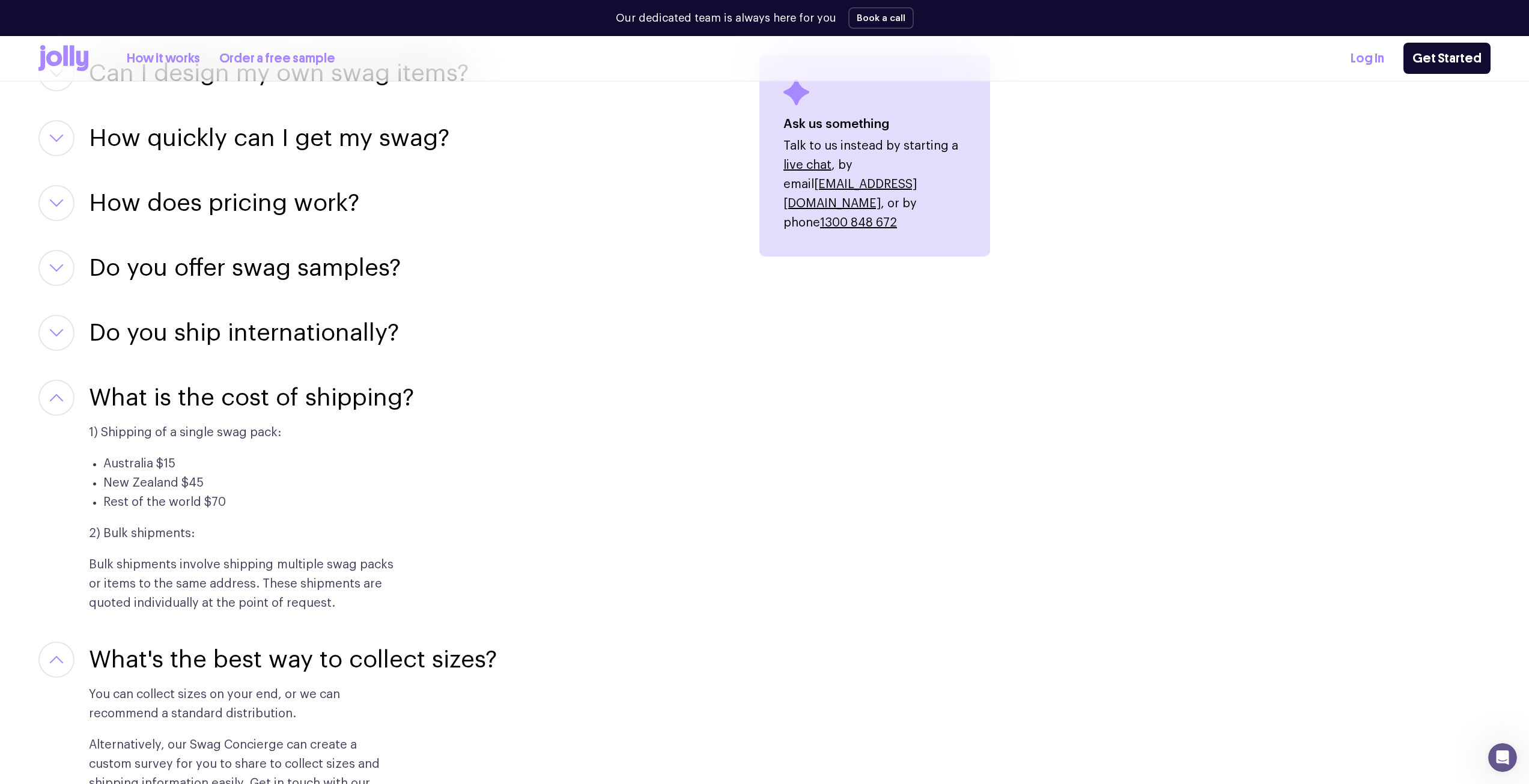
click at [252, 324] on h3 "Do you ship internationally?" at bounding box center [243, 333] width 310 height 36
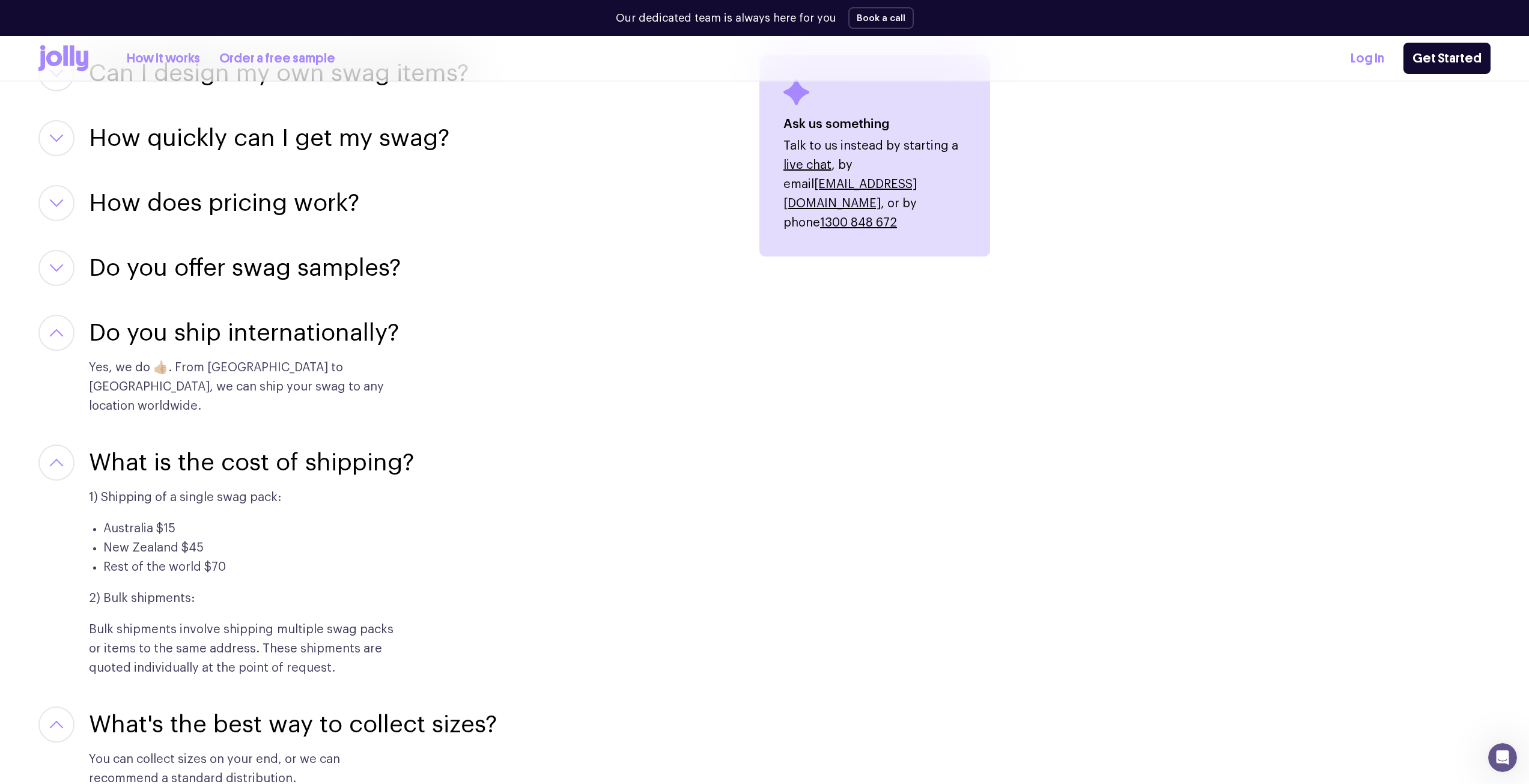
click at [285, 247] on div "Can I design my own swag items? For sure! Our team of designers can help you pe…" at bounding box center [385, 563] width 693 height 1017
click at [281, 271] on h3 "Do you offer swag samples?" at bounding box center [244, 268] width 312 height 36
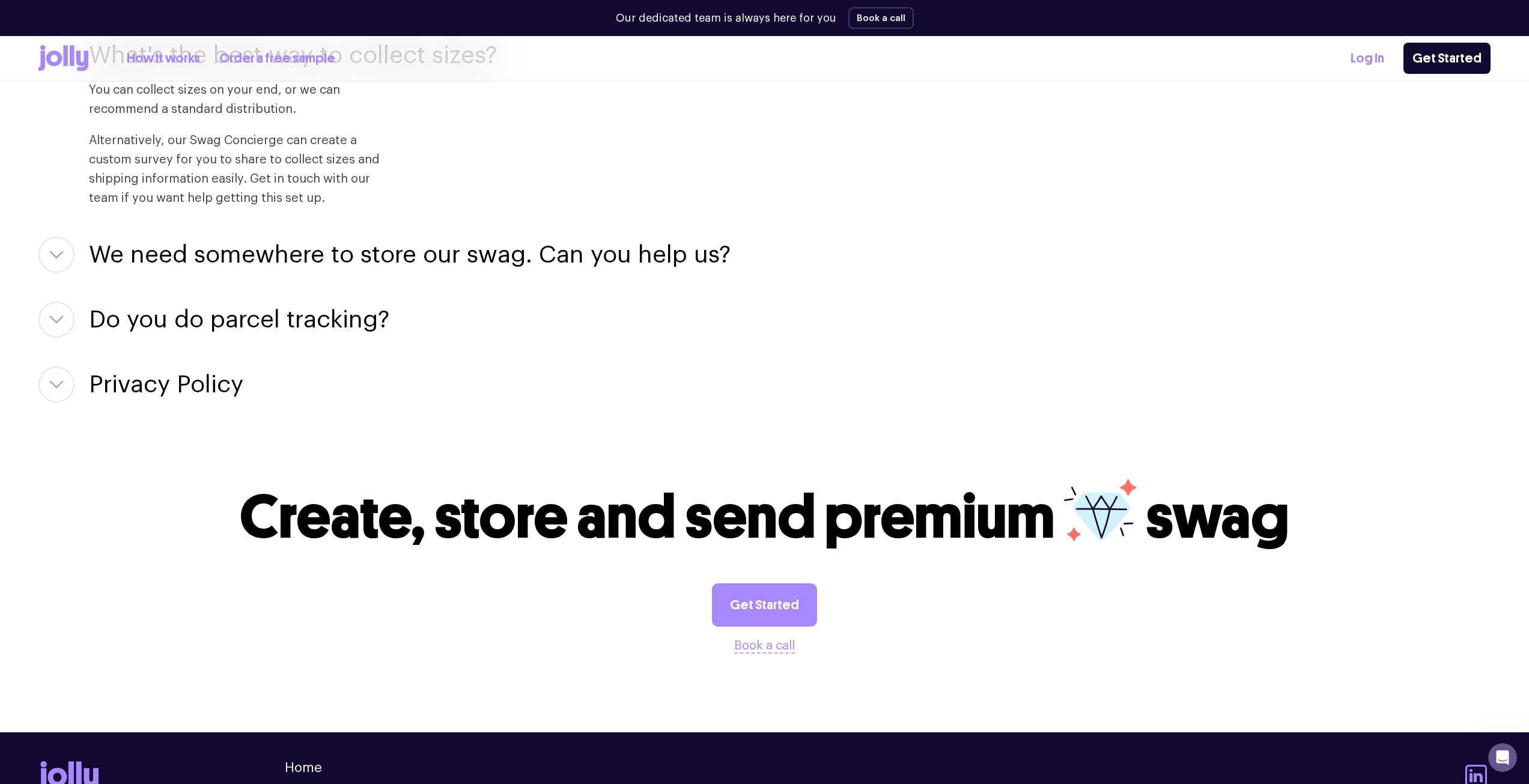
scroll to position [2476, 0]
